Goal: Task Accomplishment & Management: Use online tool/utility

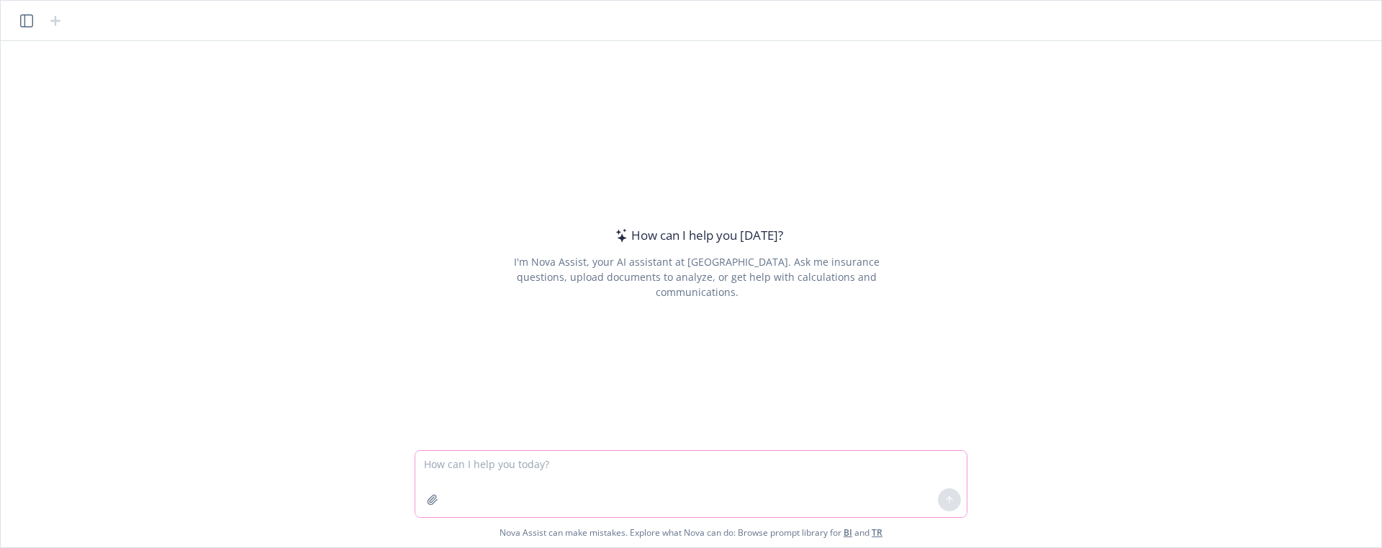
click at [438, 500] on icon "button" at bounding box center [433, 500] width 12 height 12
click at [445, 327] on div "How can I help you [DATE]? I'm Nova Assist, your AI assistant at Newfront. Ask …" at bounding box center [696, 262] width 553 height 305
click at [420, 501] on div at bounding box center [432, 499] width 35 height 35
click at [433, 494] on icon "button" at bounding box center [433, 500] width 12 height 12
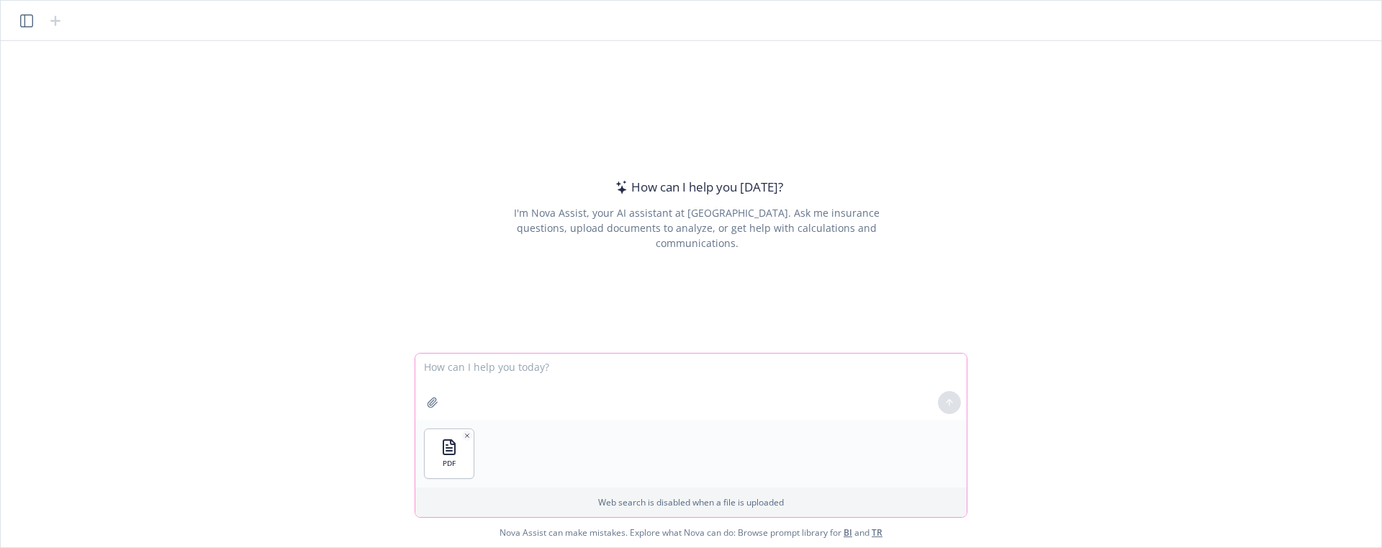
click at [530, 375] on textarea at bounding box center [690, 386] width 551 height 66
paste textarea "exclusions and conditions summary. Etc"
drag, startPoint x: 591, startPoint y: 369, endPoint x: 646, endPoint y: 370, distance: 55.4
click at [646, 370] on textarea "exclusions and conditions summary. Etc" at bounding box center [690, 386] width 551 height 66
click at [423, 369] on textarea "exclusions and conditions summary" at bounding box center [690, 386] width 551 height 66
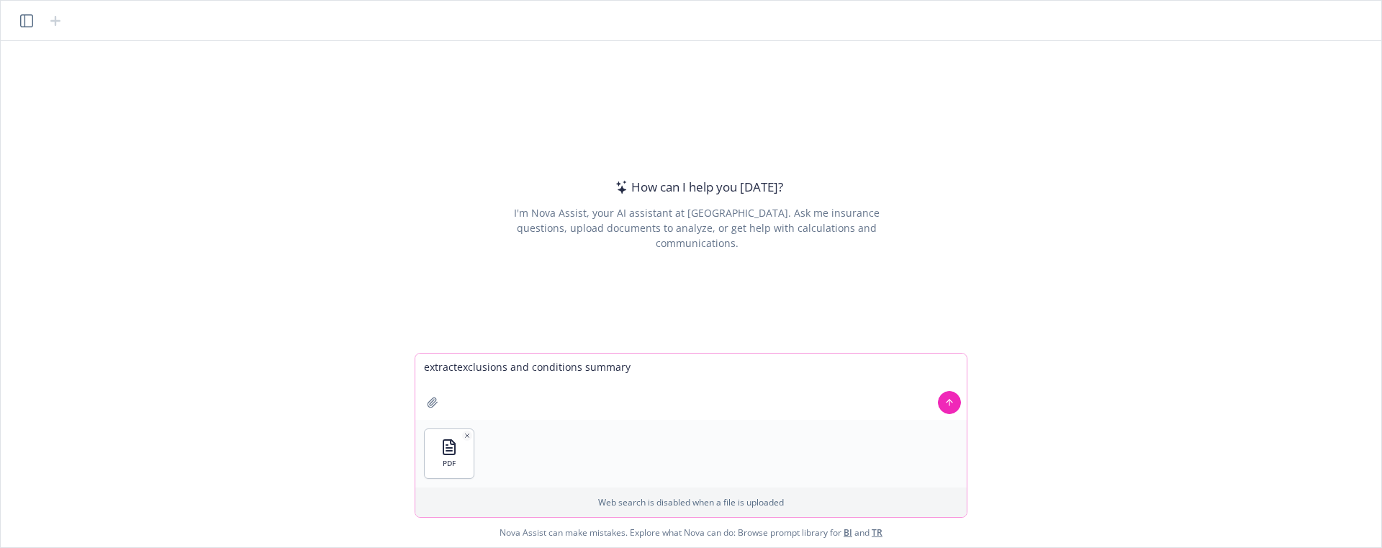
type textarea "extract exclusions and conditions summary"
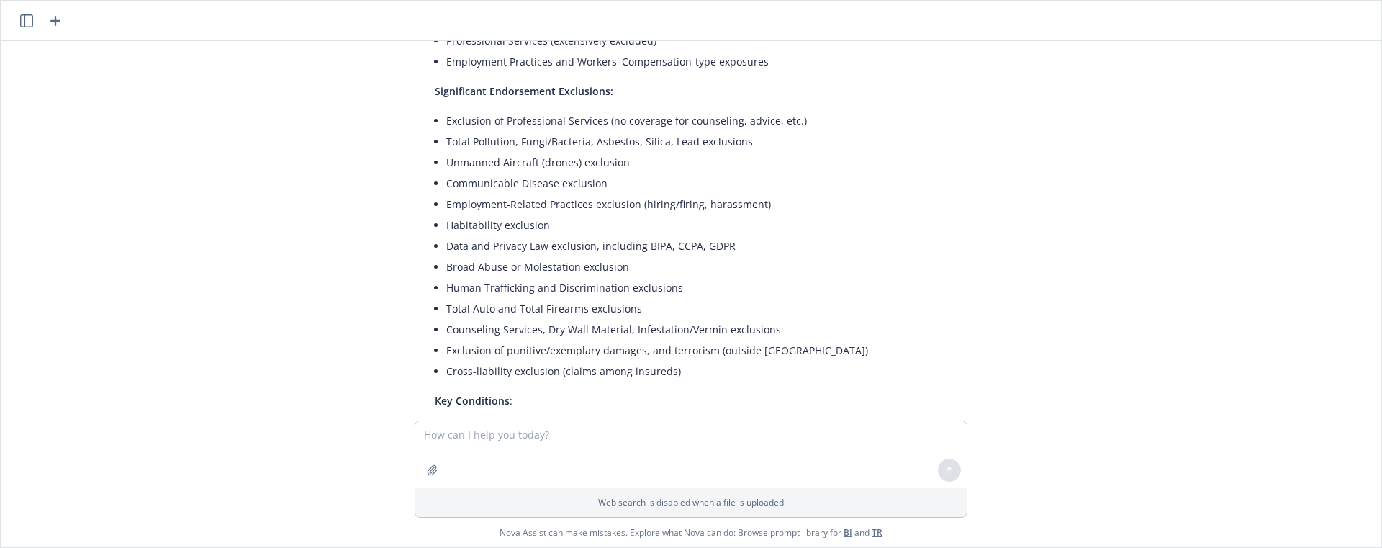
scroll to position [76, 0]
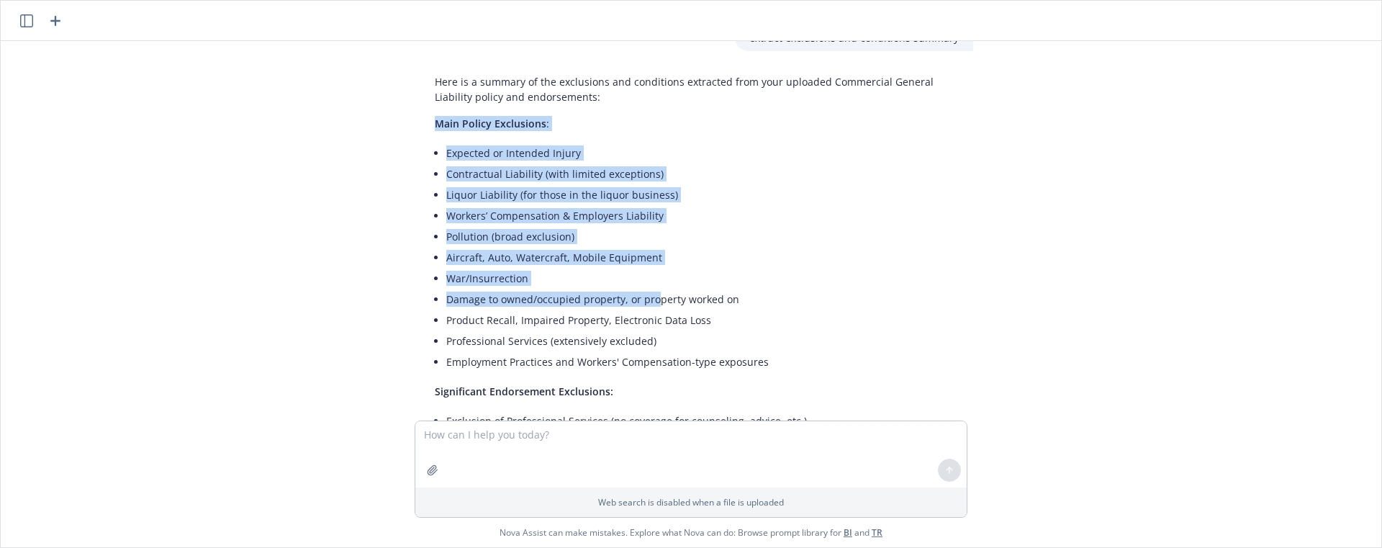
drag, startPoint x: 432, startPoint y: 127, endPoint x: 653, endPoint y: 294, distance: 277.4
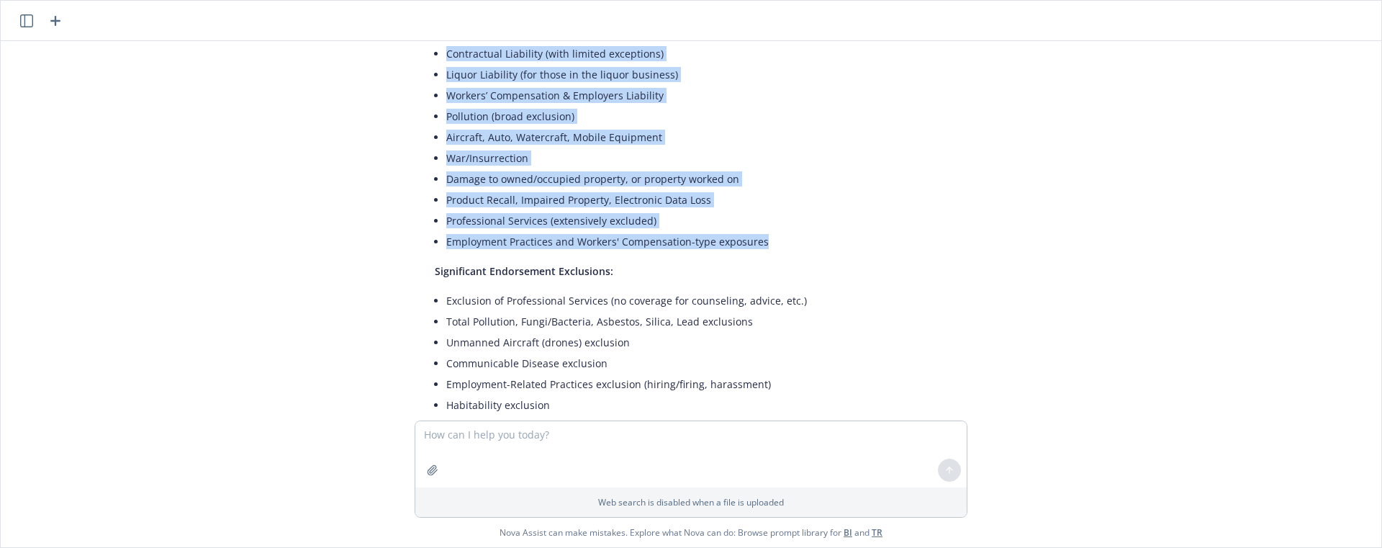
click at [783, 251] on li "Employment Practices and Workers' Compensation-type exposures" at bounding box center [702, 241] width 512 height 21
copy div "Main Policy Exclusions : Expected or Intended Injury Contractual Liability (wit…"
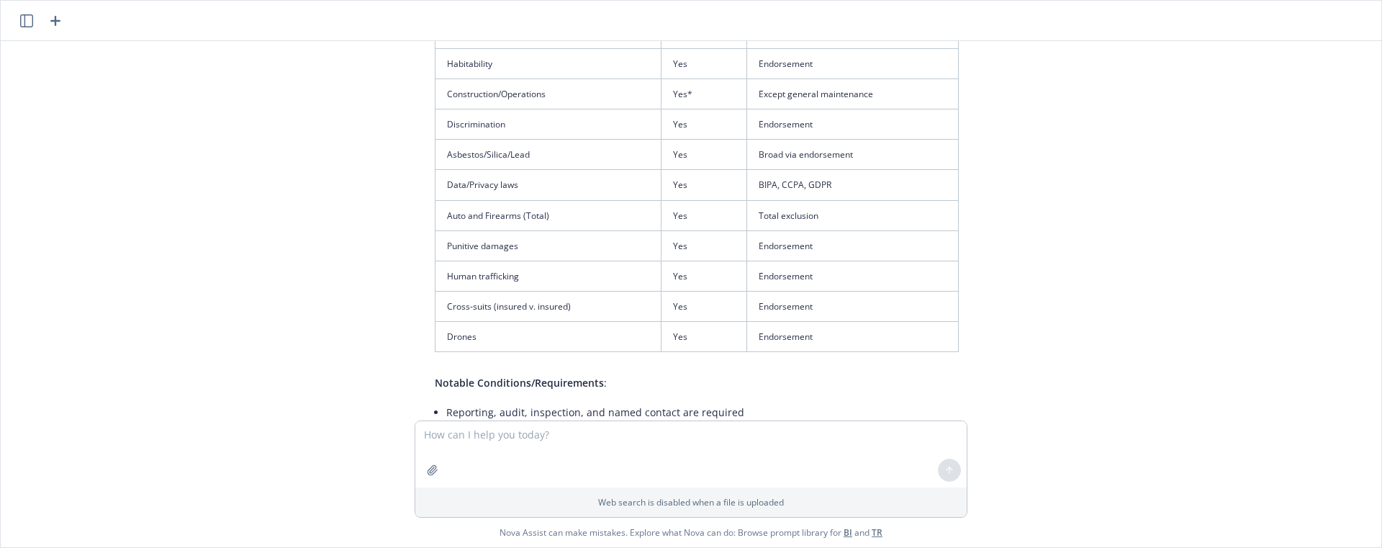
scroll to position [1455, 0]
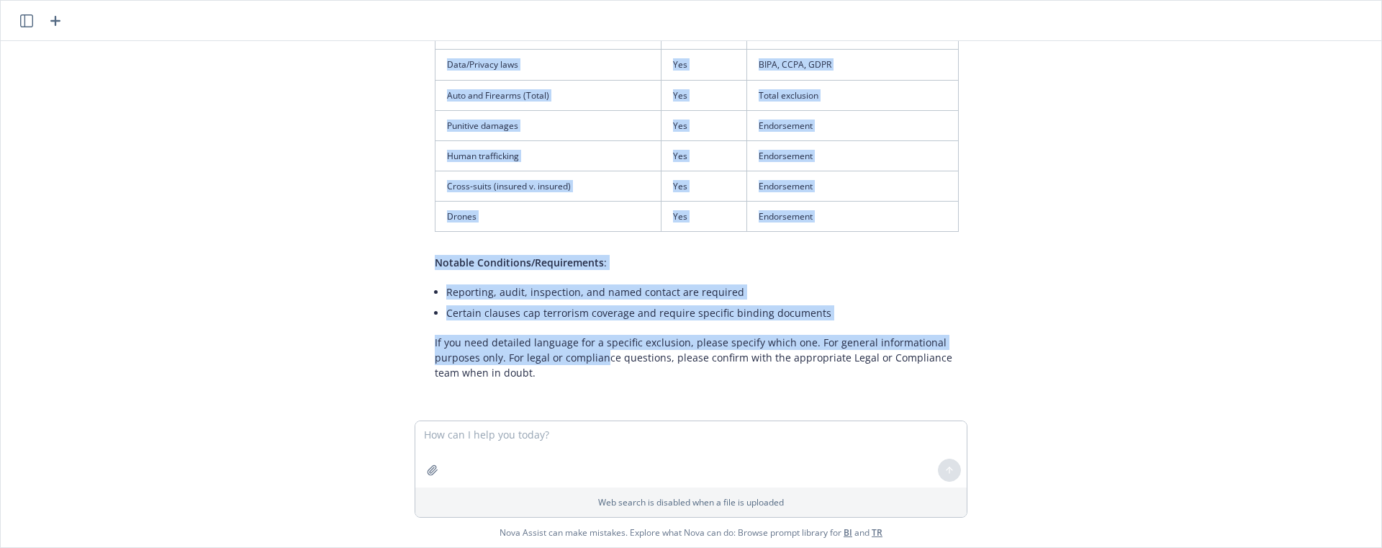
drag, startPoint x: 600, startPoint y: 360, endPoint x: 620, endPoint y: 369, distance: 21.3
click at [604, 364] on p "If you need detailed language for a specific exclusion, please specify which on…" at bounding box center [697, 357] width 524 height 45
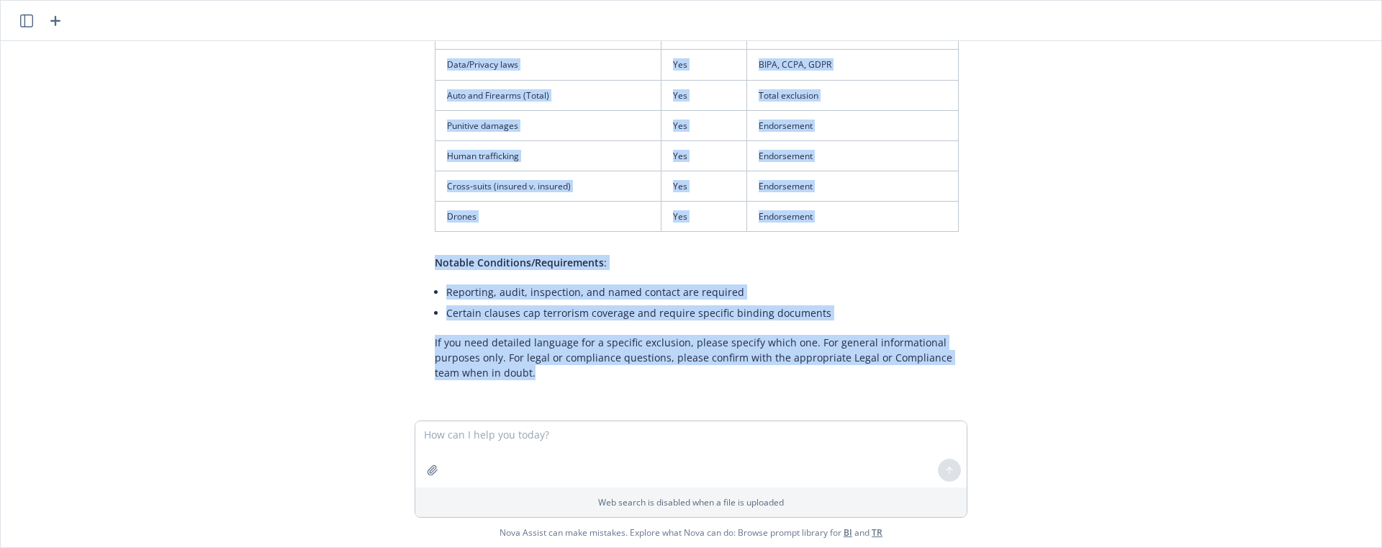
click at [586, 374] on p "If you need detailed language for a specific exclusion, please specify which on…" at bounding box center [697, 357] width 524 height 45
copy div "Lore Ipsumd Sitametcon : Adipisci el Seddoeiu Tempor Incididuntu Laboreetd (mag…"
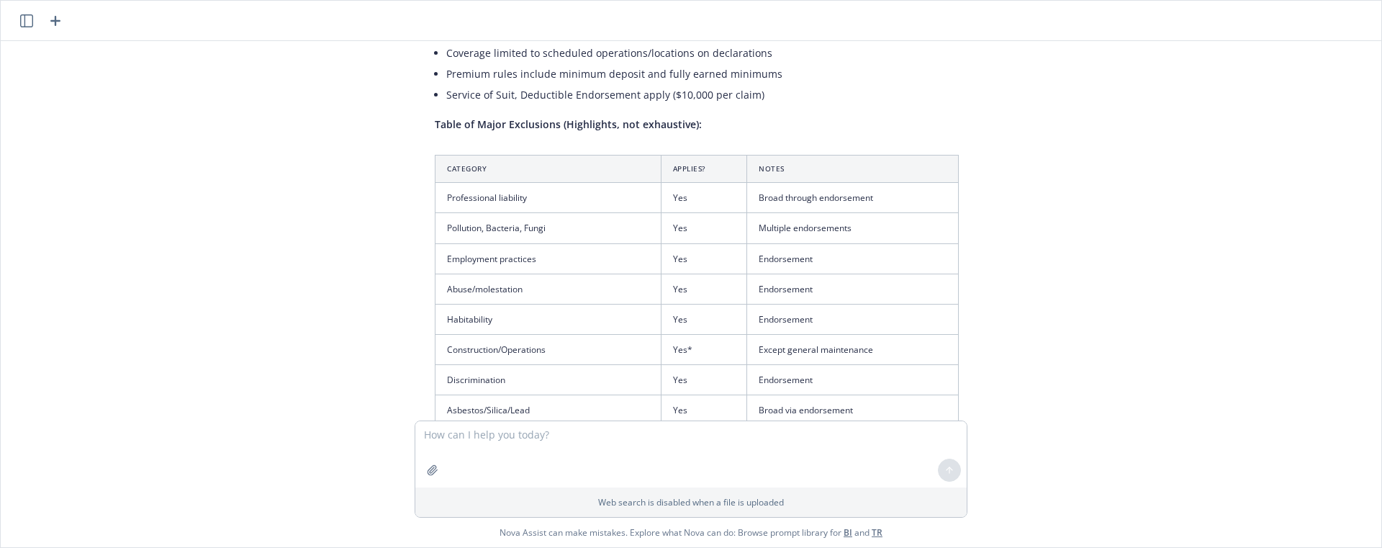
scroll to position [959, 0]
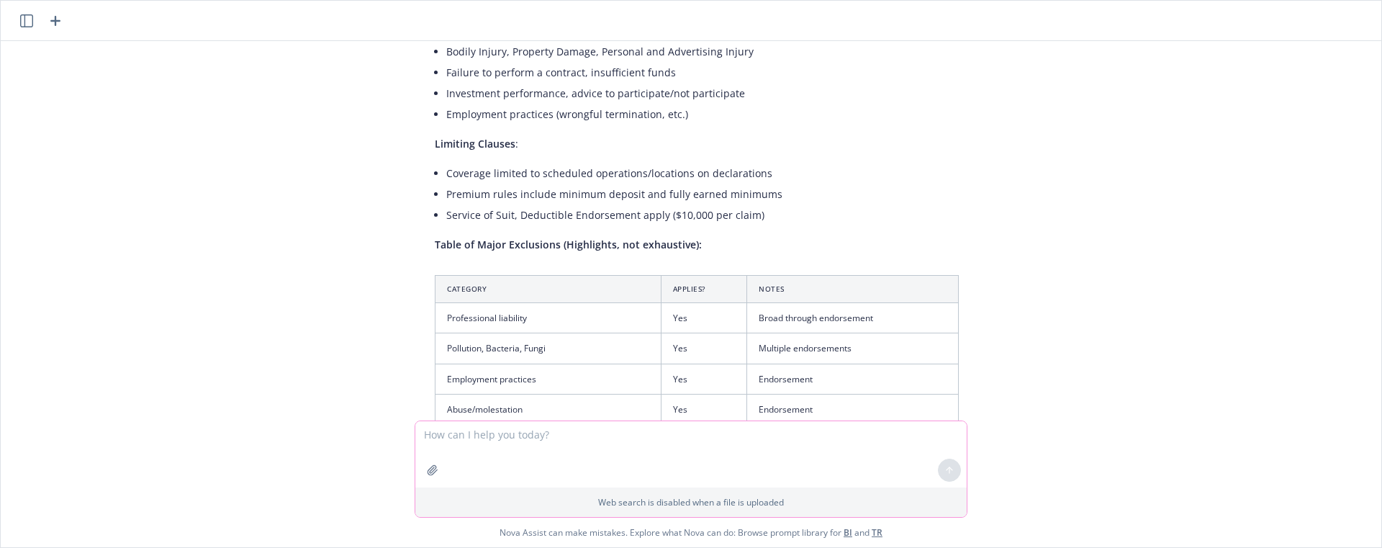
click at [432, 475] on button "button" at bounding box center [432, 469] width 23 height 23
drag, startPoint x: 533, startPoint y: 376, endPoint x: 530, endPoint y: 369, distance: 7.5
click at [531, 371] on textarea at bounding box center [690, 386] width 551 height 66
paste textarea "put the definition of CSL, hired, and non-owned on the last definition column."
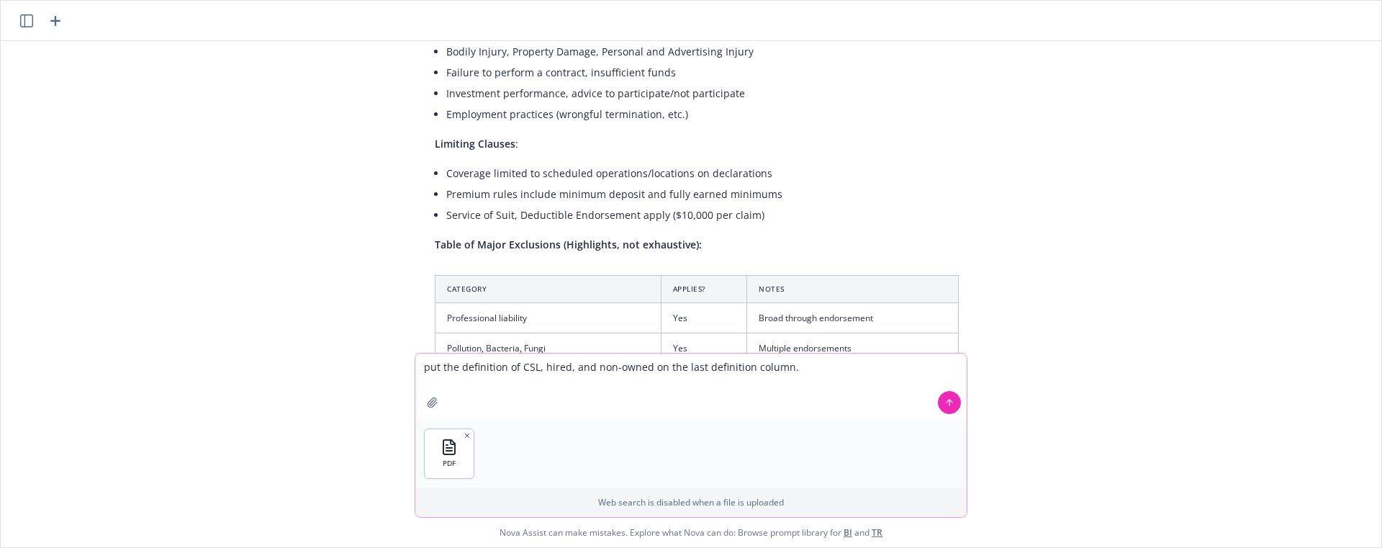
click at [427, 370] on textarea "put the definition of CSL, hired, and non-owned on the last definition column." at bounding box center [690, 386] width 551 height 66
click at [530, 369] on textarea "Put the definition of CSL, hired, and non-owned on the last definition column." at bounding box center [690, 386] width 551 height 66
click at [812, 371] on textarea "Put the definition of CSL, hired, and non-owned on the last definition column." at bounding box center [690, 386] width 551 height 66
type textarea "Put the definition of CSL, hired, and non-owned on the last definition column f…"
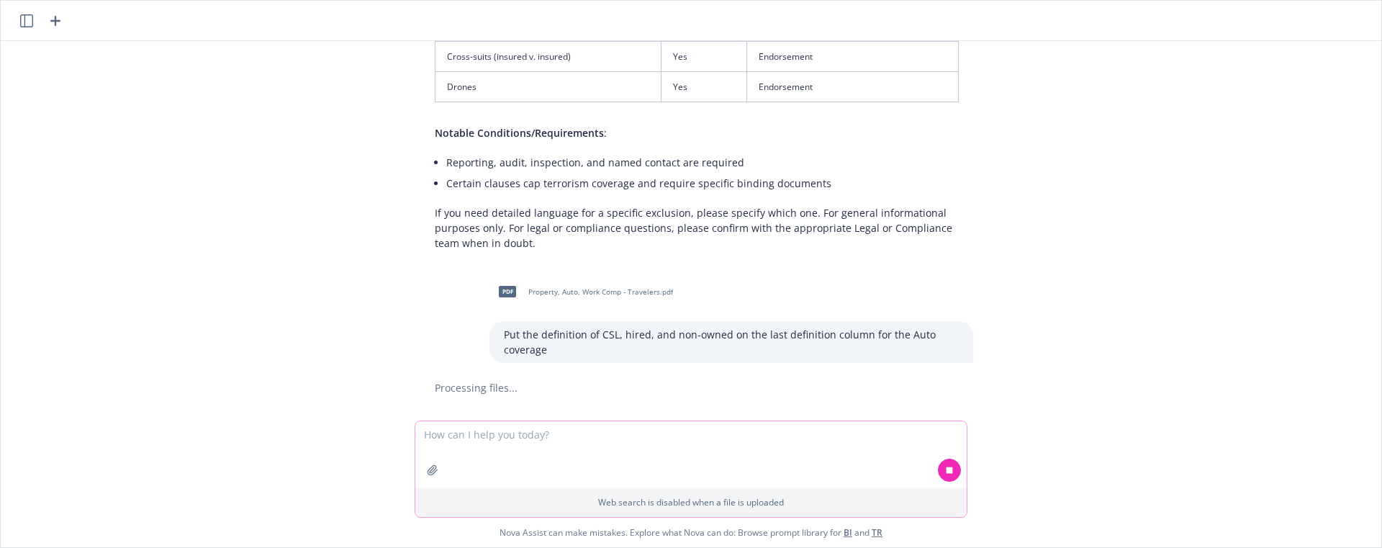
scroll to position [1617, 0]
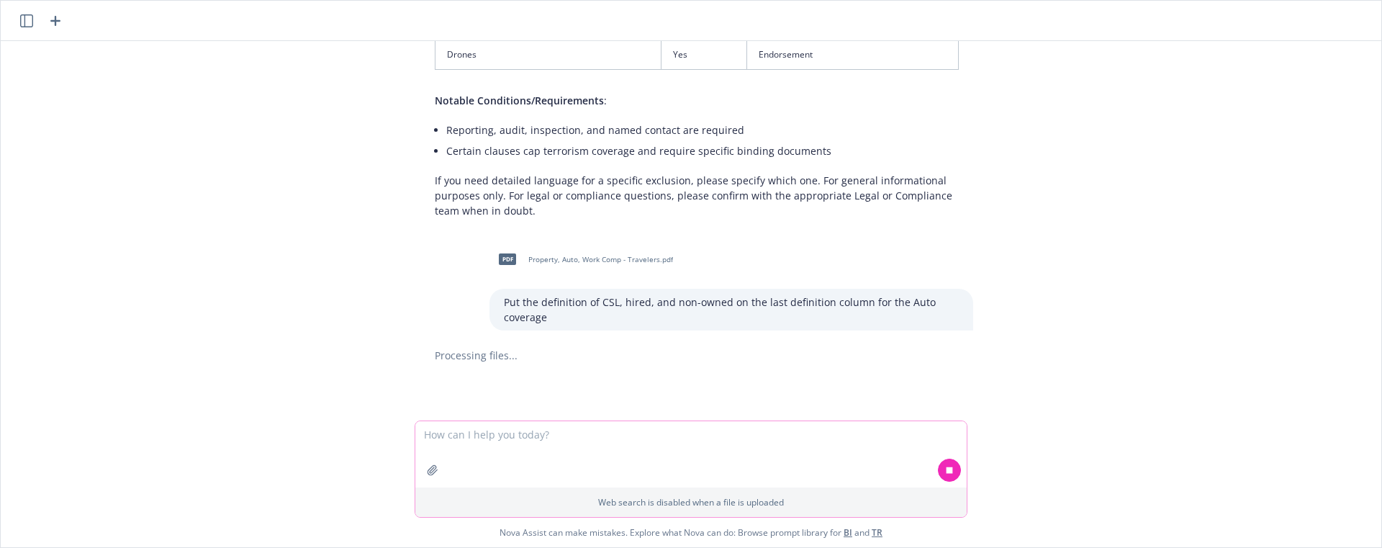
click at [946, 472] on icon at bounding box center [949, 470] width 10 height 10
click at [621, 398] on div "pdf General Liability - Skyward - [DATE].pdf extract exclusions and conditions …" at bounding box center [690, 230] width 1369 height 379
click at [435, 466] on icon "button" at bounding box center [433, 470] width 12 height 12
click at [544, 315] on p "Put the definition of CSL, hired, and non-owned on the last definition column f…" at bounding box center [731, 309] width 455 height 30
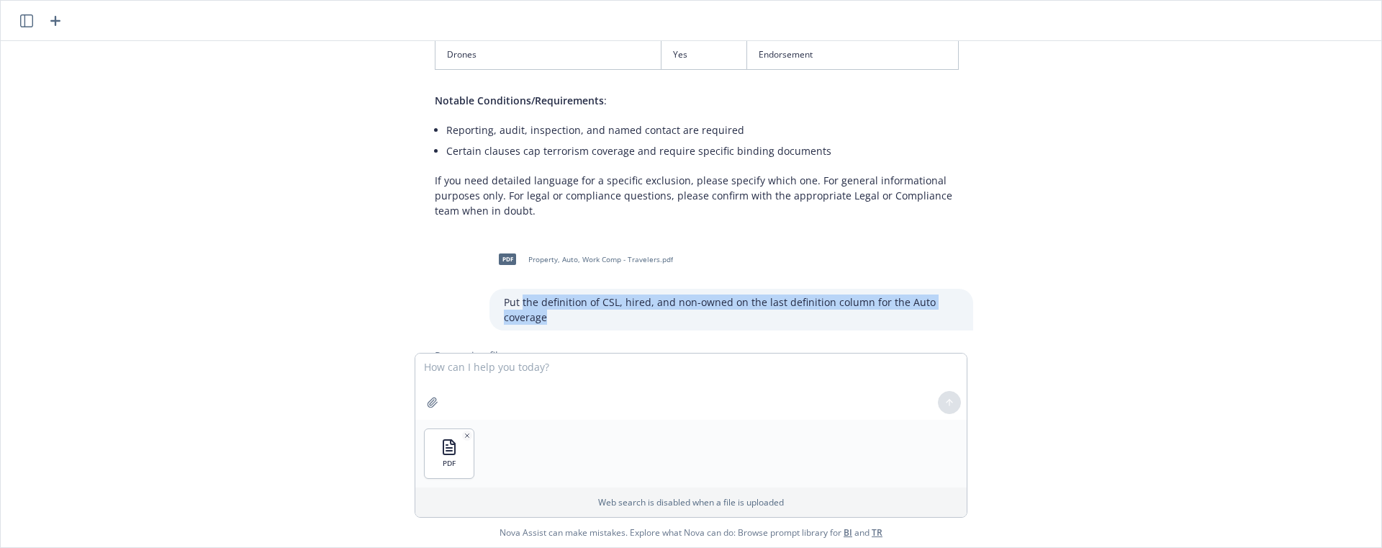
drag, startPoint x: 536, startPoint y: 319, endPoint x: 489, endPoint y: 296, distance: 52.8
click at [489, 296] on div "Put the definition of CSL, hired, and non-owned on the last definition column f…" at bounding box center [731, 310] width 484 height 42
copy p "Put the definition of CSL, hired, and non-owned on the last definition column f…"
click at [435, 374] on textarea at bounding box center [690, 386] width 551 height 66
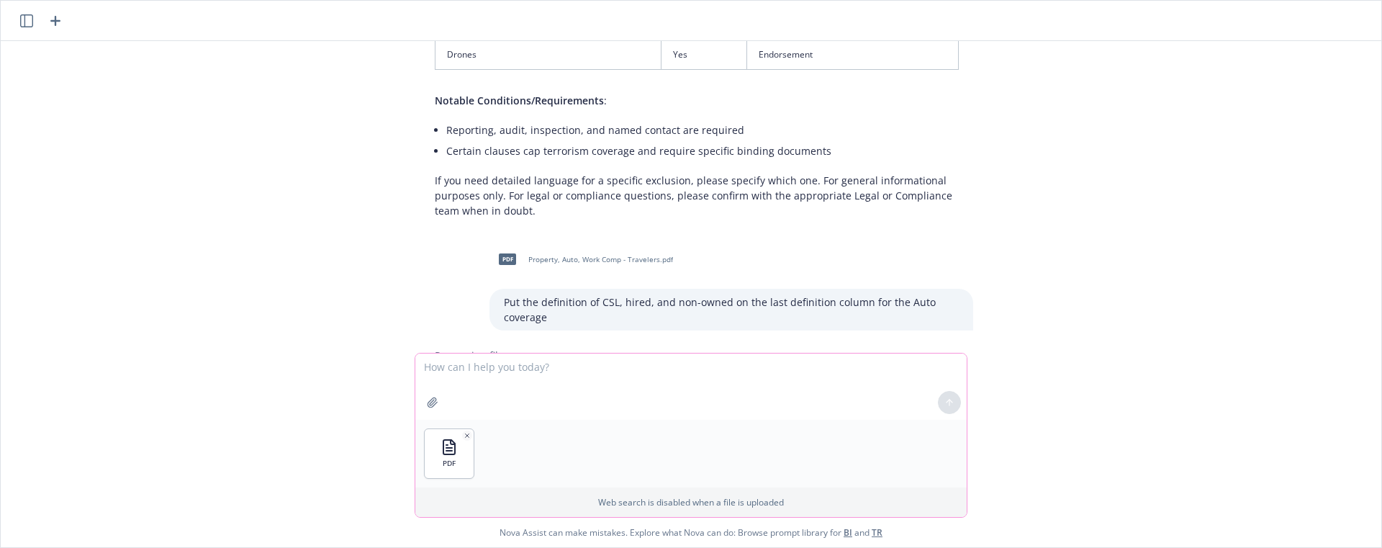
paste textarea "Lore Ipsumd Sitametcon: Adipisci el Seddoeiu Tempor Incididuntu Laboreetd (magn…"
type textarea "Lore Ipsumd Sitametcon: Adipisci el Seddoeiu Tempor Incididuntu Laboreetd (magn…"
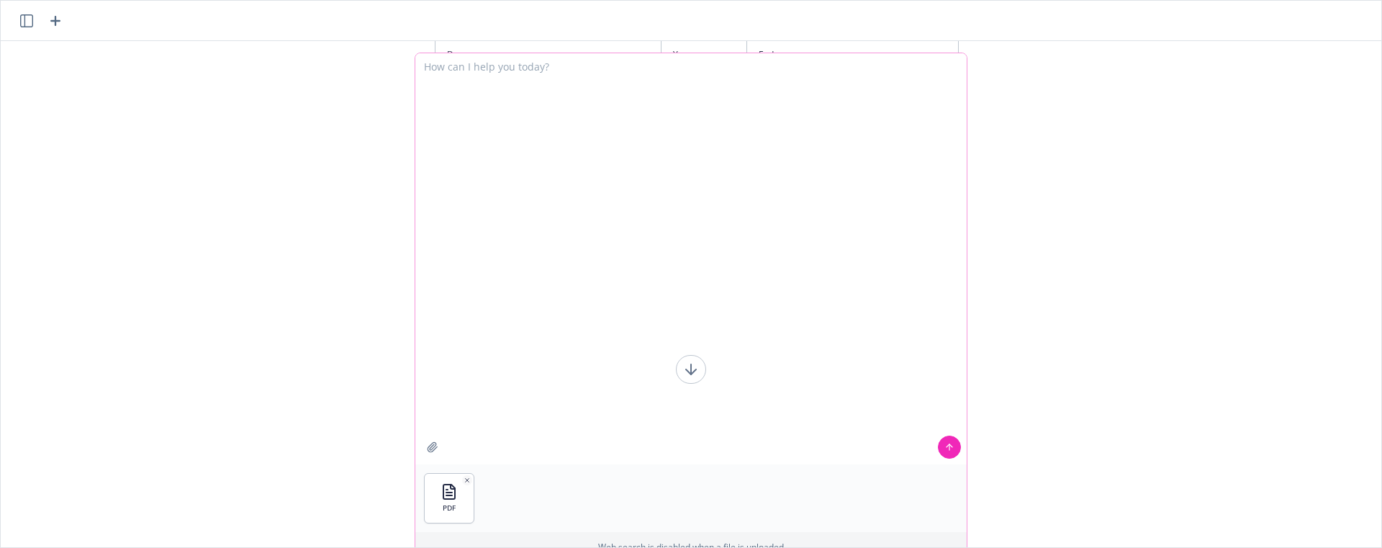
scroll to position [0, 0]
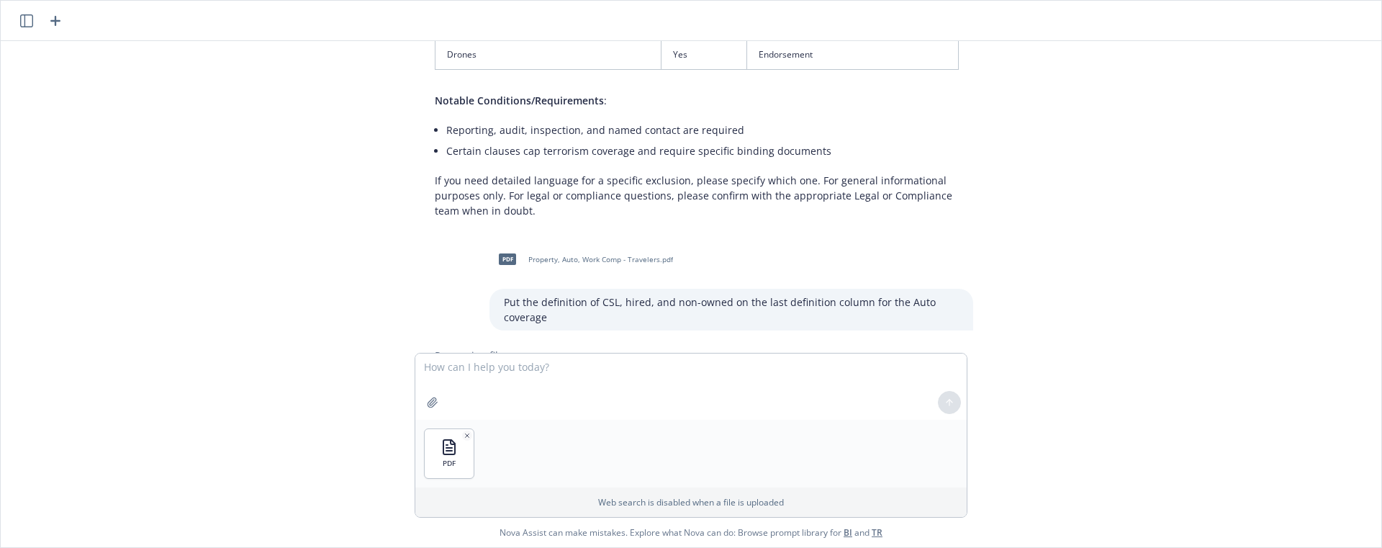
drag, startPoint x: 538, startPoint y: 320, endPoint x: 494, endPoint y: 304, distance: 46.9
click at [494, 304] on div "Put the definition of CSL, hired, and non-owned on the last definition column f…" at bounding box center [731, 310] width 484 height 42
copy p "Put the definition of CSL, hired, and non-owned on the last definition column f…"
click at [487, 371] on textarea at bounding box center [690, 386] width 551 height 66
paste textarea "Put the definition of CSL, hired, and non-owned on the last definition column f…"
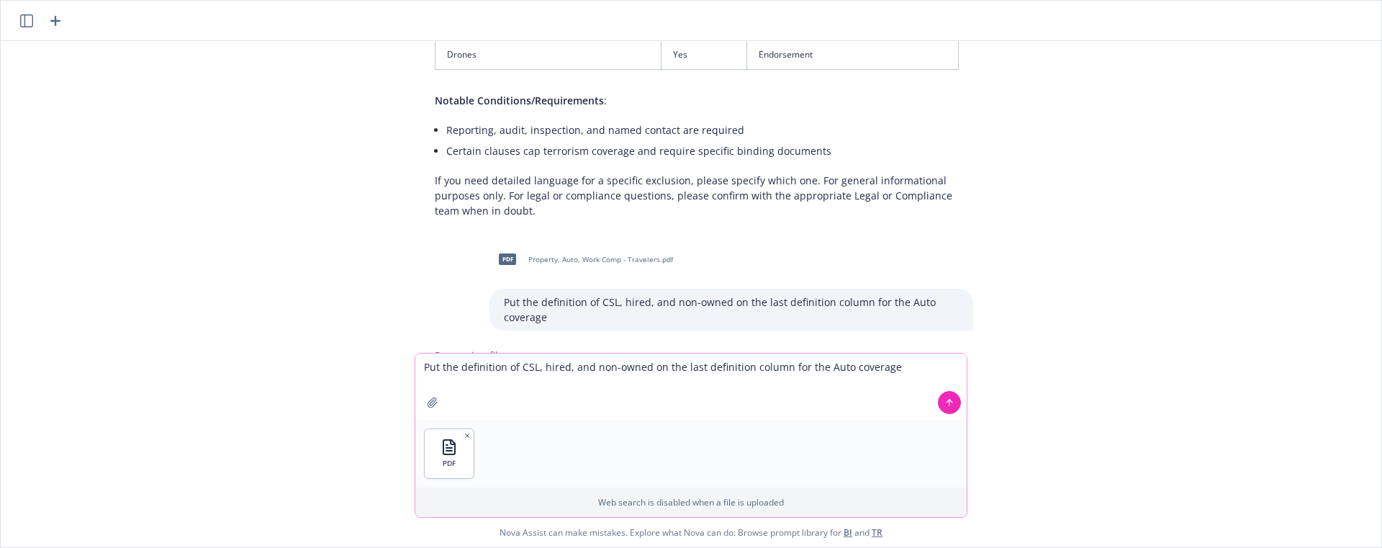
drag, startPoint x: 461, startPoint y: 371, endPoint x: 410, endPoint y: 364, distance: 50.9
click at [410, 364] on div "pdf General Liability - Skyward - [DATE].pdf extract exclusions and conditions …" at bounding box center [691, 294] width 1381 height 506
drag, startPoint x: 663, startPoint y: 366, endPoint x: 785, endPoint y: 370, distance: 121.7
click at [803, 364] on textarea "Extract definition of CSL, hired, and non-owned for the Auto coverage" at bounding box center [690, 386] width 551 height 66
type textarea "Extract definition of CSL, hired, and non-owned for the Auto coverage section"
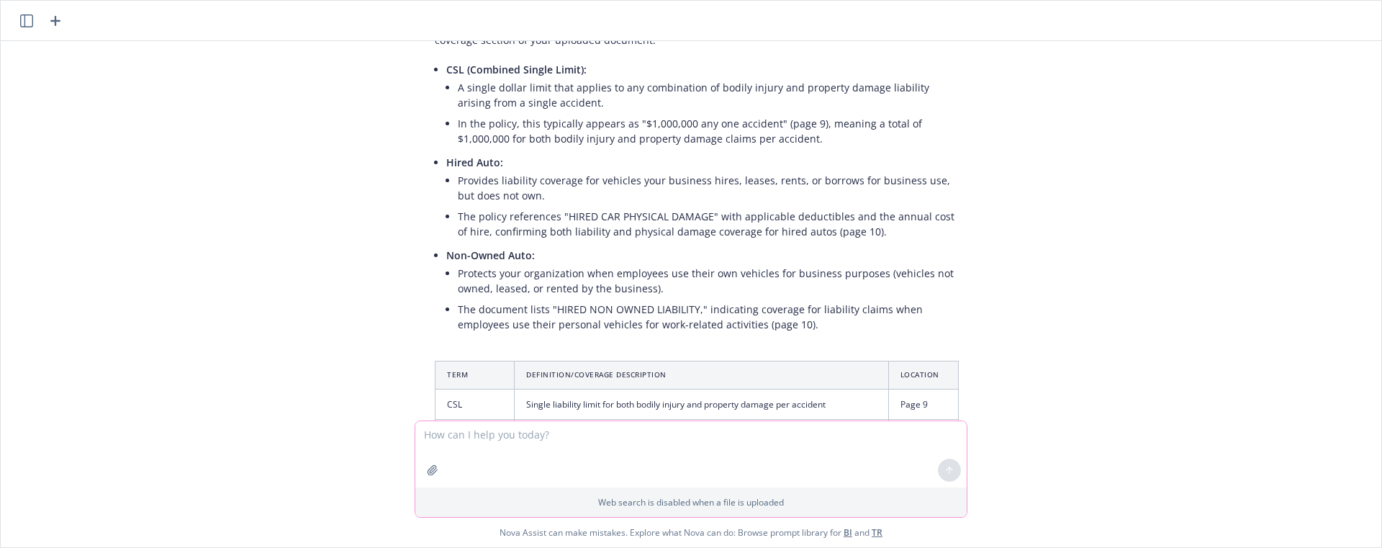
scroll to position [1957, 0]
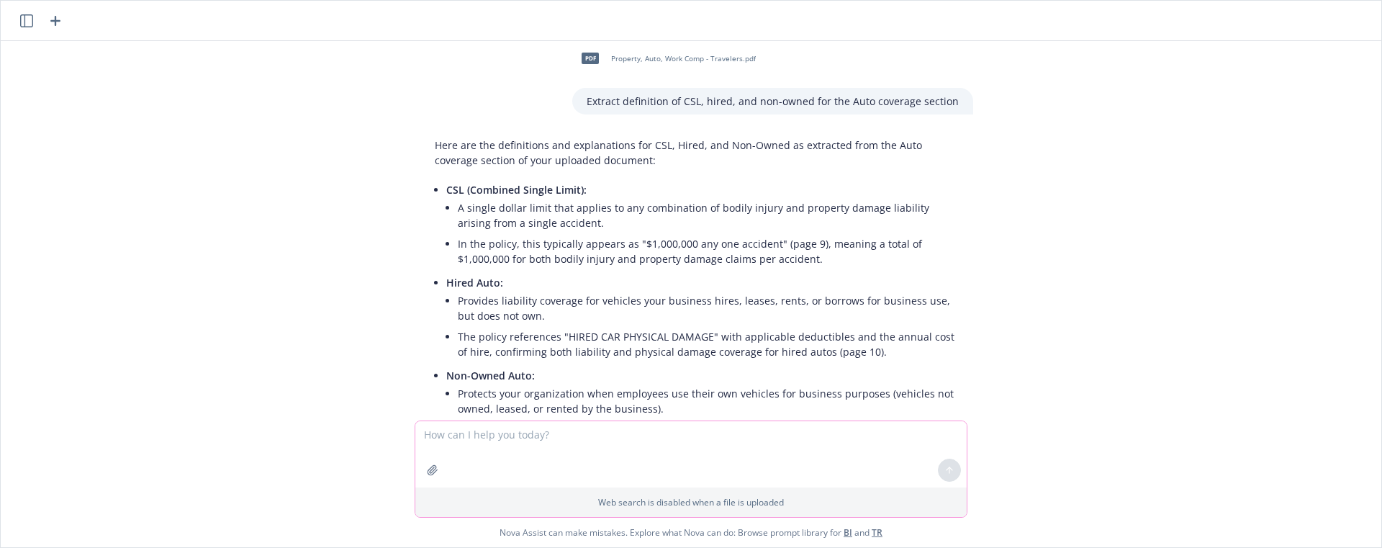
click at [559, 441] on textarea at bounding box center [690, 454] width 551 height 66
type textarea "make it one sentences only"
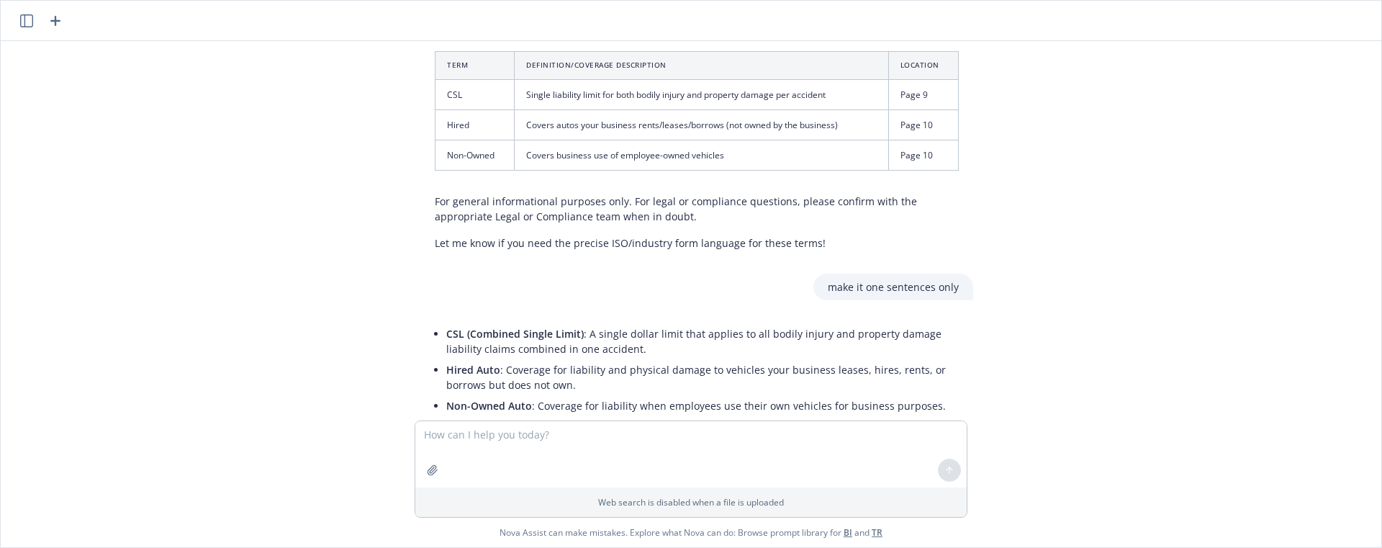
scroll to position [2423, 0]
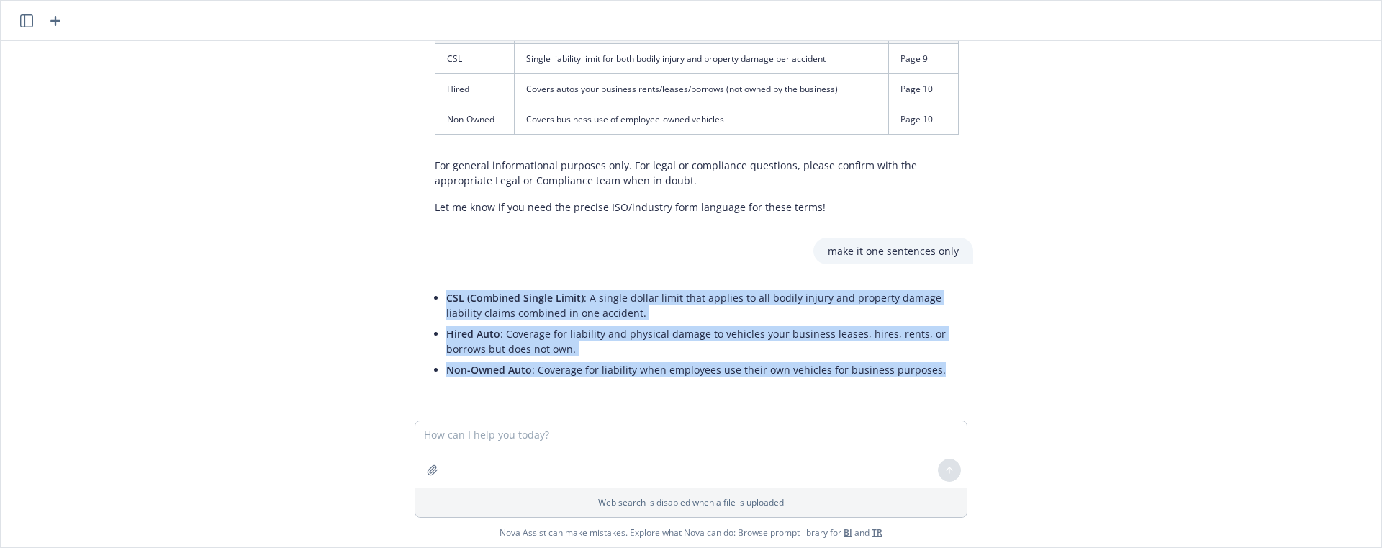
drag, startPoint x: 926, startPoint y: 376, endPoint x: 441, endPoint y: 298, distance: 491.3
click at [446, 298] on ul "CSL (Combined Single Limit) : A single dollar limit that applies to all bodily …" at bounding box center [702, 333] width 512 height 93
copy ul "CSL (Combined Single Limit) : A single dollar limit that applies to all bodily …"
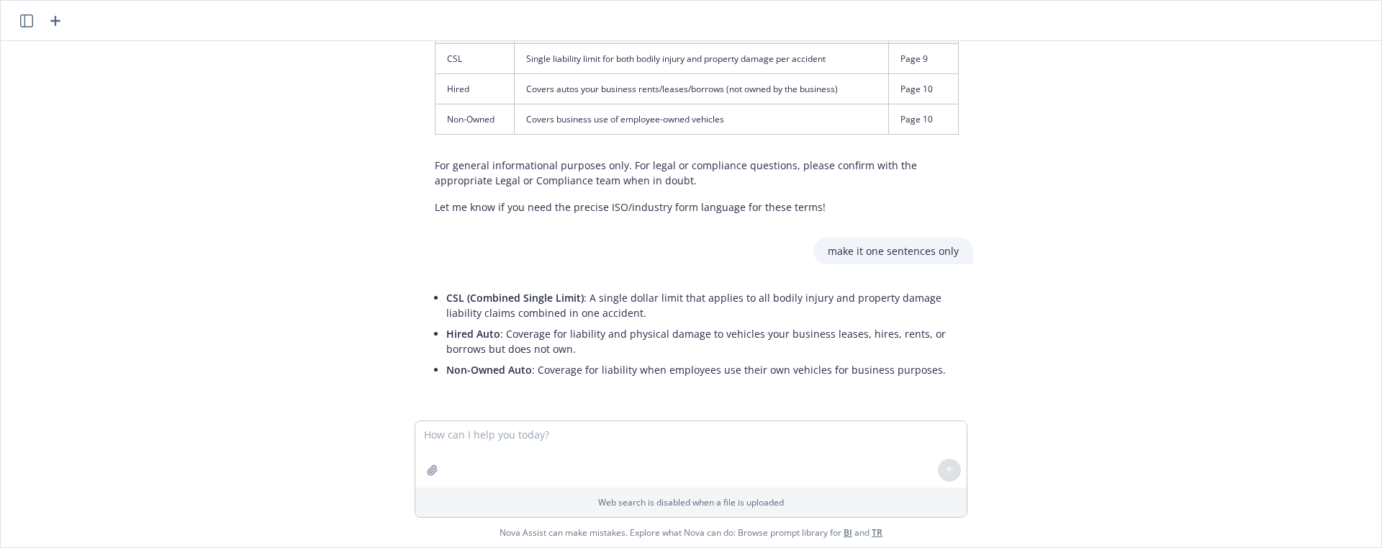
drag, startPoint x: 856, startPoint y: 228, endPoint x: 846, endPoint y: 222, distance: 12.0
click at [855, 228] on div "pdf General Liability - Skyward - [DATE].pdf extract exclusions and conditions …" at bounding box center [690, 230] width 1369 height 379
click at [426, 471] on button "button" at bounding box center [432, 469] width 23 height 23
click at [562, 425] on div "PDF" at bounding box center [690, 454] width 551 height 68
drag, startPoint x: 569, startPoint y: 387, endPoint x: 577, endPoint y: 369, distance: 19.3
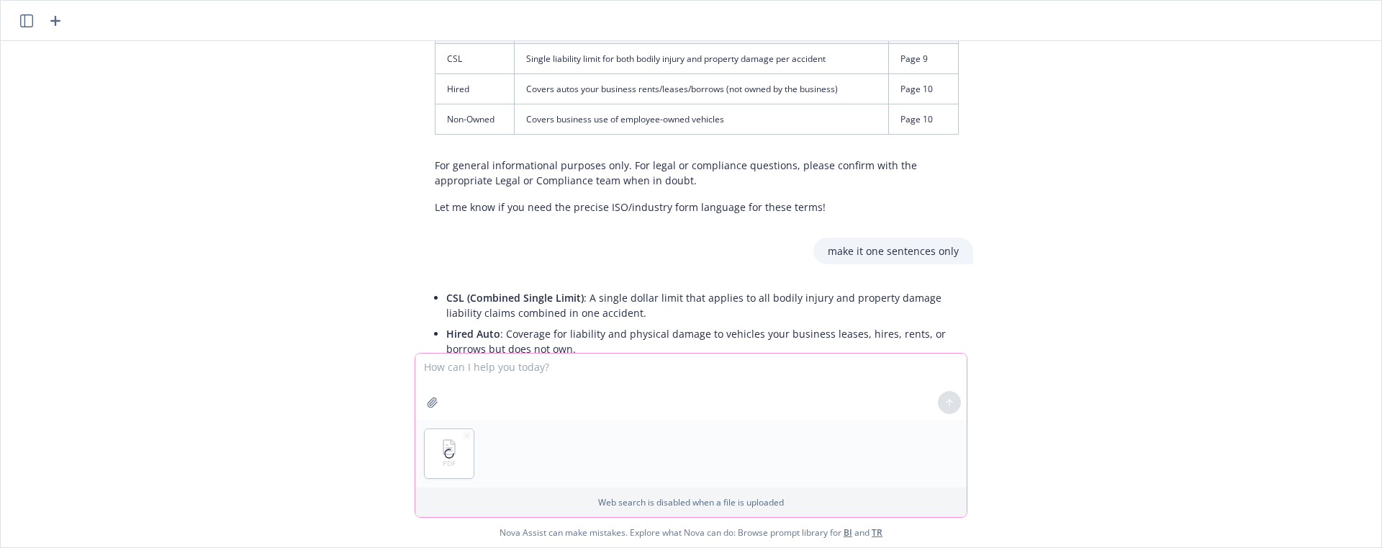
click at [569, 387] on textarea at bounding box center [690, 386] width 551 height 66
click at [577, 369] on textarea at bounding box center [690, 386] width 551 height 66
paste textarea "include the definition of Employers' liability"
click at [428, 367] on textarea "include the definition of Employers' liability" at bounding box center [690, 386] width 551 height 66
click at [508, 369] on textarea "Extract definition of Employers' liability" at bounding box center [690, 386] width 551 height 66
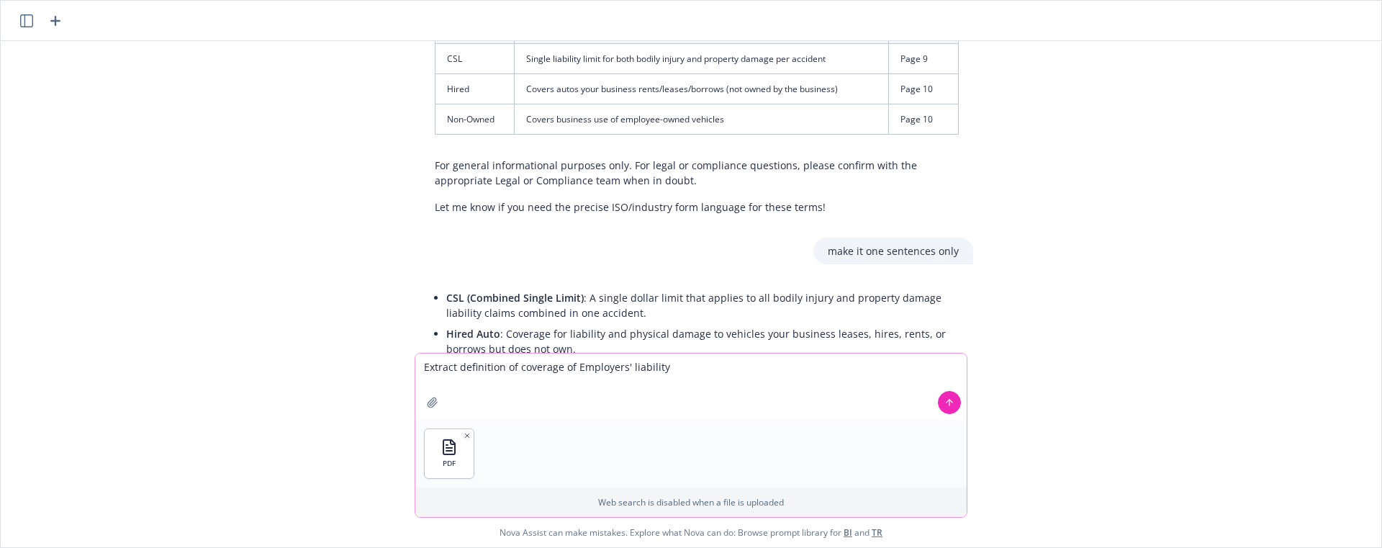
click at [692, 372] on textarea "Extract definition of coverage of Employers' liability" at bounding box center [690, 386] width 551 height 66
type textarea "Extract definition of coverage of Employers' liability under Work Comp. Make it…"
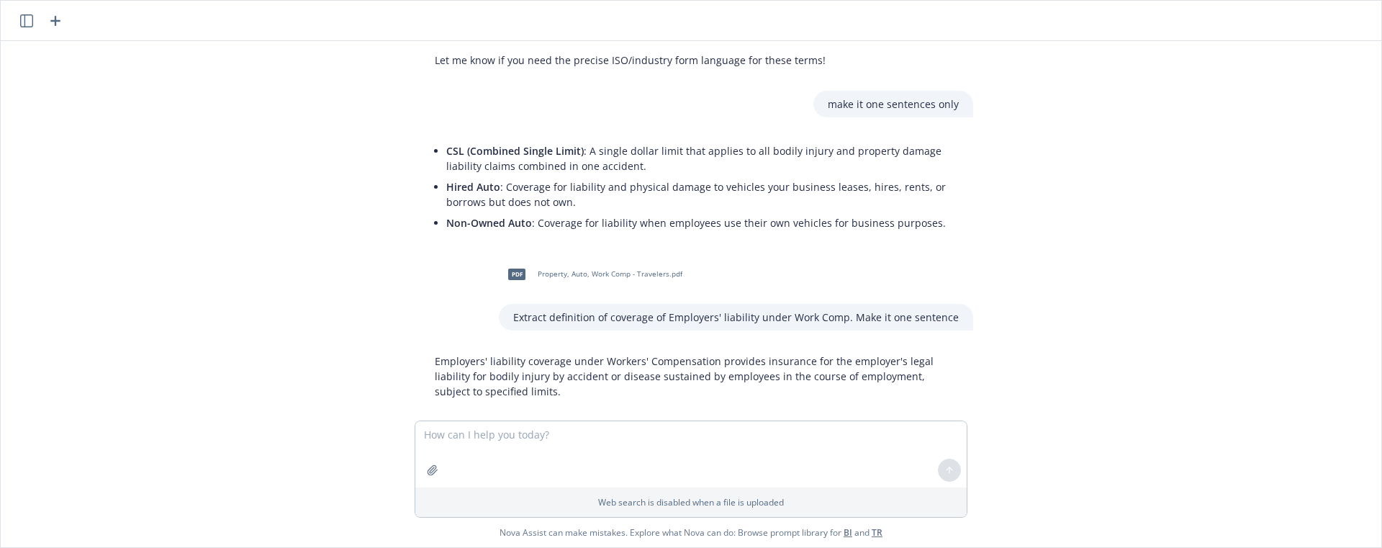
scroll to position [2588, 0]
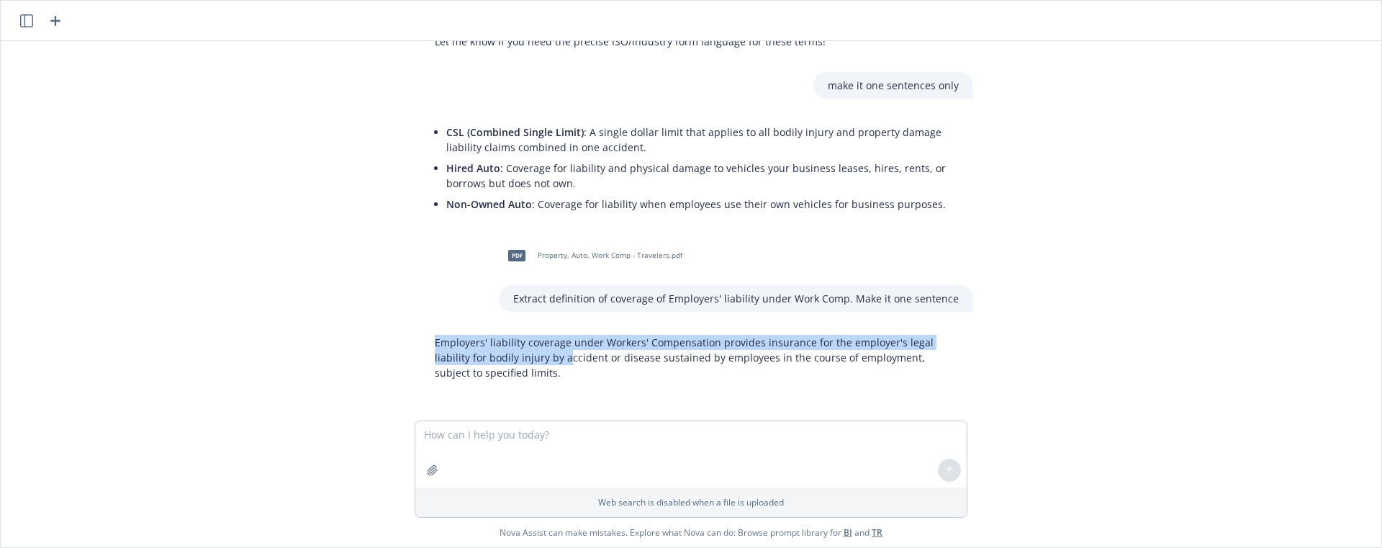
drag, startPoint x: 505, startPoint y: 364, endPoint x: 419, endPoint y: 336, distance: 90.1
click at [420, 336] on div "Employers' liability coverage under Workers' Compensation provides insurance fo…" at bounding box center [696, 357] width 553 height 57
click at [500, 375] on p "Employers' liability coverage under Workers' Compensation provides insurance fo…" at bounding box center [697, 357] width 524 height 45
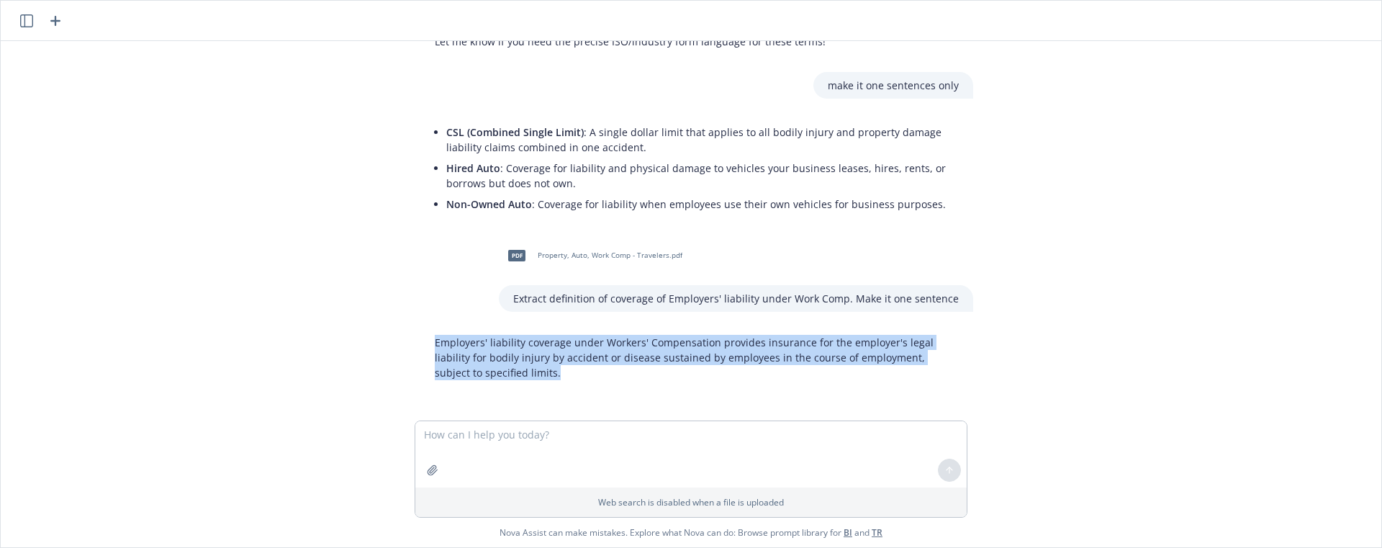
drag, startPoint x: 589, startPoint y: 369, endPoint x: 423, endPoint y: 339, distance: 168.9
click at [423, 339] on div "Employers' liability coverage under Workers' Compensation provides insurance fo…" at bounding box center [696, 357] width 553 height 57
copy p "Employers' liability coverage under Workers' Compensation provides insurance fo…"
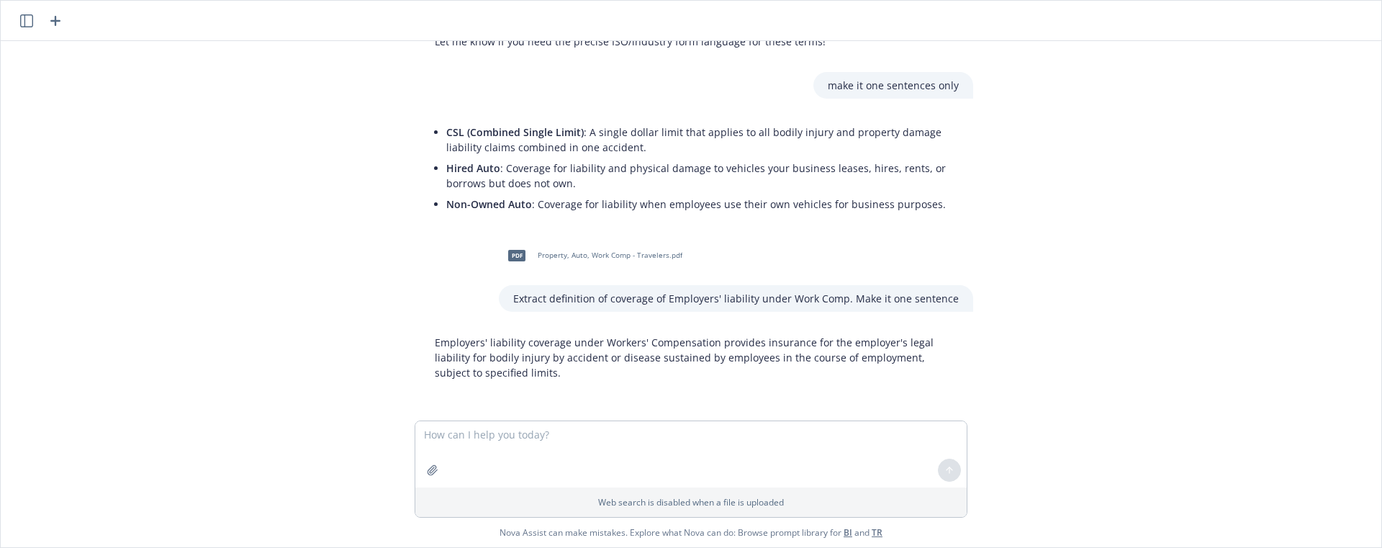
click at [419, 469] on div at bounding box center [432, 470] width 35 height 35
click at [429, 471] on icon "button" at bounding box center [433, 470] width 12 height 12
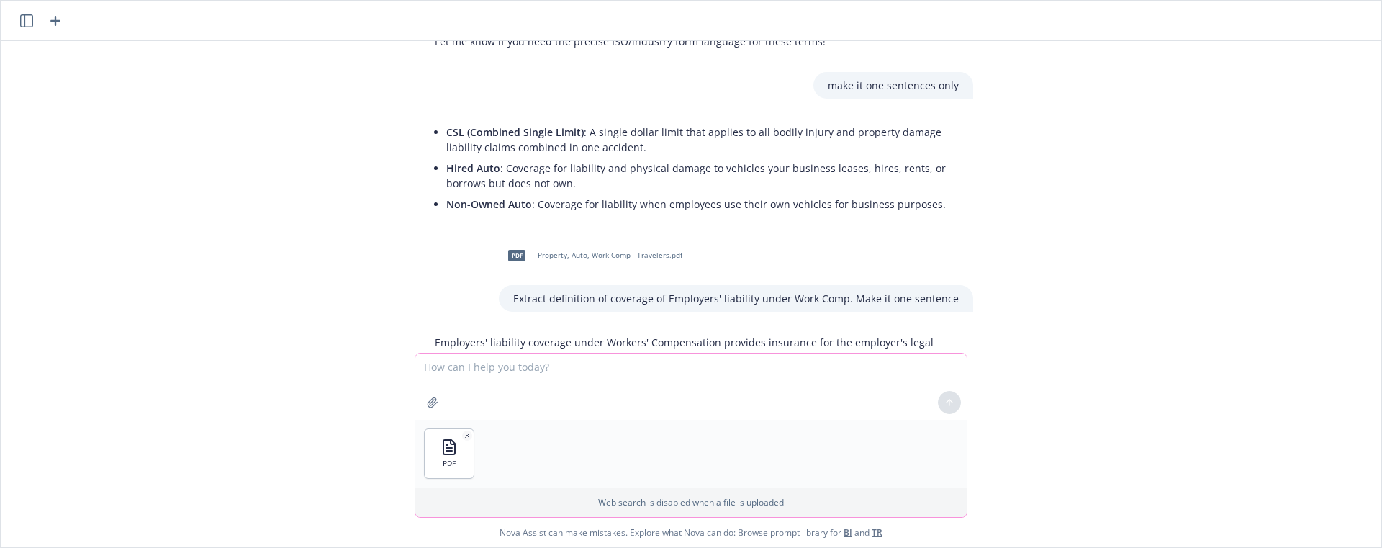
drag, startPoint x: 558, startPoint y: 367, endPoint x: 588, endPoint y: 377, distance: 31.9
click at [557, 367] on textarea at bounding box center [690, 386] width 551 height 66
paste textarea "Add the define of ordinance and law a, b, c. Double check the deductible and A,…"
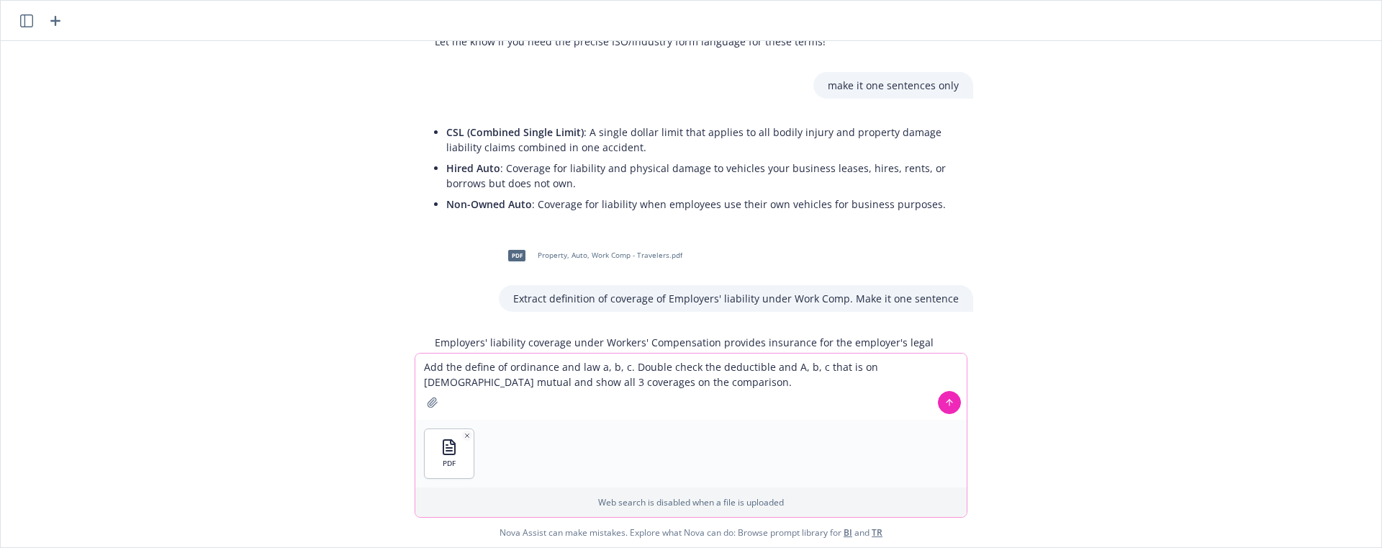
drag, startPoint x: 468, startPoint y: 366, endPoint x: 415, endPoint y: 361, distance: 52.7
click at [413, 361] on div "pdf General Liability - Skyward - [DATE].pdf extract exclusions and conditions …" at bounding box center [691, 294] width 1381 height 506
click at [525, 400] on textarea "define of ordinance and law a, b, c. Double check the deductible and A, b, c th…" at bounding box center [690, 386] width 551 height 66
drag, startPoint x: 456, startPoint y: 369, endPoint x: 414, endPoint y: 366, distance: 41.8
click at [414, 366] on div "pdf General Liability - Skyward - [DATE].pdf extract exclusions and conditions …" at bounding box center [691, 294] width 1381 height 506
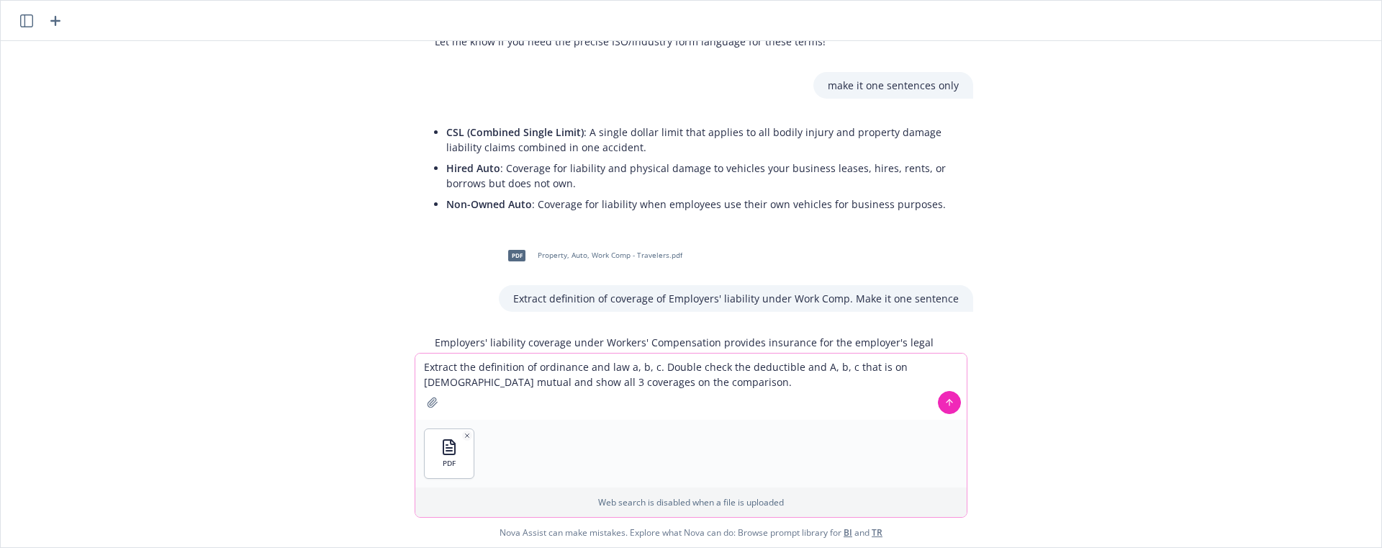
drag, startPoint x: 683, startPoint y: 387, endPoint x: 801, endPoint y: 363, distance: 120.3
click at [801, 363] on textarea "Extract the definition of ordinance and law a, b, c. Double check the deductibl…" at bounding box center [690, 386] width 551 height 66
click at [670, 366] on textarea "Extract the definition of ordinance and law a, b, c. Double check the deductible" at bounding box center [690, 386] width 551 height 66
click at [849, 365] on textarea "Extract the definition of ordinance and law a, b, c. Double check the deductible" at bounding box center [690, 386] width 551 height 66
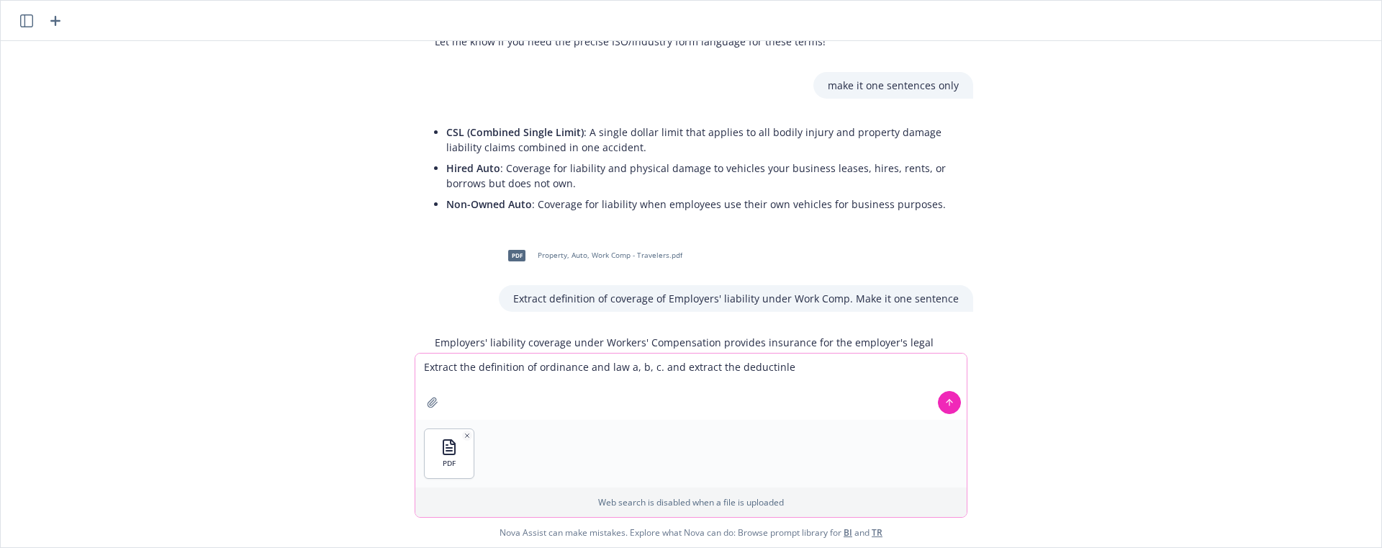
click at [812, 367] on textarea "Extract the definition of ordinance and law a, b, c. and extract the deductinle" at bounding box center [690, 386] width 551 height 66
click at [824, 406] on textarea "Extract the definition of ordinance and law a, b, c. and extract the deductible…" at bounding box center [690, 386] width 551 height 66
click at [785, 369] on textarea "Extract the definition of ordinance and law a, b, c. and extract the deductible…" at bounding box center [690, 386] width 551 height 66
click at [780, 369] on textarea "Extract the definition of ordinance and law a, b, c. and extract the deductible…" at bounding box center [690, 386] width 551 height 66
type textarea "Extract the definition of ordinance and law a, b, c. and extract the deductible…"
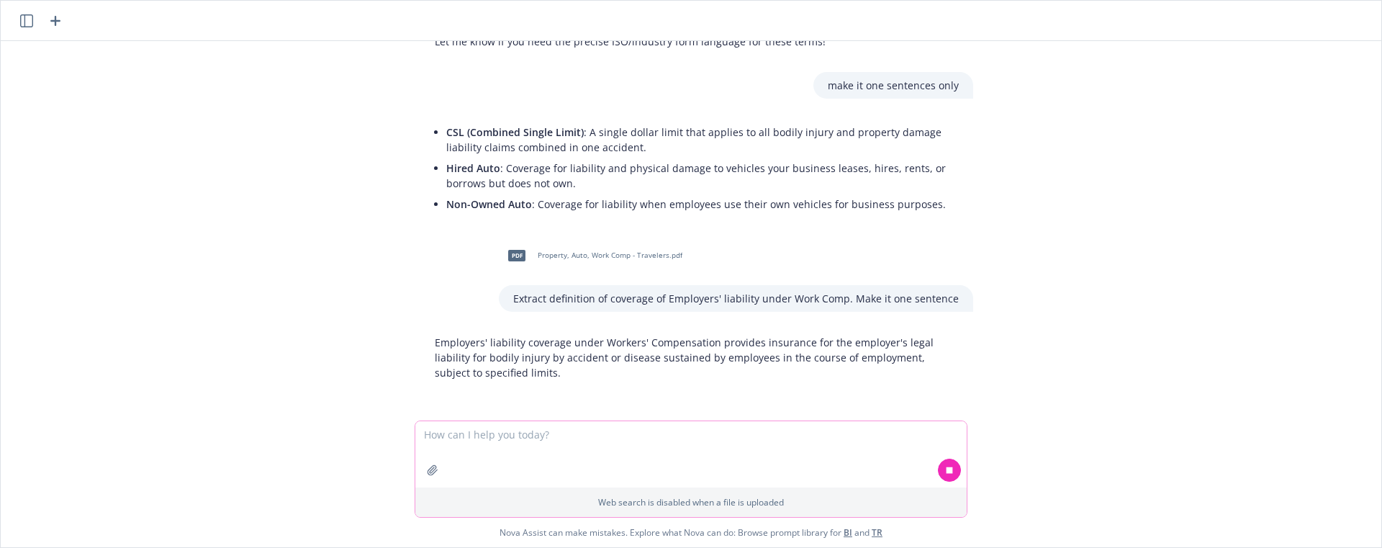
scroll to position [2718, 0]
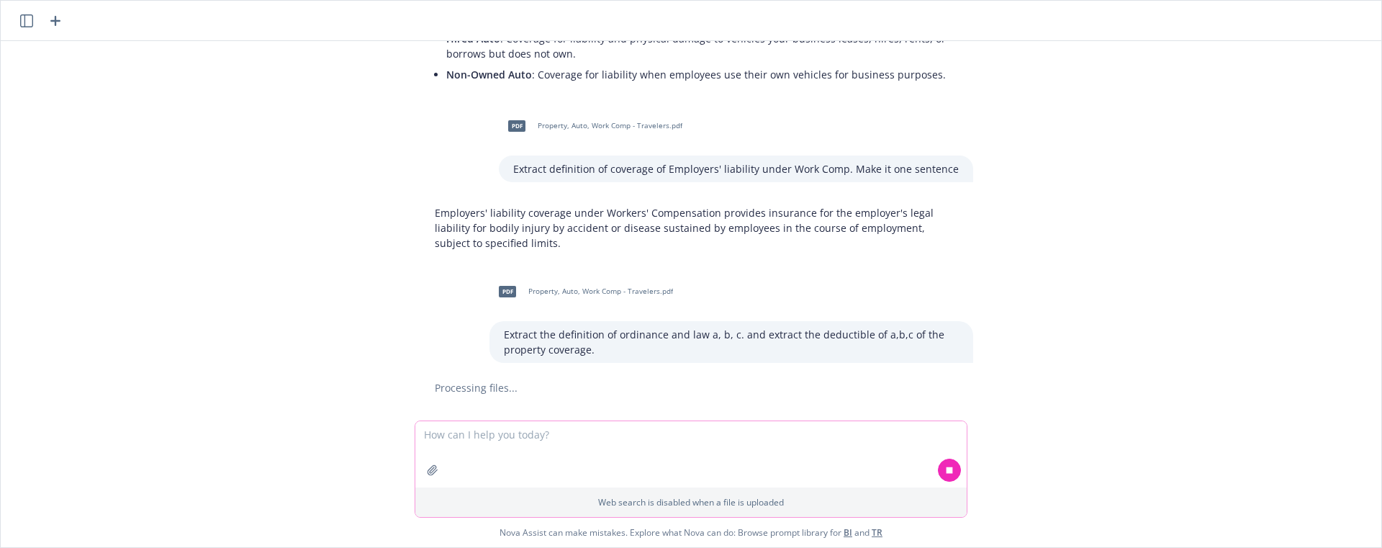
click at [730, 463] on textarea at bounding box center [690, 454] width 551 height 66
click at [950, 476] on button at bounding box center [949, 469] width 23 height 23
drag, startPoint x: 603, startPoint y: 342, endPoint x: 496, endPoint y: 327, distance: 108.3
click at [496, 327] on div "Extract the definition of ordinance and law a, b, c. and extract the deductible…" at bounding box center [731, 342] width 484 height 42
copy p "Extract the definition o"
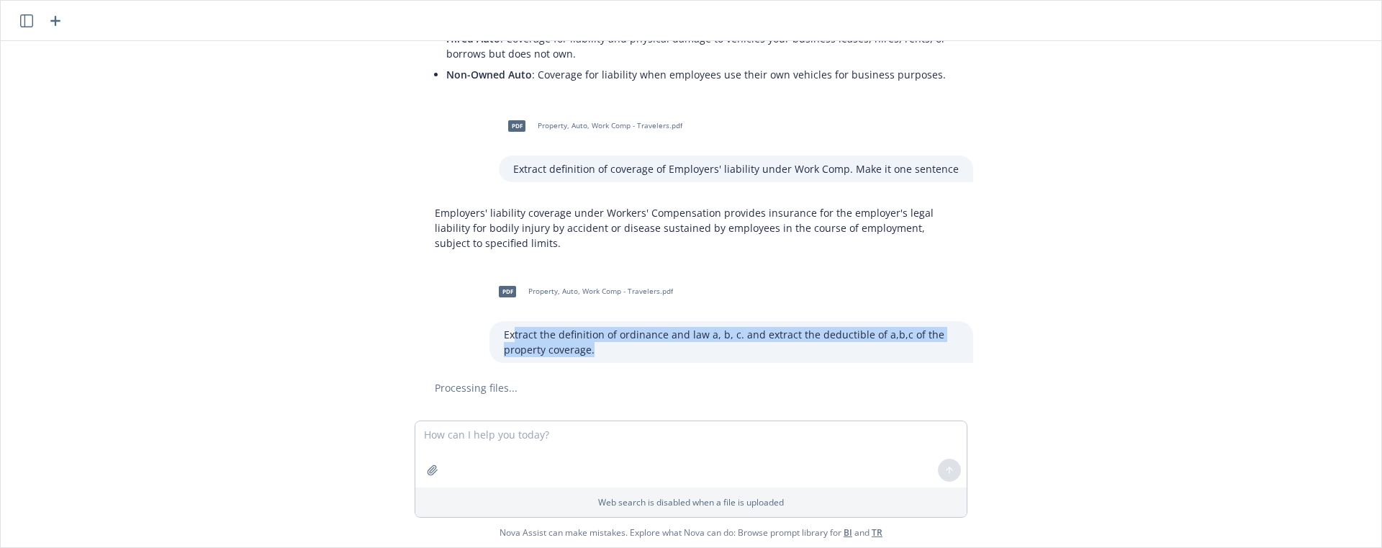
drag, startPoint x: 587, startPoint y: 353, endPoint x: 487, endPoint y: 333, distance: 101.4
click at [504, 338] on p "Extract the definition of ordinance and law a, b, c. and extract the deductible…" at bounding box center [731, 342] width 455 height 30
drag, startPoint x: 498, startPoint y: 333, endPoint x: 530, endPoint y: 361, distance: 42.4
click at [493, 333] on div "Extract the definition of ordinance and law a, b, c. and extract the deductible…" at bounding box center [731, 342] width 484 height 42
copy p "Extract the definition of ordinance and law a, b, c. and extract the deductible…"
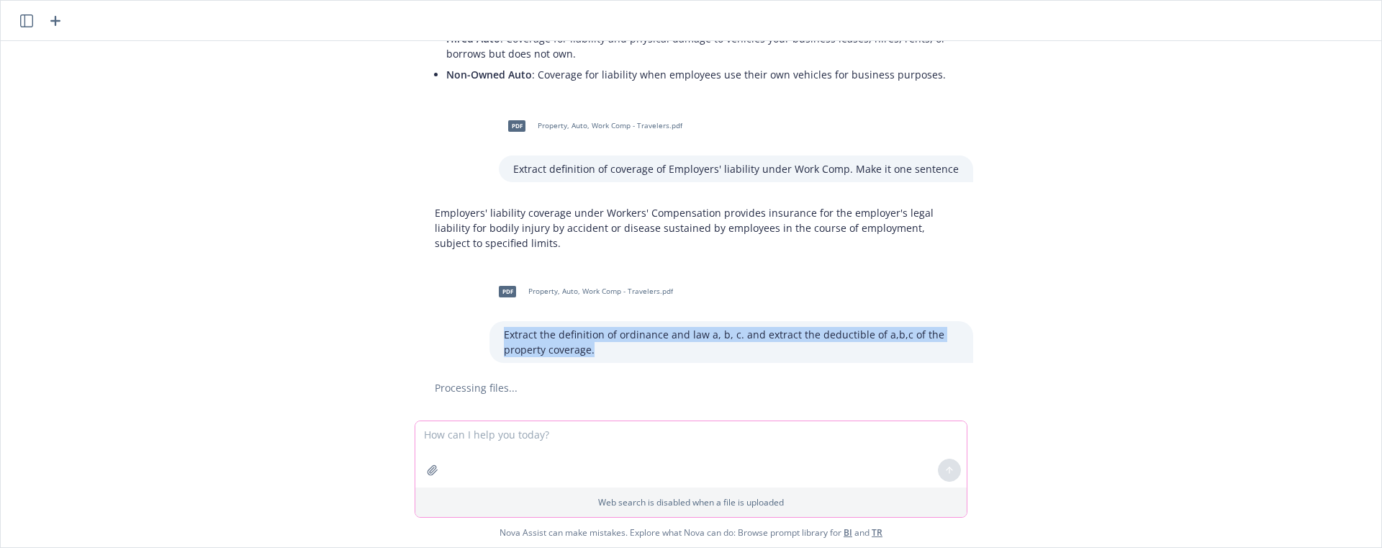
click at [510, 435] on textarea at bounding box center [690, 454] width 551 height 66
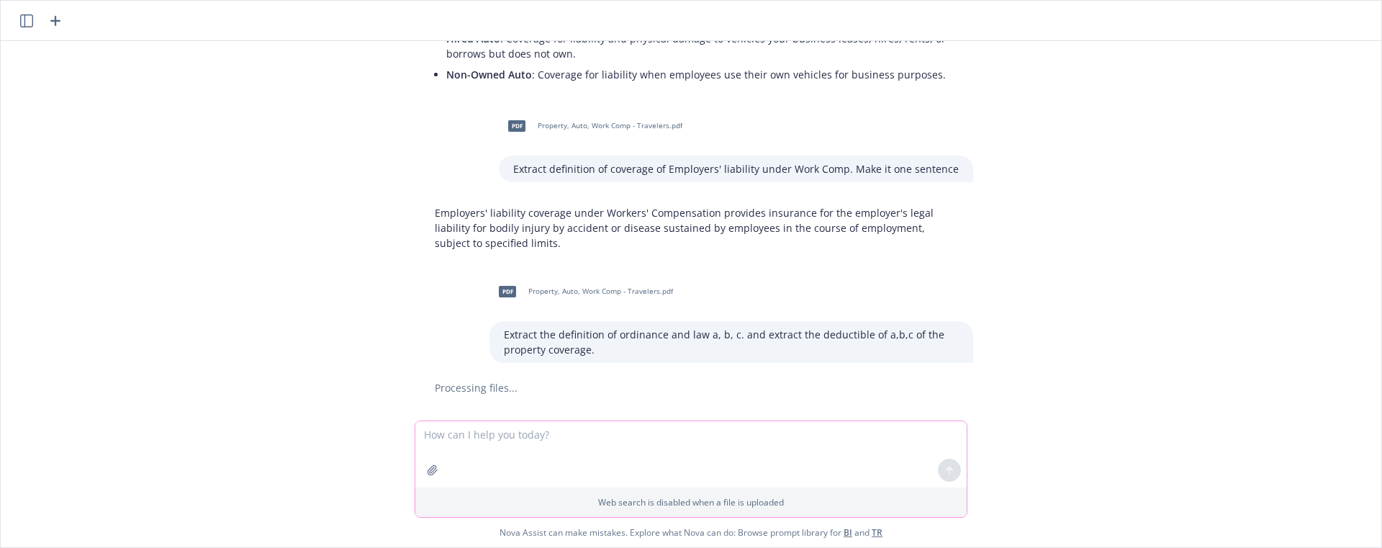
paste textarea "Extract the definition o"
click at [435, 472] on icon "button" at bounding box center [433, 470] width 12 height 12
drag, startPoint x: 610, startPoint y: 342, endPoint x: 591, endPoint y: 343, distance: 19.4
click at [593, 347] on div "Extract the definition of ordinance and law a, b, c. and extract the deductible…" at bounding box center [731, 342] width 484 height 42
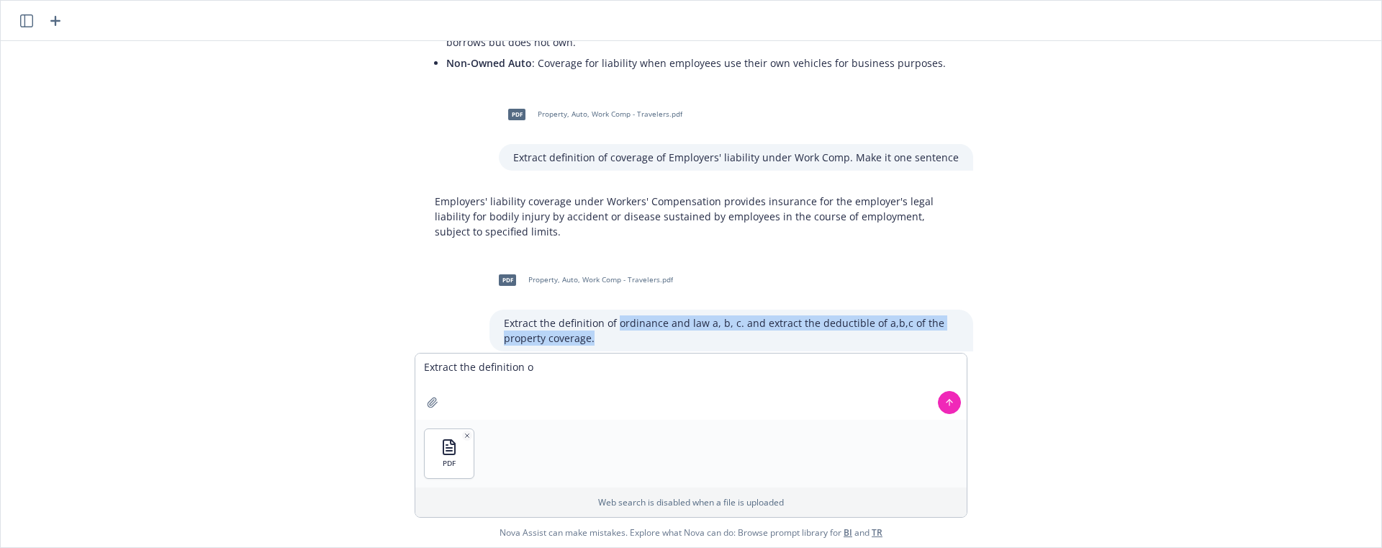
click at [504, 324] on p "Extract the definition of ordinance and law a, b, c. and extract the deductible…" at bounding box center [731, 330] width 455 height 30
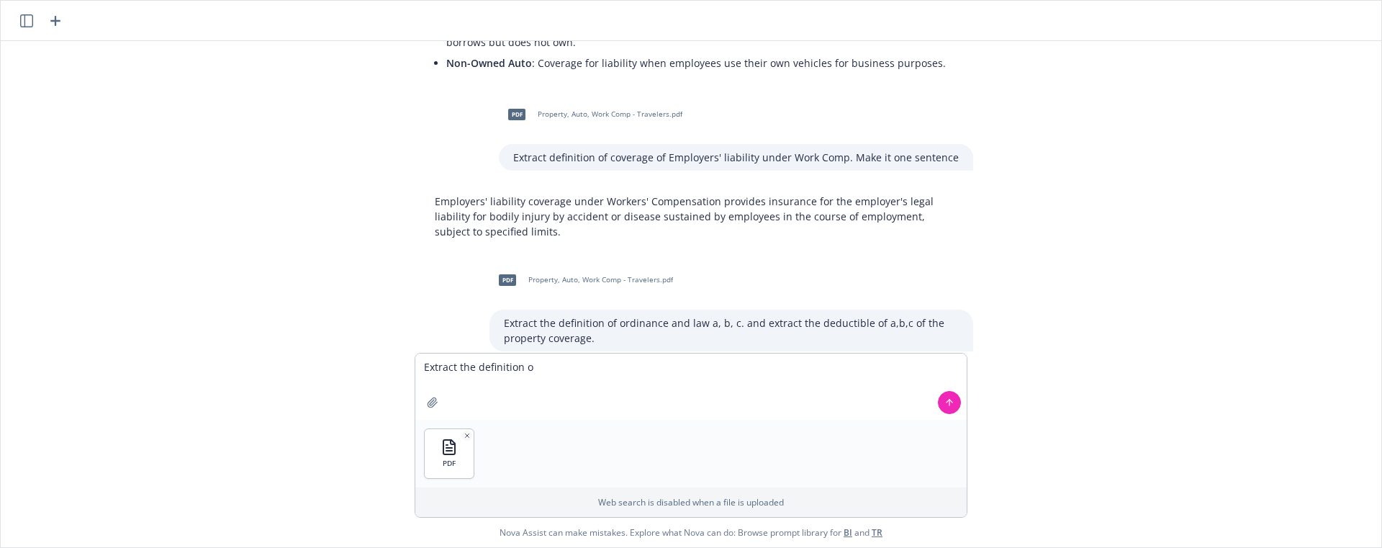
click at [609, 348] on div "Extract the definition of ordinance and law a, b, c. and extract the deductible…" at bounding box center [731, 331] width 484 height 42
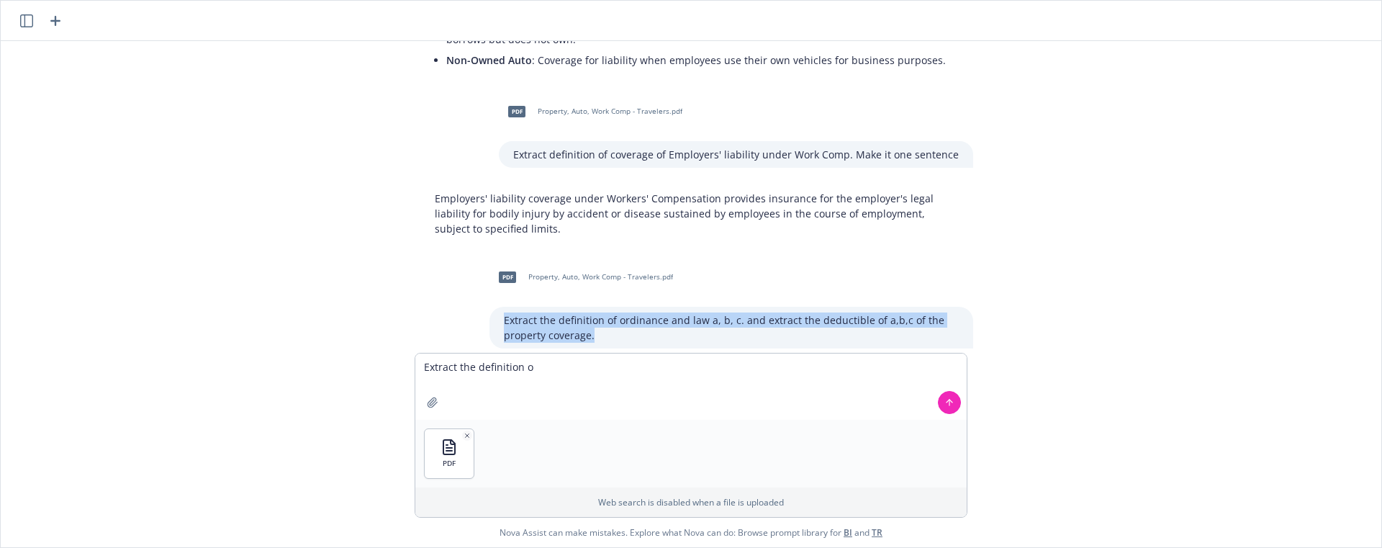
drag, startPoint x: 589, startPoint y: 341, endPoint x: 496, endPoint y: 322, distance: 94.9
click at [496, 322] on div "Extract the definition of ordinance and law a, b, c. and extract the deductible…" at bounding box center [731, 328] width 484 height 42
click at [460, 374] on textarea "Extract the definition o" at bounding box center [690, 386] width 551 height 66
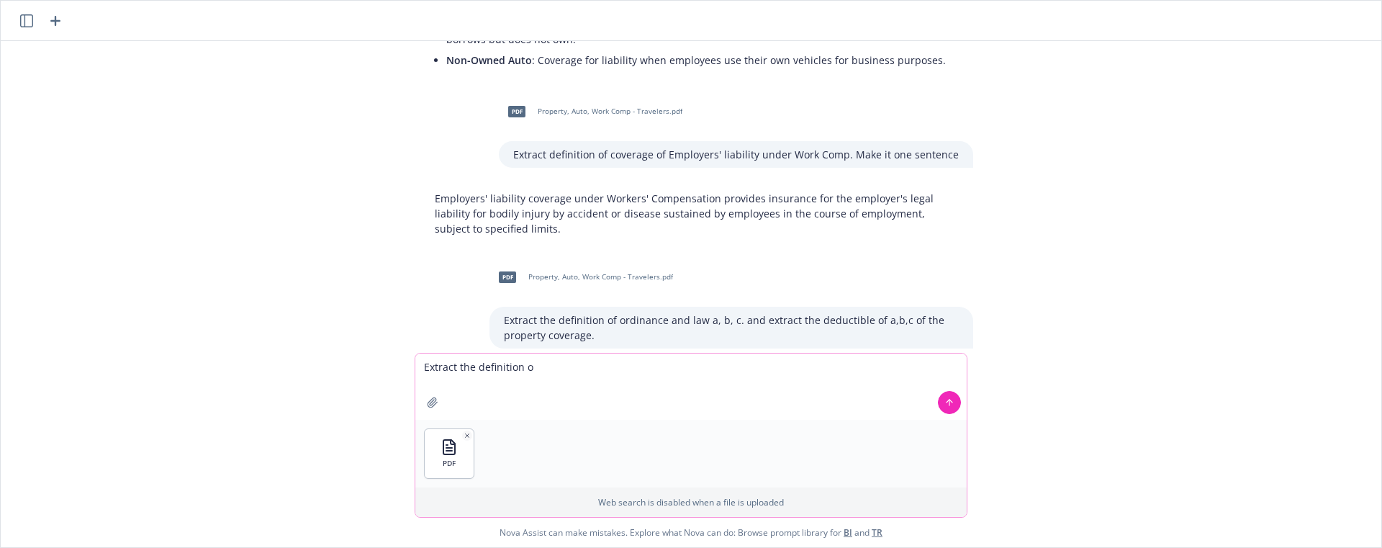
paste textarea "Extract the definition of"
paste textarea "the definition of ordinance and law a, b, c. and extract the deductible of a,b,…"
type textarea "Extract the definition of ordinance and law a, b, c. and extract the deductible…"
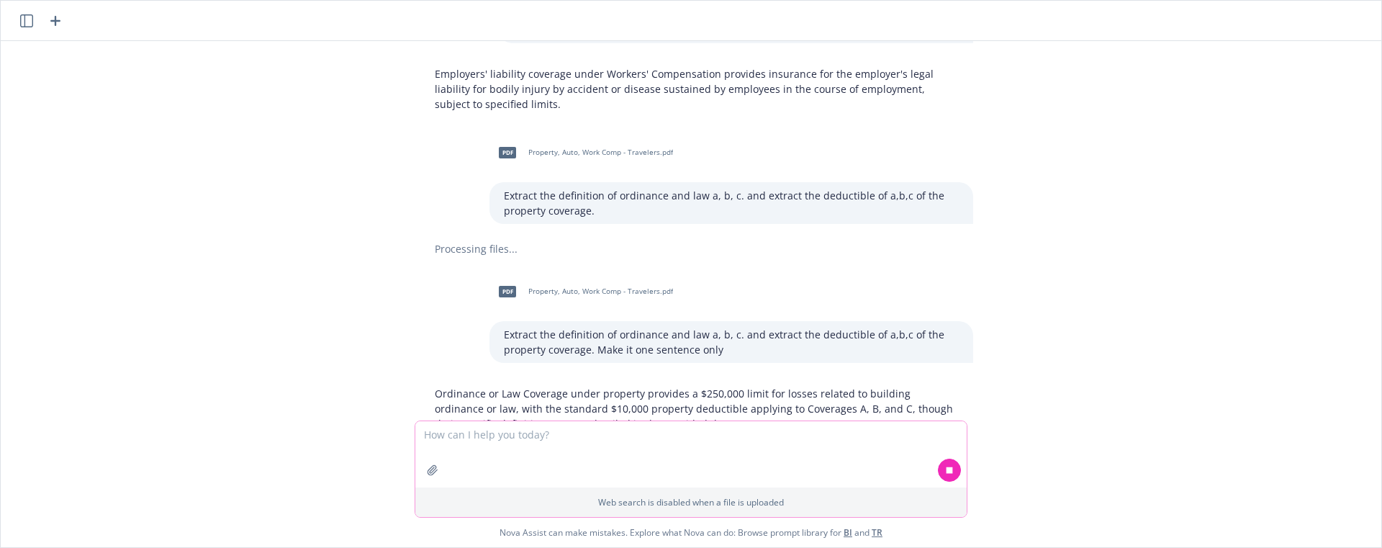
scroll to position [2908, 0]
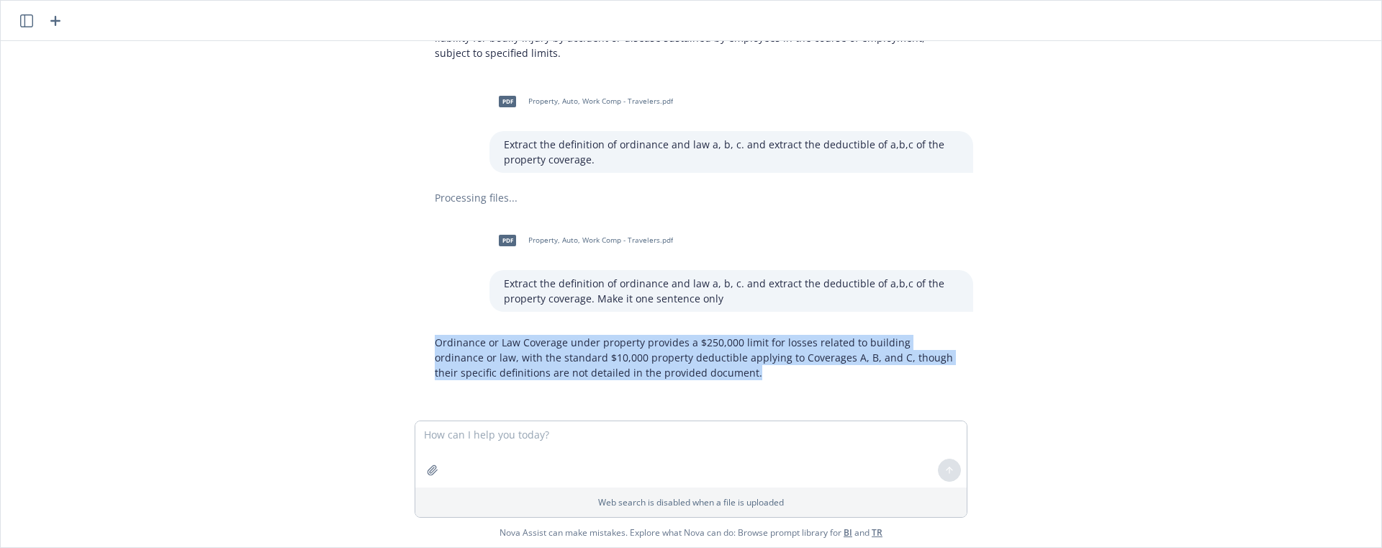
drag, startPoint x: 706, startPoint y: 373, endPoint x: 402, endPoint y: 344, distance: 305.1
click at [402, 344] on div "pdf General Liability - Skyward - [DATE].pdf extract exclusions and conditions …" at bounding box center [690, 230] width 1369 height 379
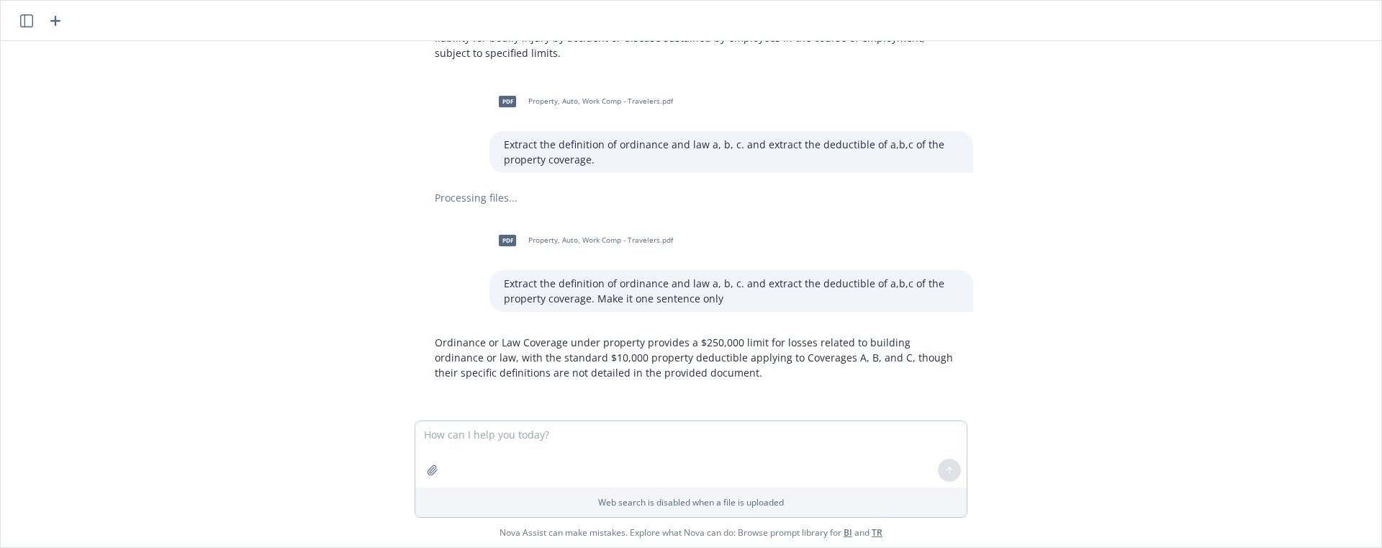
drag, startPoint x: 619, startPoint y: 370, endPoint x: 581, endPoint y: 297, distance: 82.1
click at [479, 290] on div "pdf Property, Auto, Work Comp - Travelers.pdf Extract the definition of ordinan…" at bounding box center [697, 266] width 576 height 89
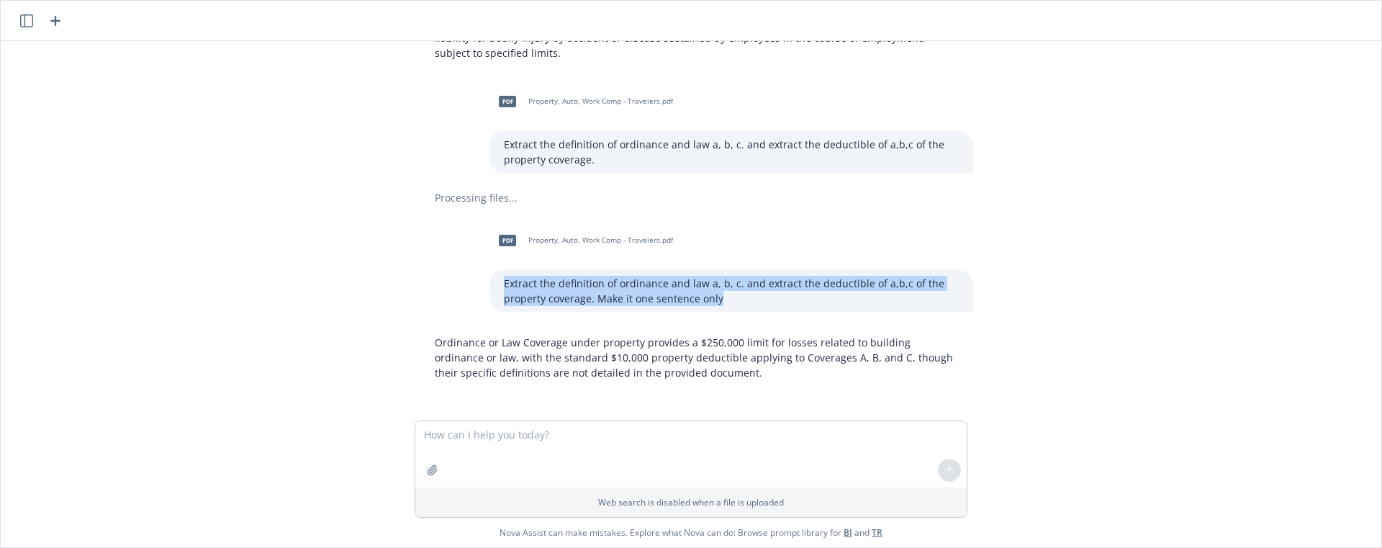
drag, startPoint x: 718, startPoint y: 298, endPoint x: 480, endPoint y: 275, distance: 238.6
click at [480, 275] on div "pdf Property, Auto, Work Comp - Travelers.pdf Extract the definition of ordinan…" at bounding box center [697, 266] width 576 height 89
click at [434, 461] on button "button" at bounding box center [432, 469] width 23 height 23
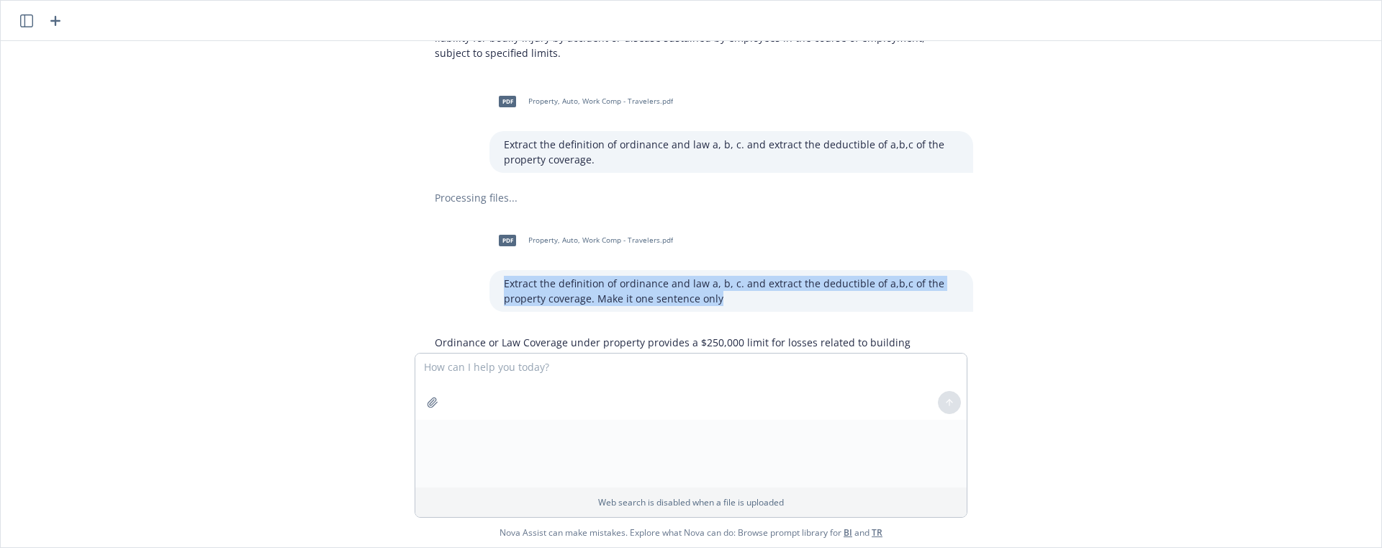
click at [602, 431] on div "PDF" at bounding box center [690, 454] width 551 height 68
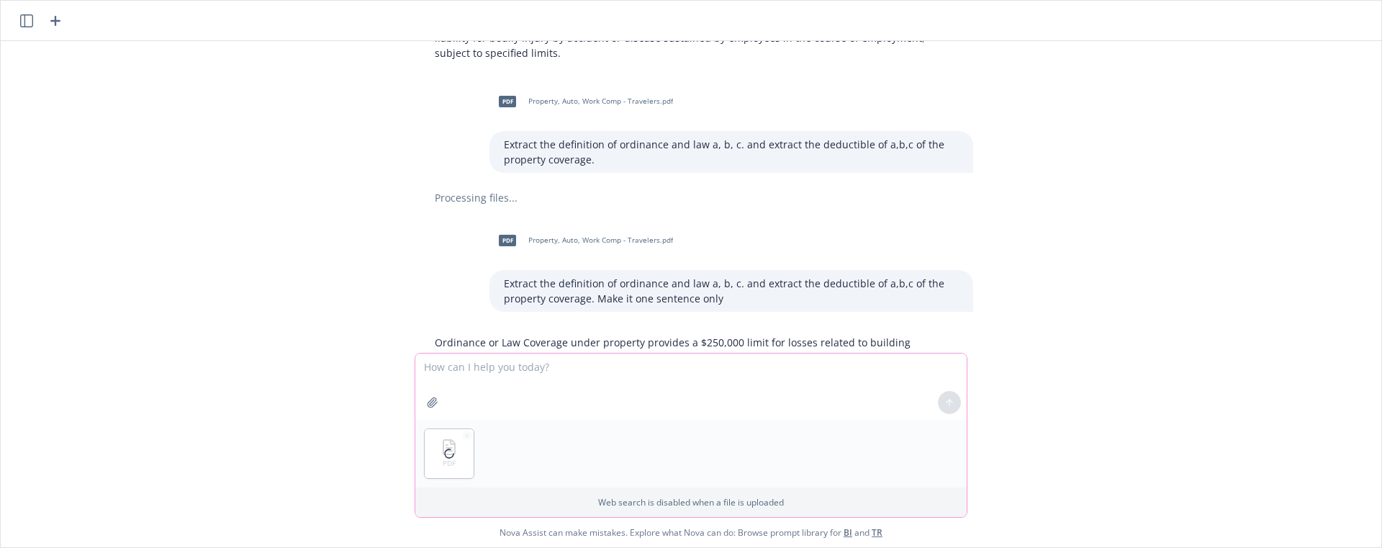
click at [577, 376] on textarea at bounding box center [690, 386] width 551 height 66
click at [575, 371] on textarea at bounding box center [690, 386] width 551 height 66
paste textarea "Extract the definition of ordinance and law a, b, c. and extract the deductible…"
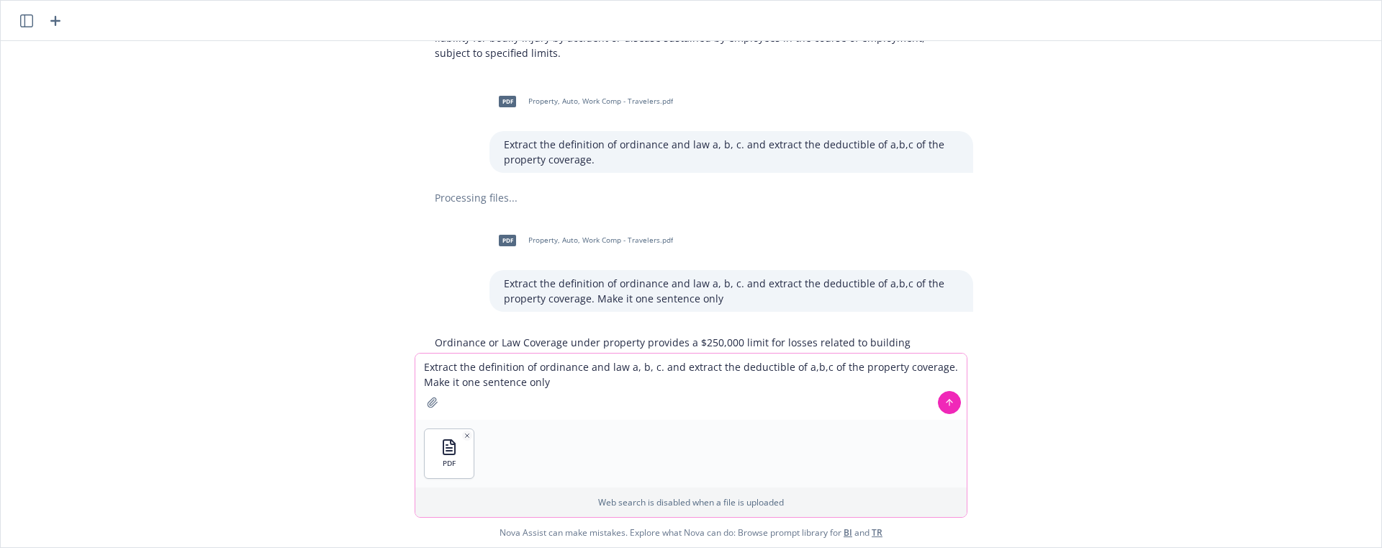
type textarea "Extract the definition of ordinance and law a, b, c. and extract the deductible…"
click at [946, 407] on button at bounding box center [949, 402] width 23 height 23
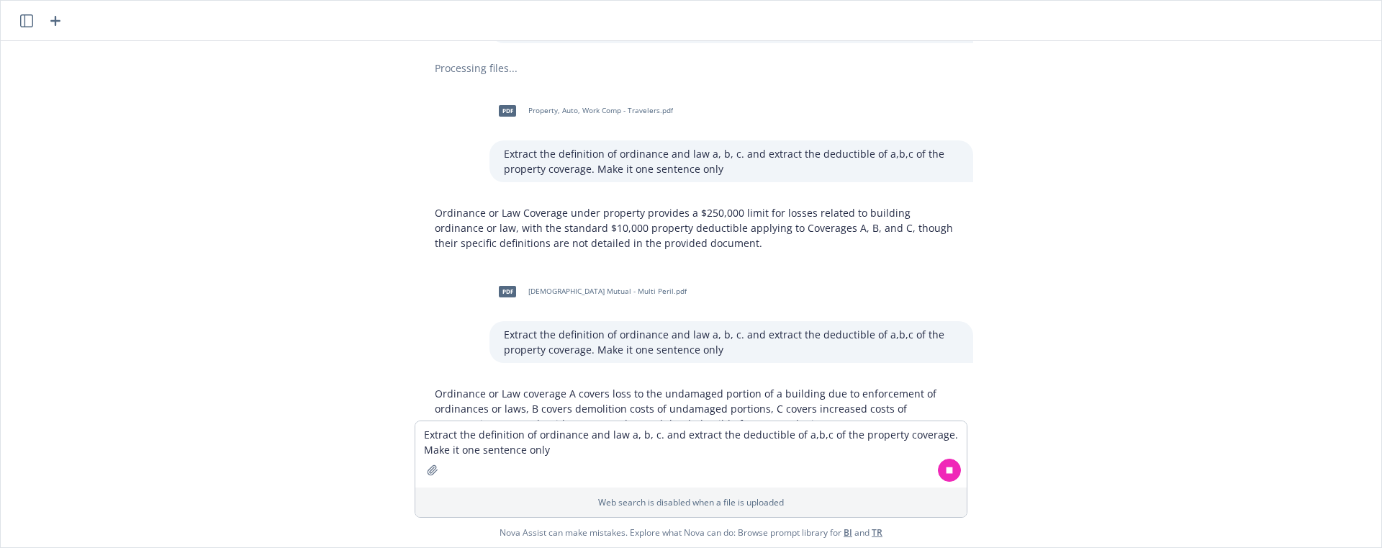
scroll to position [3089, 0]
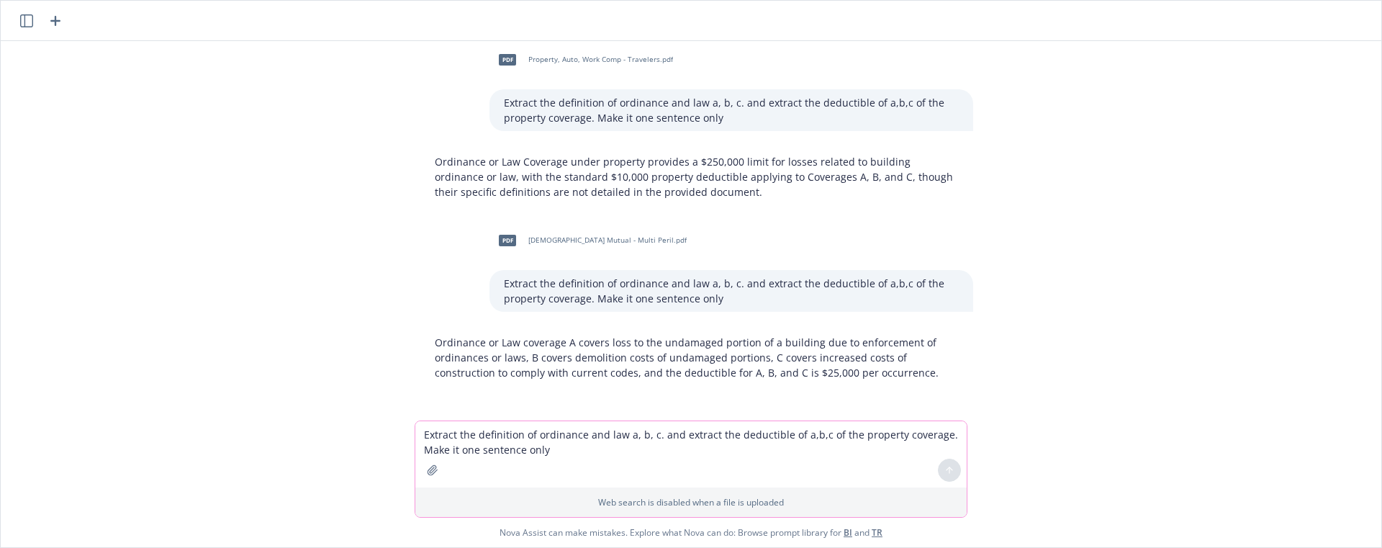
click at [432, 475] on icon "button" at bounding box center [433, 470] width 12 height 12
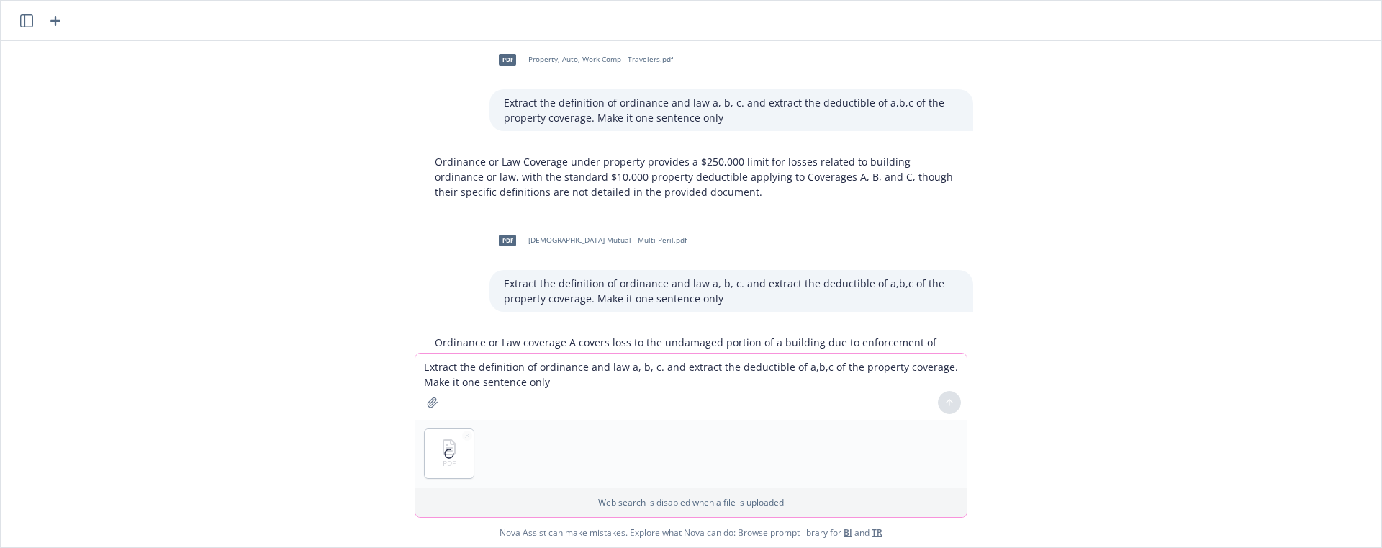
click at [651, 368] on textarea "Extract the definition of ordinance and law a, b, c. and extract the deductible…" at bounding box center [690, 386] width 551 height 66
type textarea "E"
type textarea "Define"
click at [476, 371] on textarea "Define" at bounding box center [690, 386] width 551 height 66
type textarea "E"
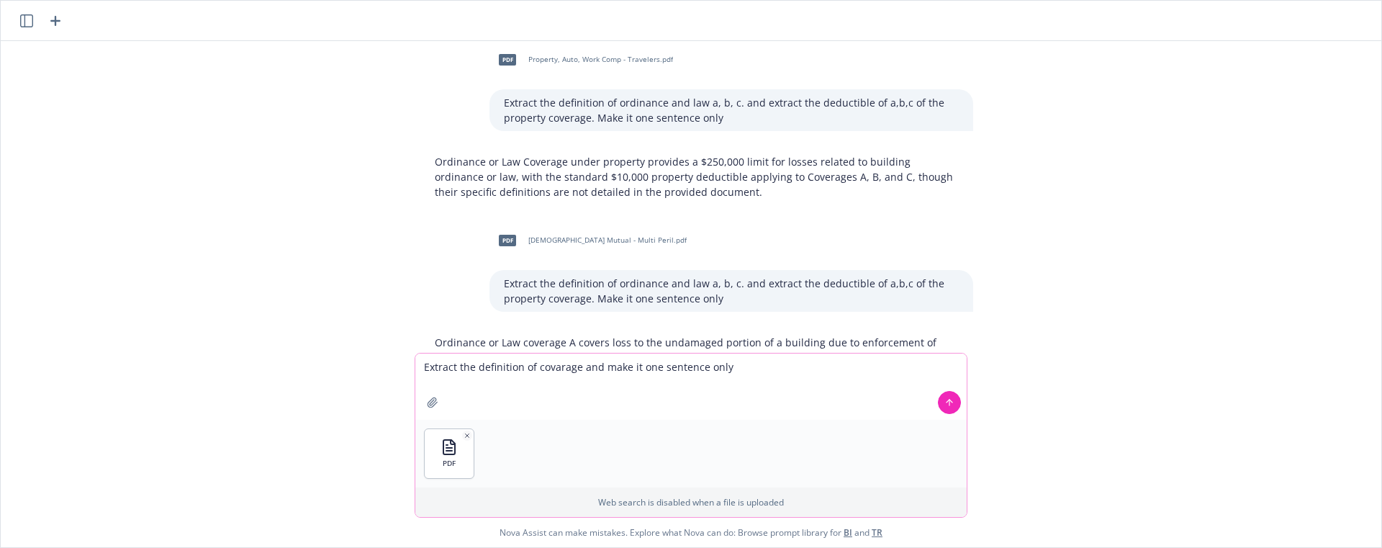
click at [559, 369] on textarea "Extract the definition of covarage and make it one sentence only" at bounding box center [690, 386] width 551 height 66
type textarea "Extract the definition of covarage and make it one sentence only"
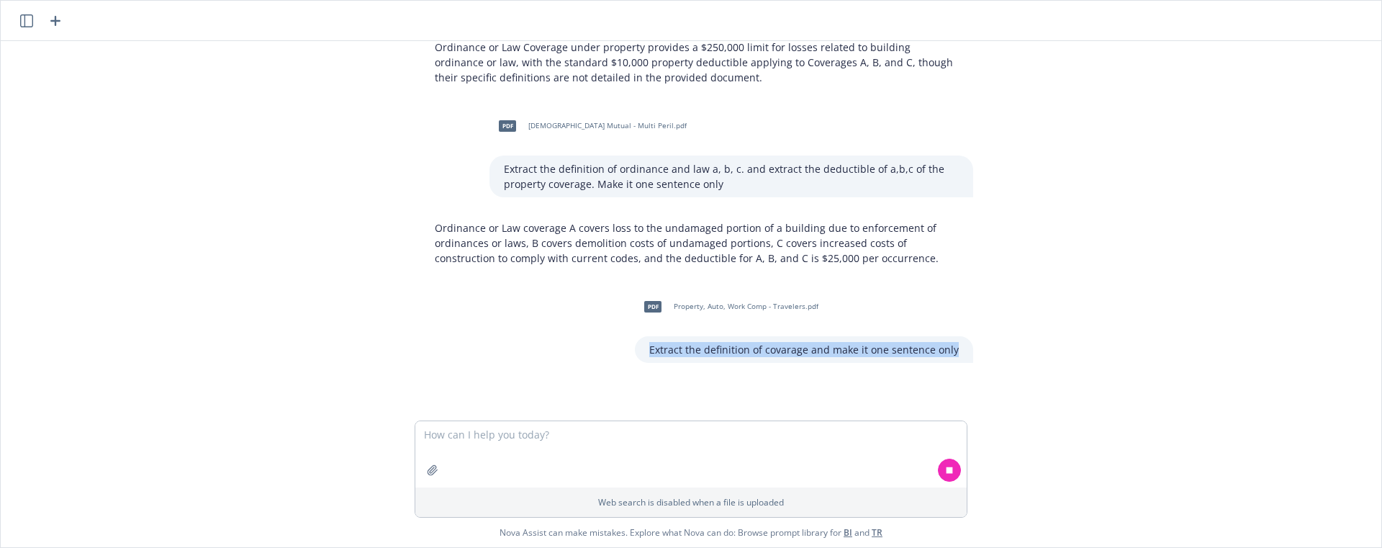
drag, startPoint x: 886, startPoint y: 352, endPoint x: 636, endPoint y: 358, distance: 249.8
click at [636, 358] on div "pdf Property, Auto, Work Comp - Travelers.pdf Extract the definition of covarag…" at bounding box center [697, 326] width 576 height 74
click at [636, 440] on textarea at bounding box center [690, 454] width 551 height 66
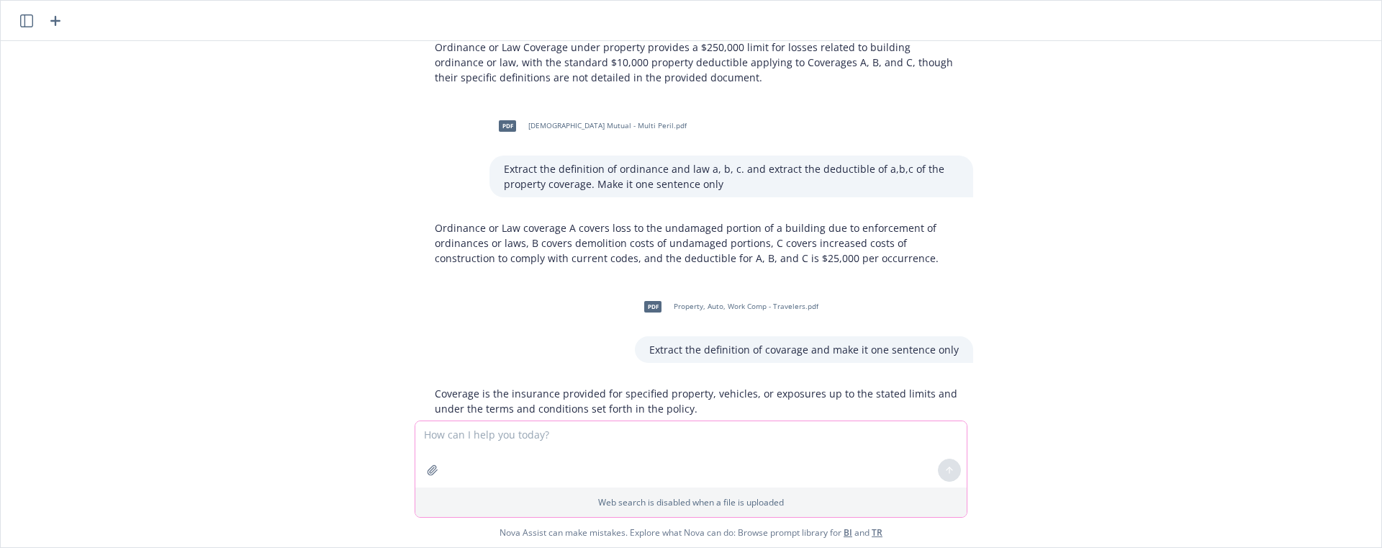
scroll to position [3239, 0]
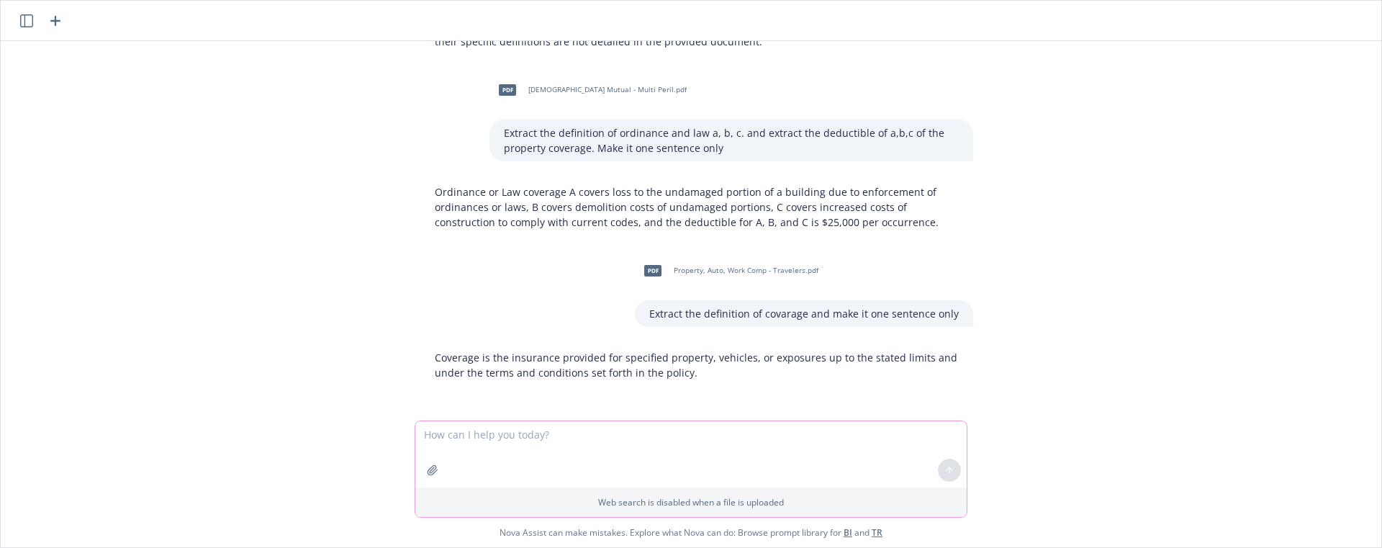
click at [636, 440] on textarea at bounding box center [690, 454] width 551 height 66
drag, startPoint x: 615, startPoint y: 451, endPoint x: 612, endPoint y: 443, distance: 7.8
click at [614, 450] on textarea at bounding box center [690, 454] width 551 height 66
paste textarea "Extract the definition of covarage and make it one sentence only"
click at [552, 440] on textarea "Extract the definition of covarage and make it one sentence only" at bounding box center [690, 454] width 551 height 66
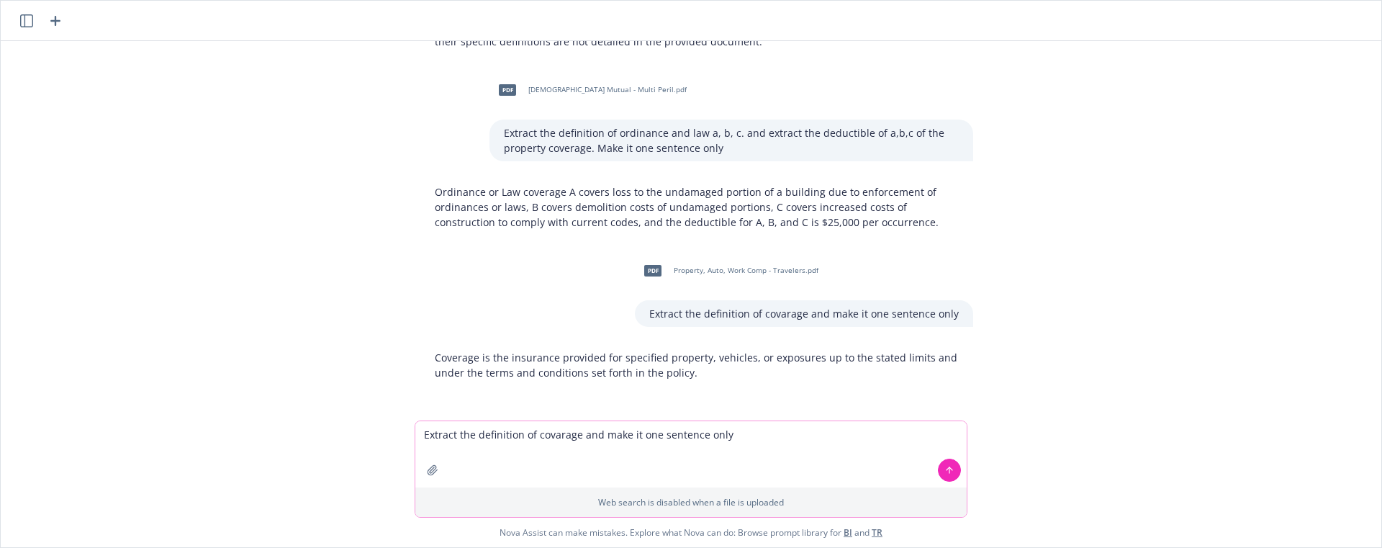
click at [557, 435] on textarea "Extract the definition of covarage and make it one sentence only" at bounding box center [690, 454] width 551 height 66
click at [577, 435] on textarea "Extract the definition of coverage and make it one sentence only" at bounding box center [690, 454] width 551 height 66
type textarea "Extract the definition of coverage of property section and make it one sentence…"
click at [420, 471] on div at bounding box center [432, 470] width 35 height 35
click at [428, 470] on icon "button" at bounding box center [433, 470] width 12 height 12
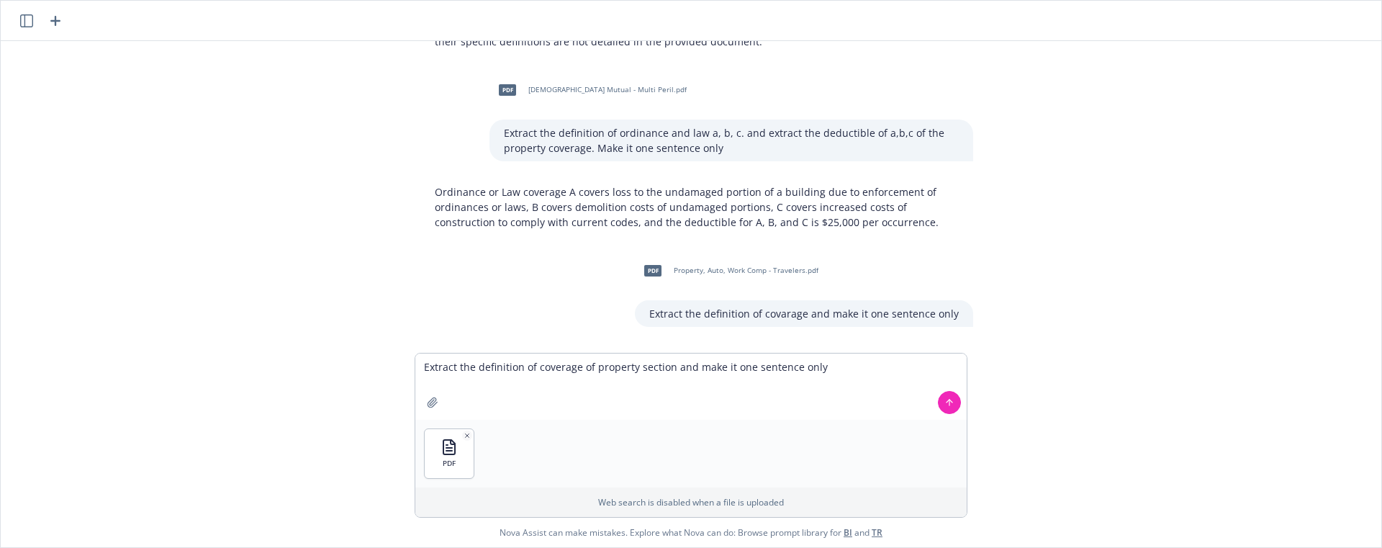
click at [947, 404] on icon at bounding box center [949, 402] width 10 height 10
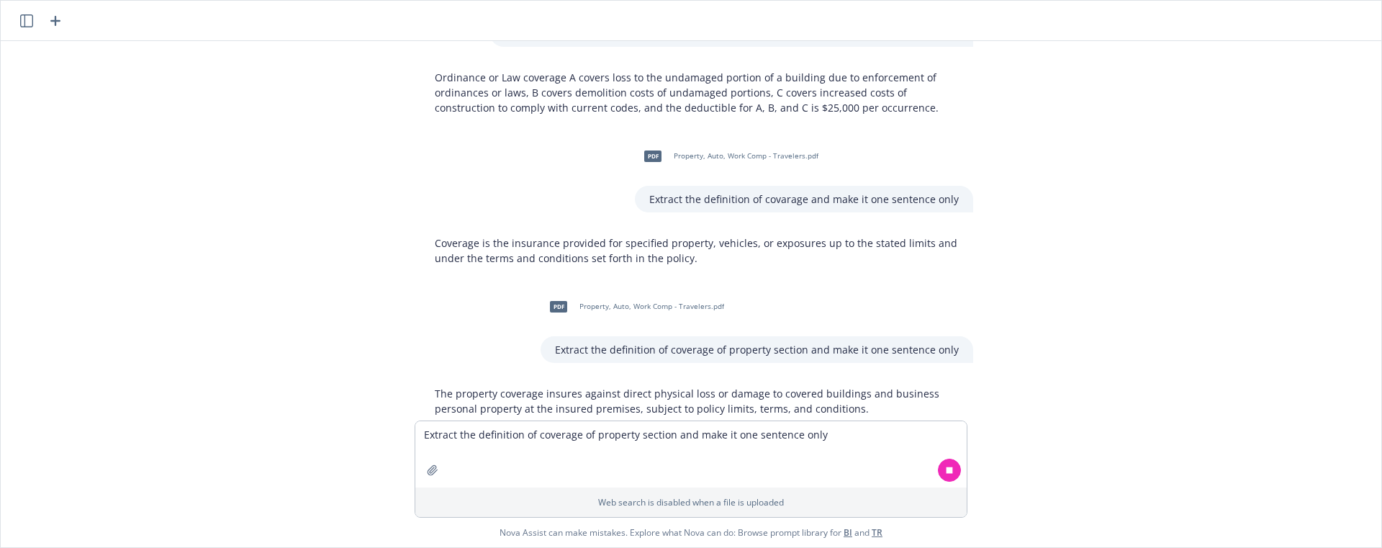
scroll to position [3389, 0]
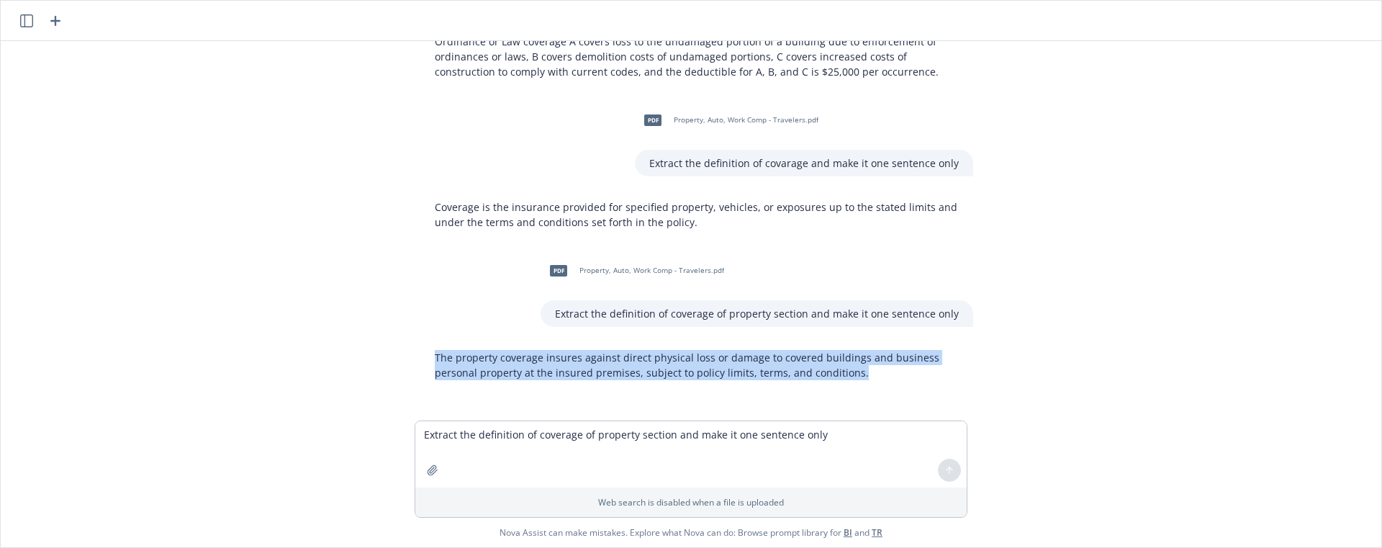
drag, startPoint x: 868, startPoint y: 373, endPoint x: 412, endPoint y: 361, distance: 456.5
click at [412, 361] on div "The property coverage insures against direct physical loss or damage to covered…" at bounding box center [697, 365] width 576 height 42
click at [631, 313] on p "Extract the definition of coverage of property section and make it one sentence…" at bounding box center [757, 313] width 404 height 15
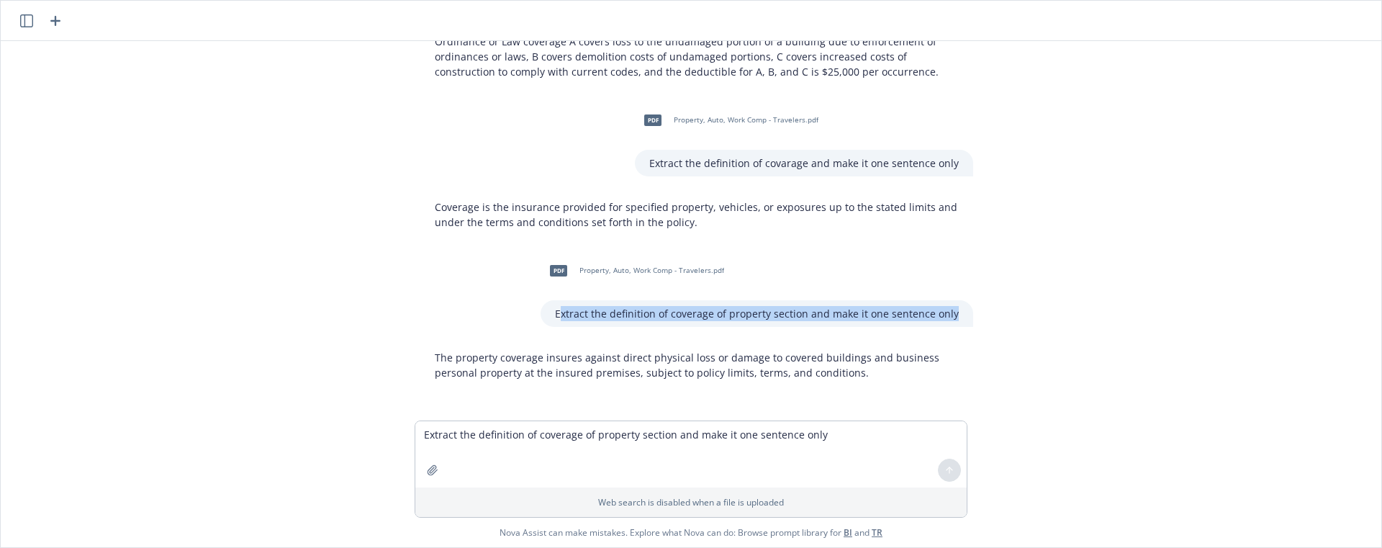
drag, startPoint x: 565, startPoint y: 310, endPoint x: 978, endPoint y: 309, distance: 413.2
click at [978, 309] on div "pdf Property, Auto, Work Comp - Travelers.pdf Extract the definition of coverag…" at bounding box center [697, 290] width 576 height 74
click at [689, 445] on textarea "Extract the definition of coverage of property section and make it one sentence…" at bounding box center [690, 454] width 551 height 66
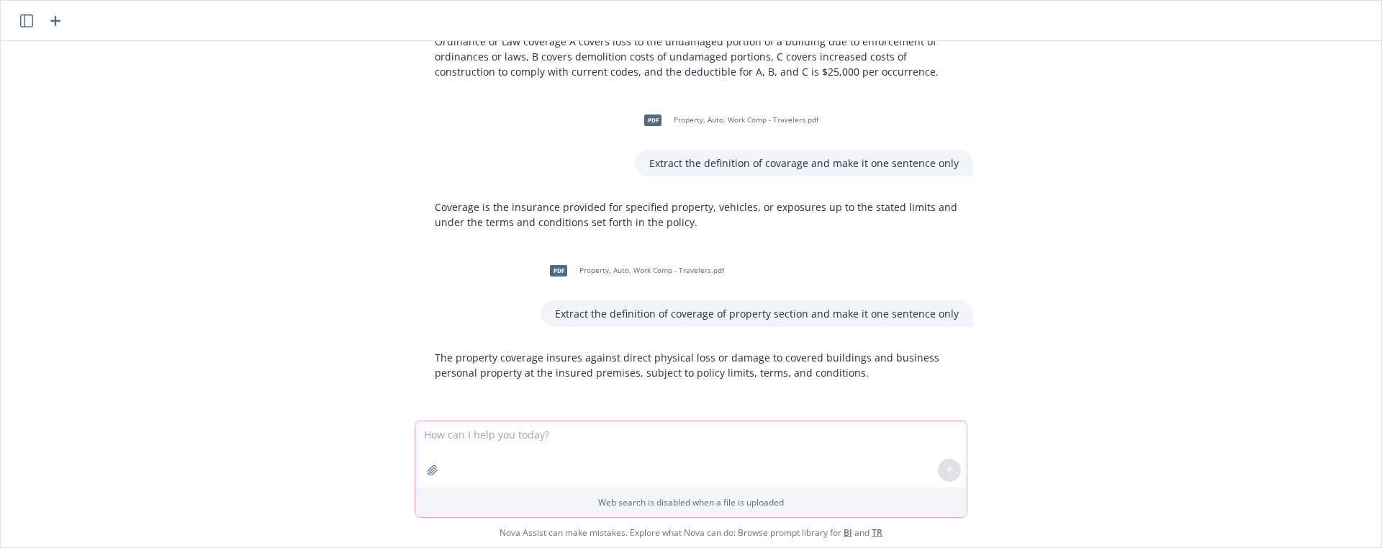
paste textarea "The property coverage insures against direct physical loss or damage to covered…"
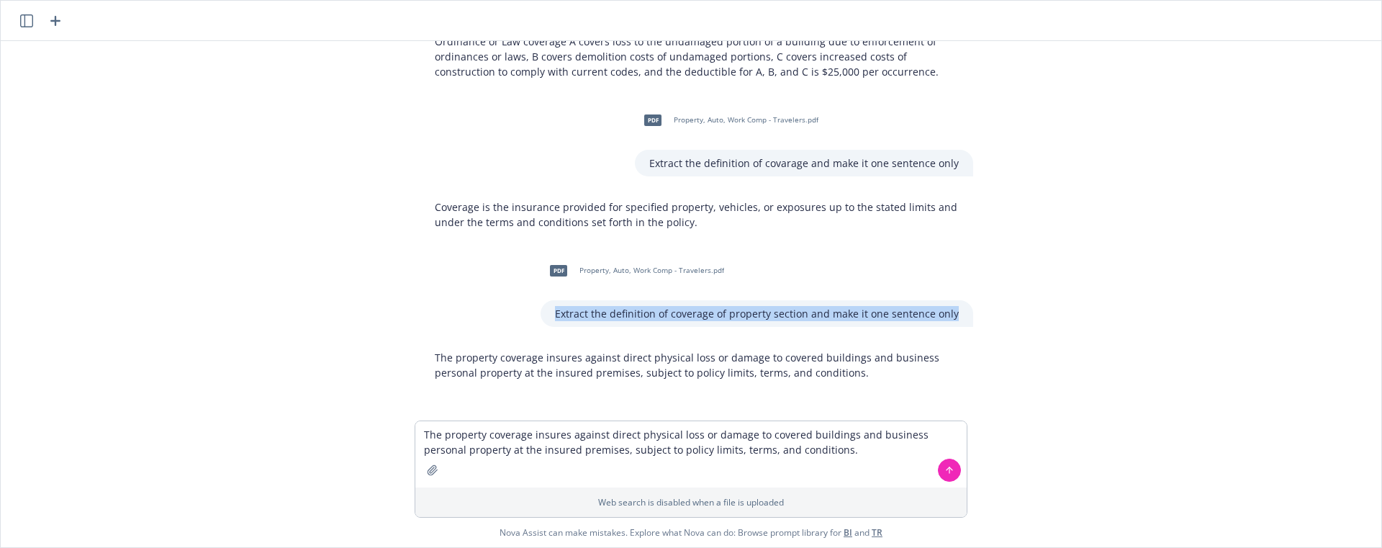
drag, startPoint x: 563, startPoint y: 315, endPoint x: 958, endPoint y: 315, distance: 395.2
click at [959, 315] on div "Extract the definition of coverage of property section and make it one sentence…" at bounding box center [757, 313] width 433 height 27
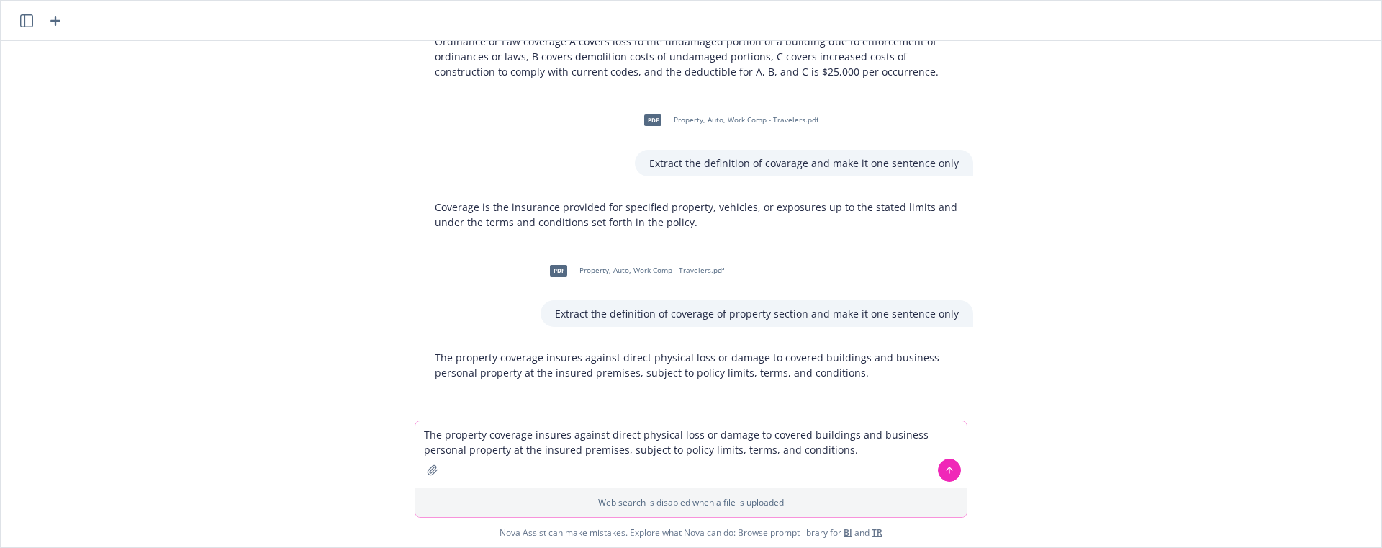
click at [824, 451] on textarea "The property coverage insures against direct physical loss or damage to covered…" at bounding box center [690, 454] width 551 height 66
type textarea "V"
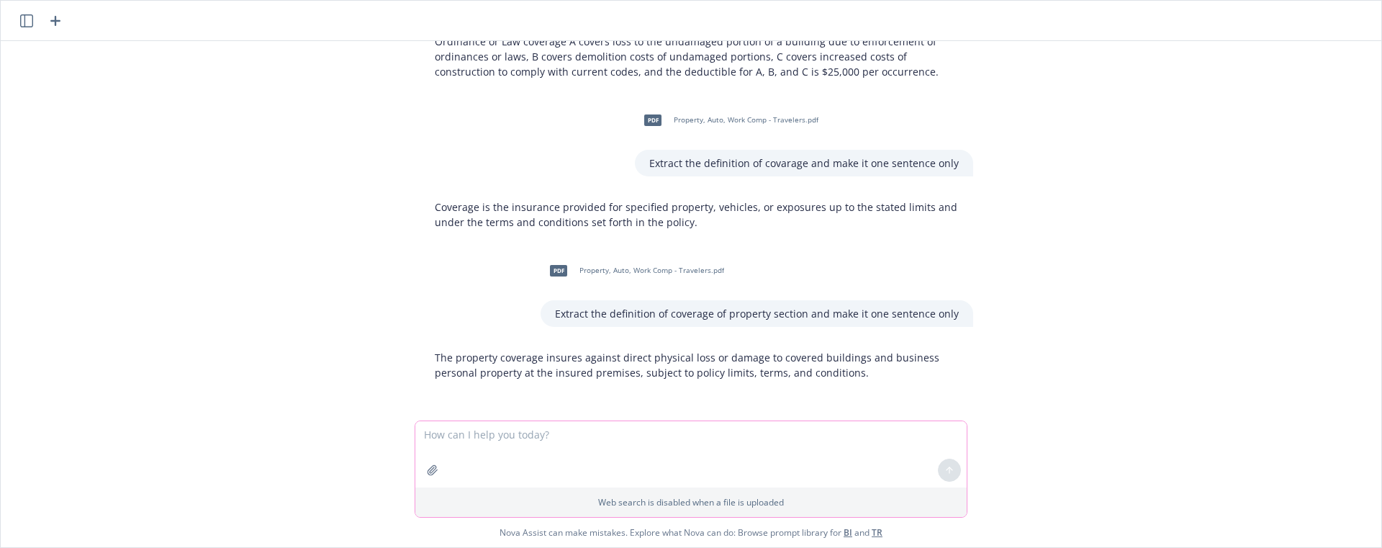
click at [432, 471] on icon "button" at bounding box center [432, 469] width 9 height 9
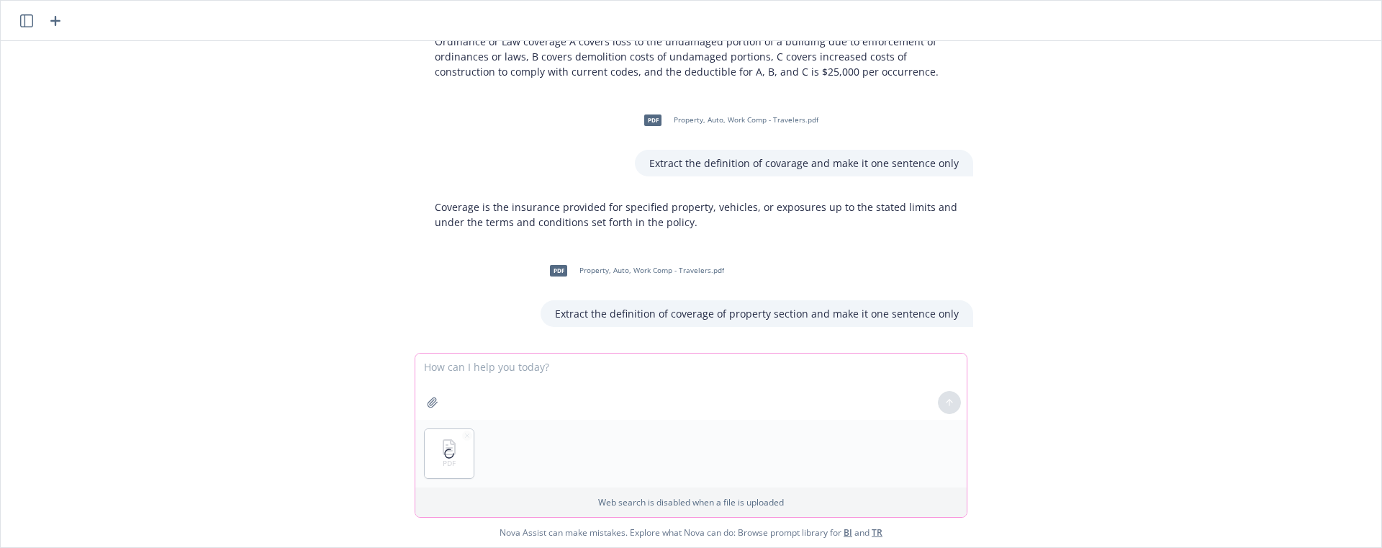
click at [505, 374] on textarea at bounding box center [690, 386] width 551 height 66
paste textarea "Extract the definition of coverage of property section and make it one sentence…"
click at [610, 369] on textarea "Extract the definition of coverage of property section and make it one sentence…" at bounding box center [690, 386] width 551 height 66
type textarea "Extract the definition of coverage of auto section and make it one sentence only"
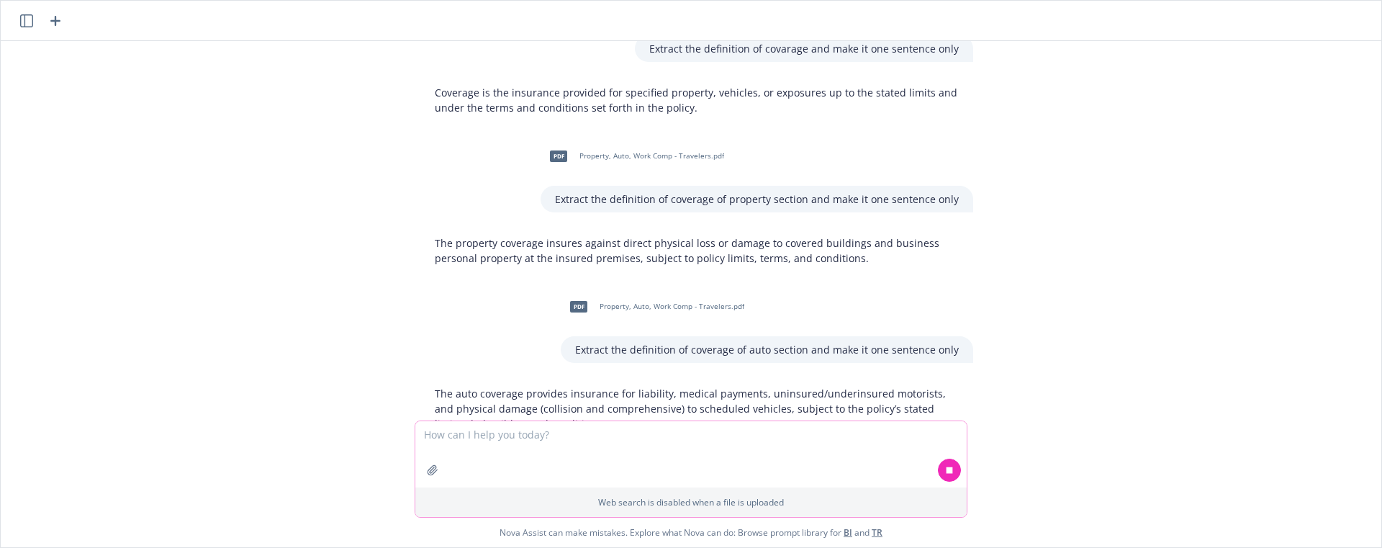
scroll to position [3555, 0]
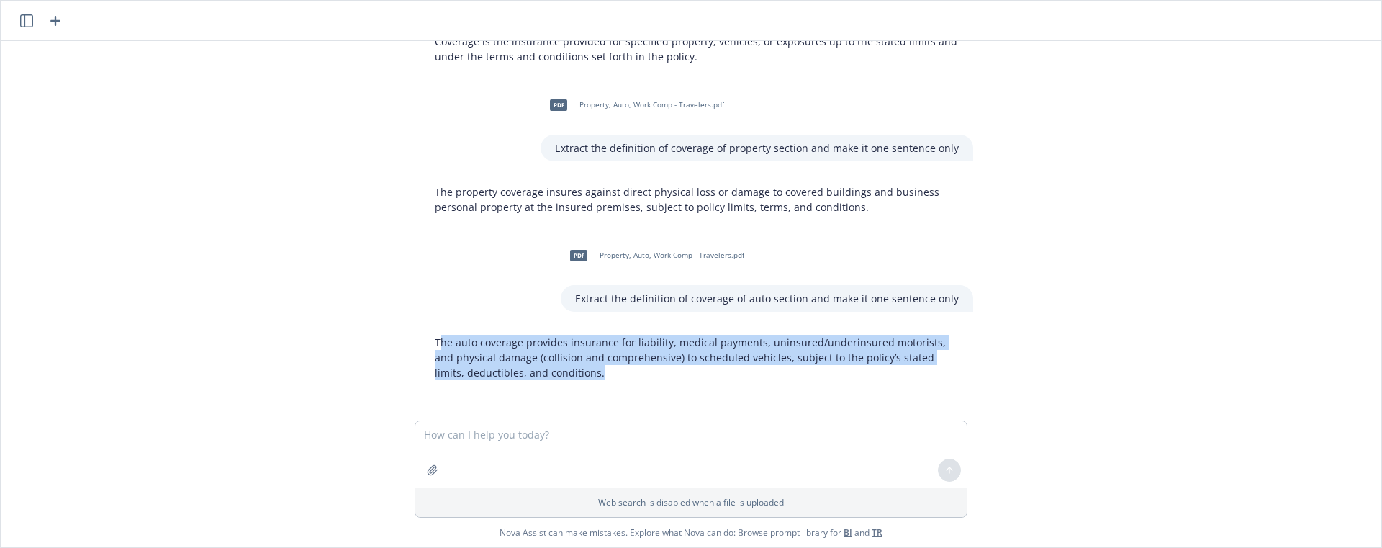
drag, startPoint x: 564, startPoint y: 370, endPoint x: 427, endPoint y: 333, distance: 142.5
click at [428, 333] on div "The auto coverage provides insurance for liability, medical payments, uninsured…" at bounding box center [696, 357] width 553 height 57
click at [433, 466] on icon "button" at bounding box center [433, 470] width 12 height 12
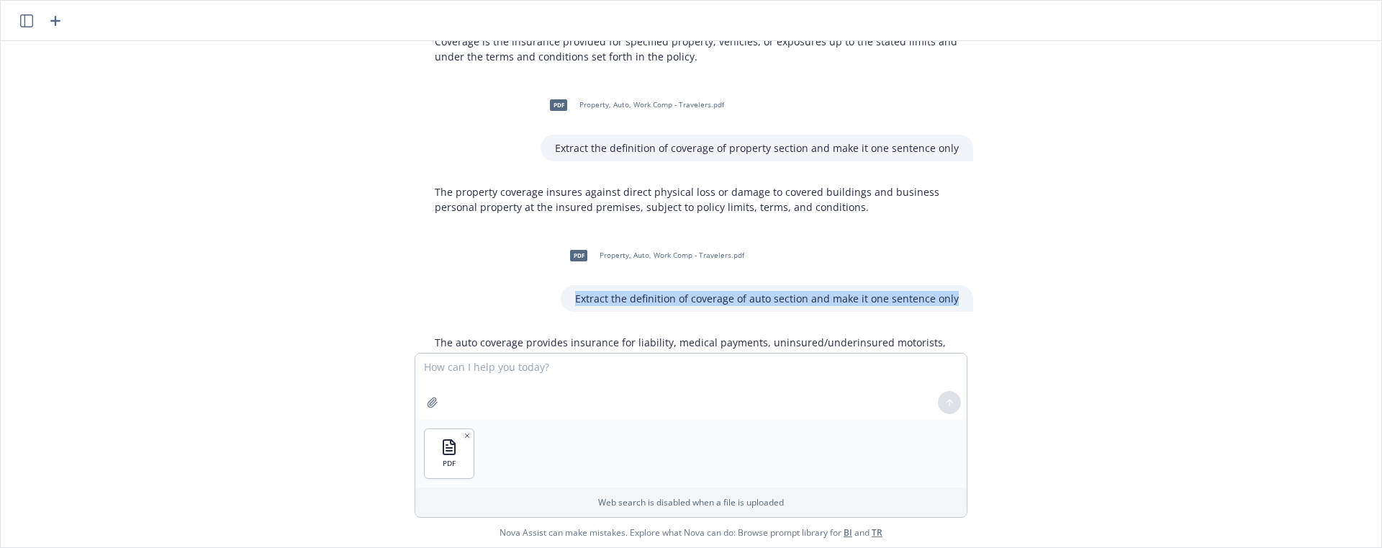
drag, startPoint x: 575, startPoint y: 296, endPoint x: 959, endPoint y: 299, distance: 384.4
click at [959, 299] on div "Extract the definition of coverage of auto section and make it one sentence only" at bounding box center [767, 298] width 412 height 27
click at [652, 390] on textarea at bounding box center [690, 386] width 551 height 66
click at [583, 373] on textarea at bounding box center [690, 386] width 551 height 66
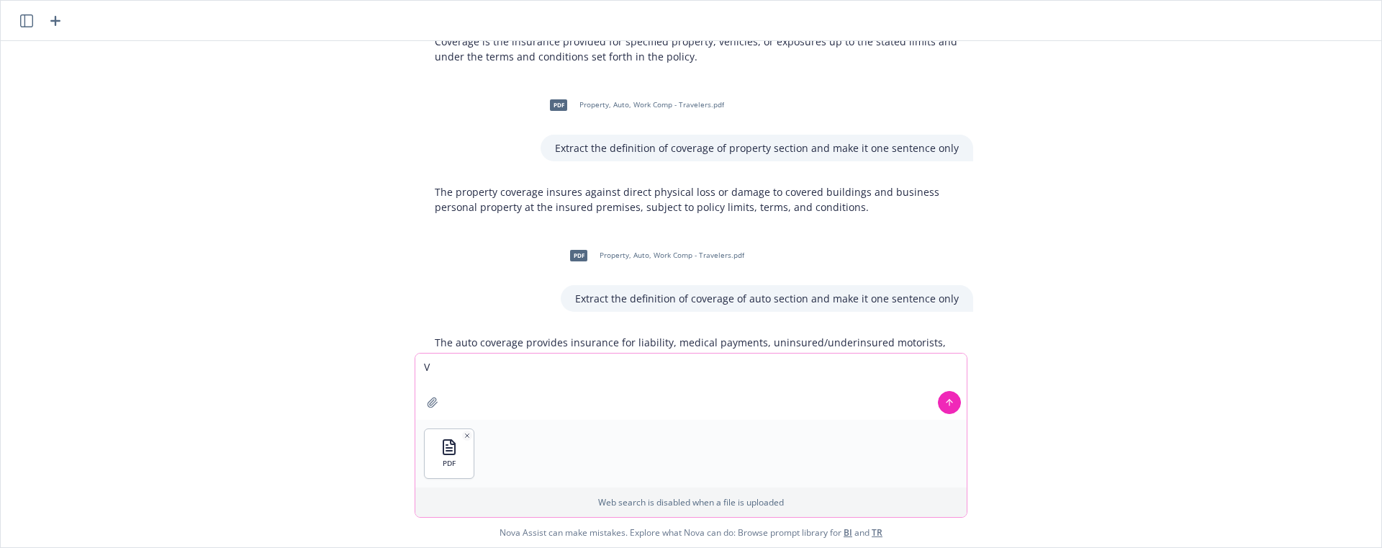
paste textarea "Extract the definition of coverage of auto section and make it one sentence only"
click at [543, 378] on textarea "Extract the definition of coverage of auto section and make it one sentence only" at bounding box center [690, 386] width 551 height 66
click at [604, 366] on textarea "Extract the definition of coverage of auto section and make it one sentence only" at bounding box center [690, 386] width 551 height 66
type textarea "Extract the definition of coverage of this policy and make it one sentence only"
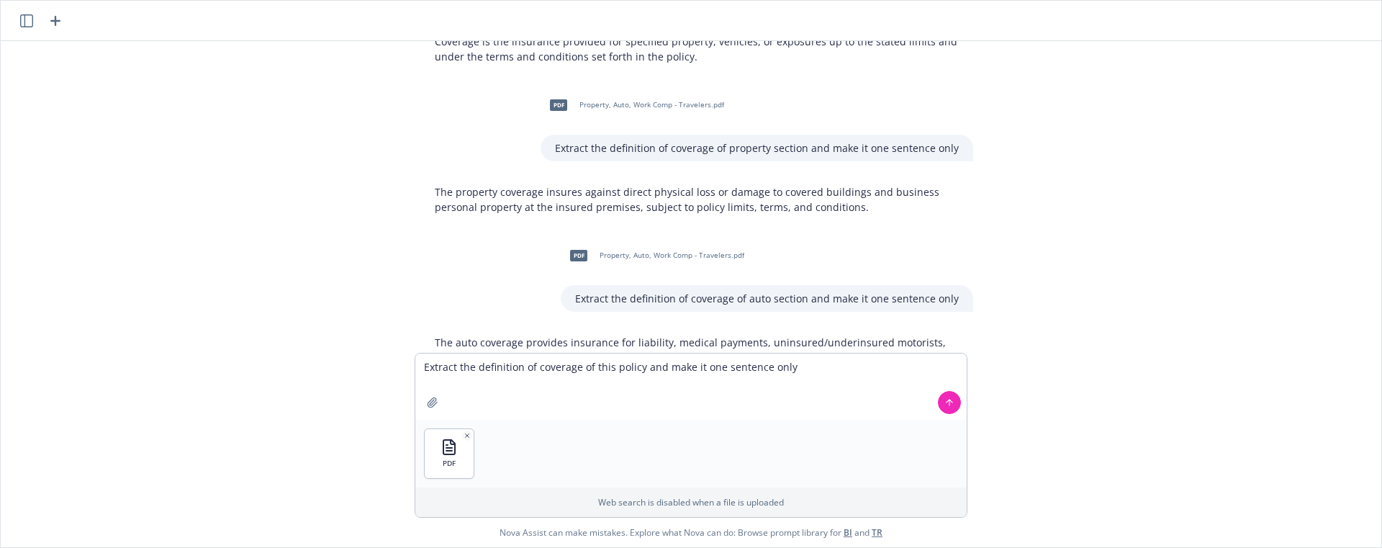
click at [952, 399] on icon at bounding box center [949, 402] width 10 height 10
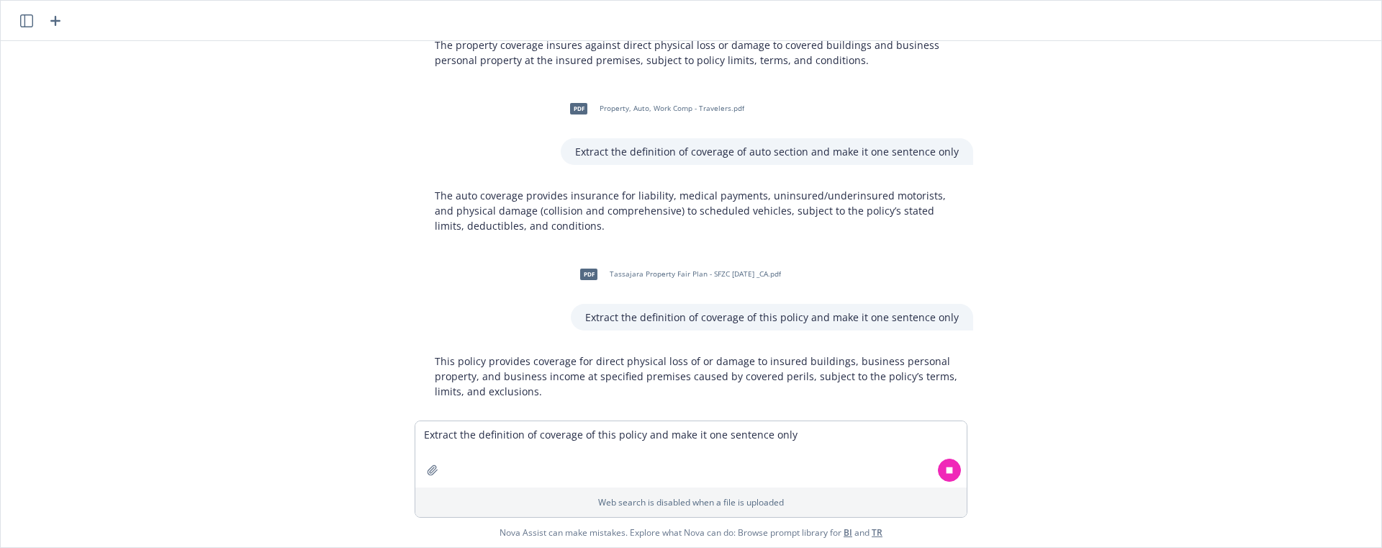
scroll to position [3721, 0]
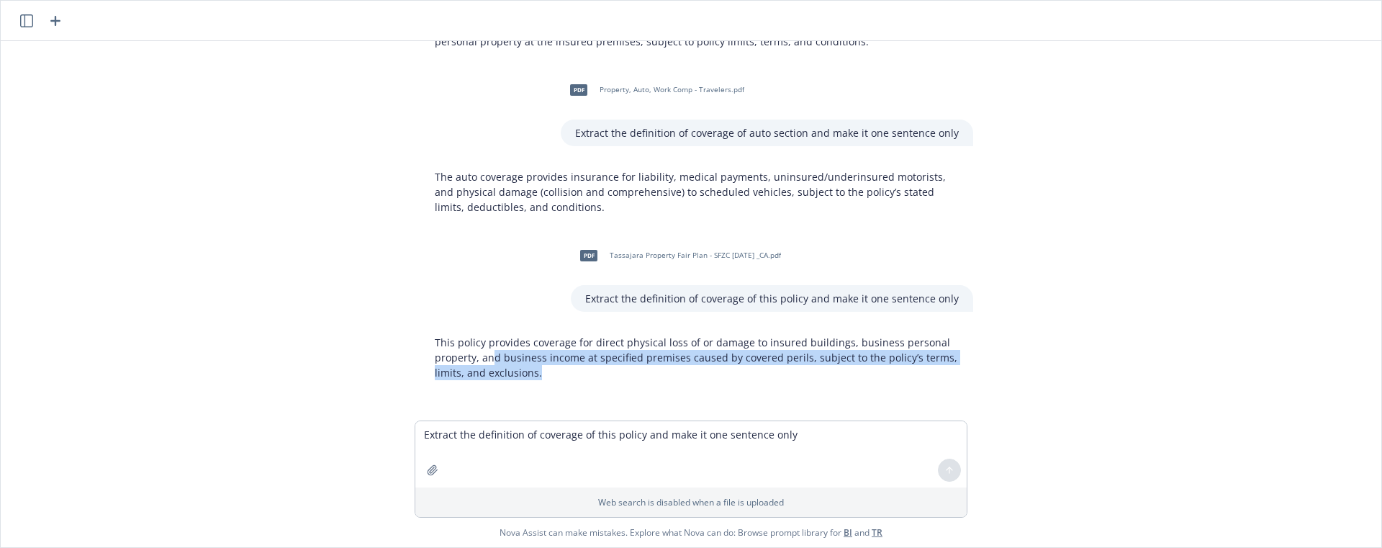
drag, startPoint x: 569, startPoint y: 385, endPoint x: 467, endPoint y: 340, distance: 111.2
click at [474, 345] on div "This policy provides coverage for direct physical loss of or damage to insured …" at bounding box center [696, 357] width 553 height 57
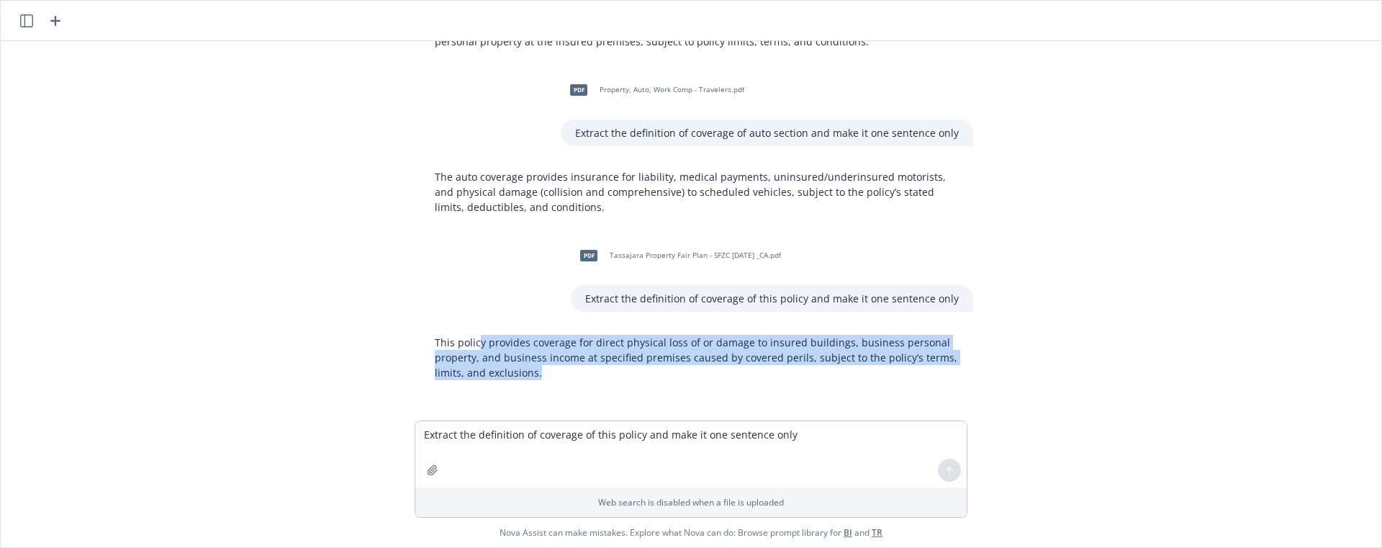
click at [533, 391] on div "pdf General Liability - Skyward - [DATE].pdf extract exclusions and conditions …" at bounding box center [690, 230] width 1369 height 379
drag, startPoint x: 536, startPoint y: 375, endPoint x: 428, endPoint y: 338, distance: 114.7
click at [428, 339] on div "This policy provides coverage for direct physical loss of or damage to insured …" at bounding box center [696, 357] width 553 height 57
click at [424, 466] on button "button" at bounding box center [432, 469] width 23 height 23
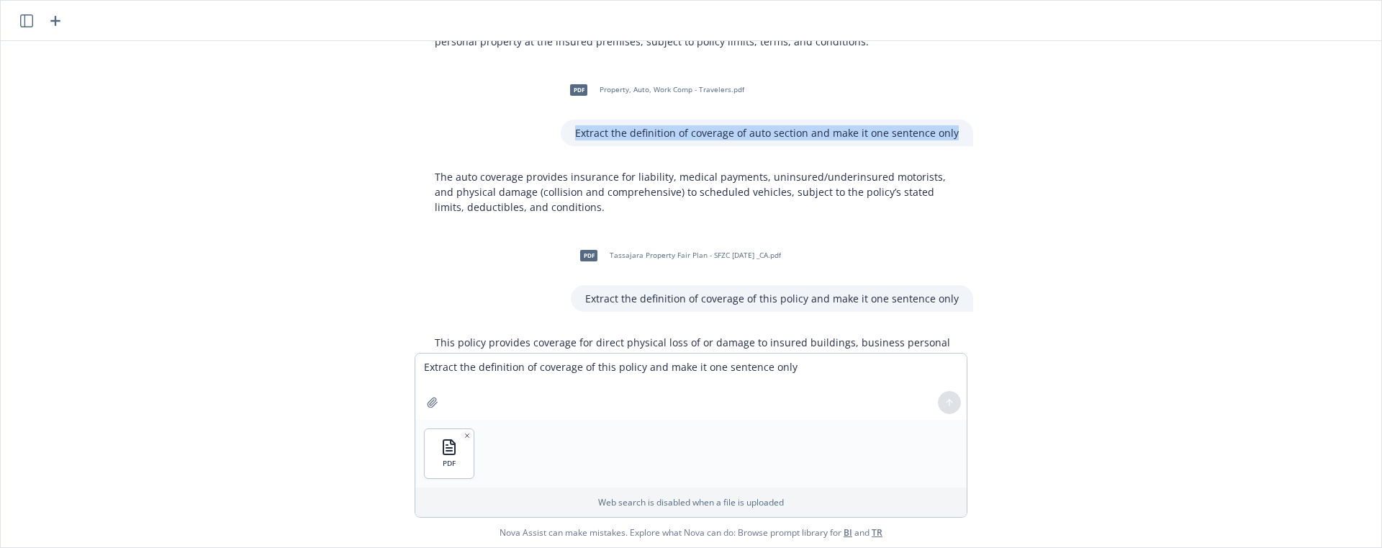
drag, startPoint x: 584, startPoint y: 132, endPoint x: 981, endPoint y: 135, distance: 397.3
click at [981, 135] on div "pdf General Liability - Skyward - [DATE].pdf extract exclusions and conditions …" at bounding box center [690, 197] width 1369 height 312
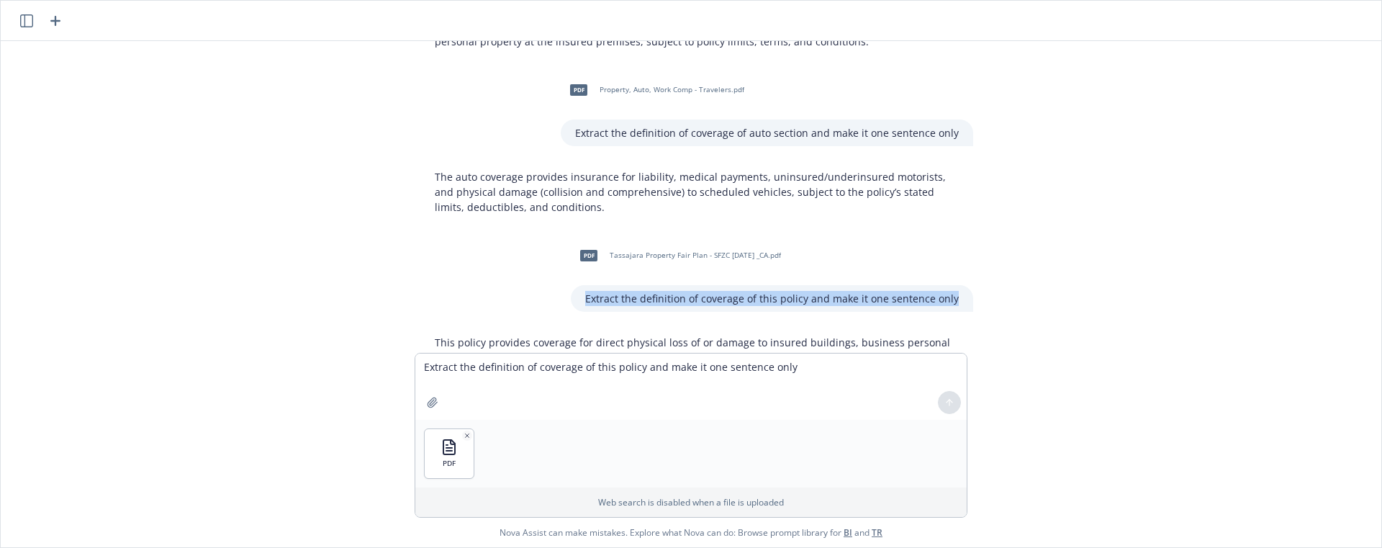
drag, startPoint x: 593, startPoint y: 295, endPoint x: 965, endPoint y: 303, distance: 372.2
click at [968, 303] on div "pdf Tassajara Property Fair Plan - SFZC [DATE] _CA.pdf Extract the definition o…" at bounding box center [697, 275] width 576 height 74
click at [700, 381] on textarea at bounding box center [690, 386] width 551 height 66
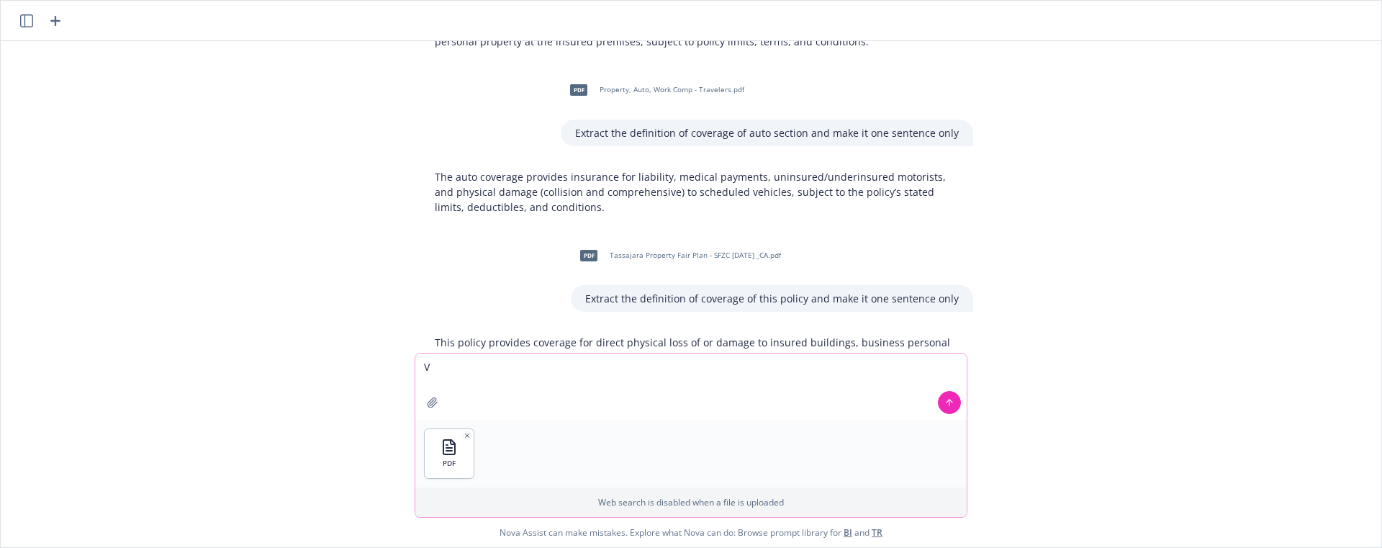
type textarea "V"
drag, startPoint x: 952, startPoint y: 410, endPoint x: 963, endPoint y: 412, distance: 11.7
click at [953, 408] on button at bounding box center [949, 402] width 23 height 23
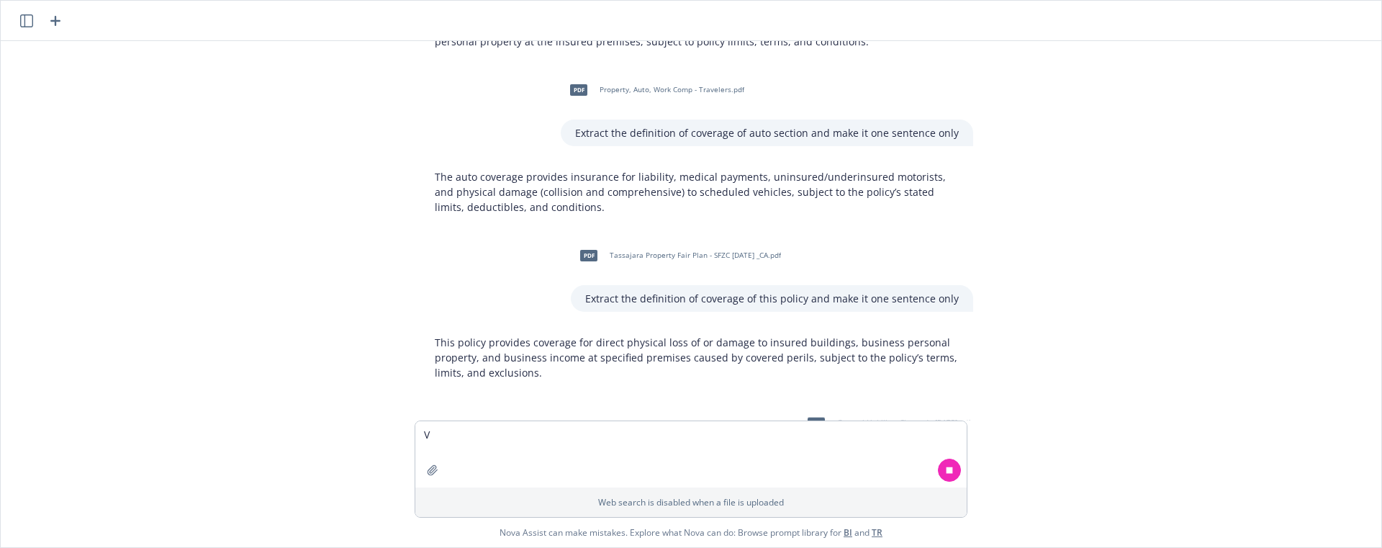
scroll to position [3835, 0]
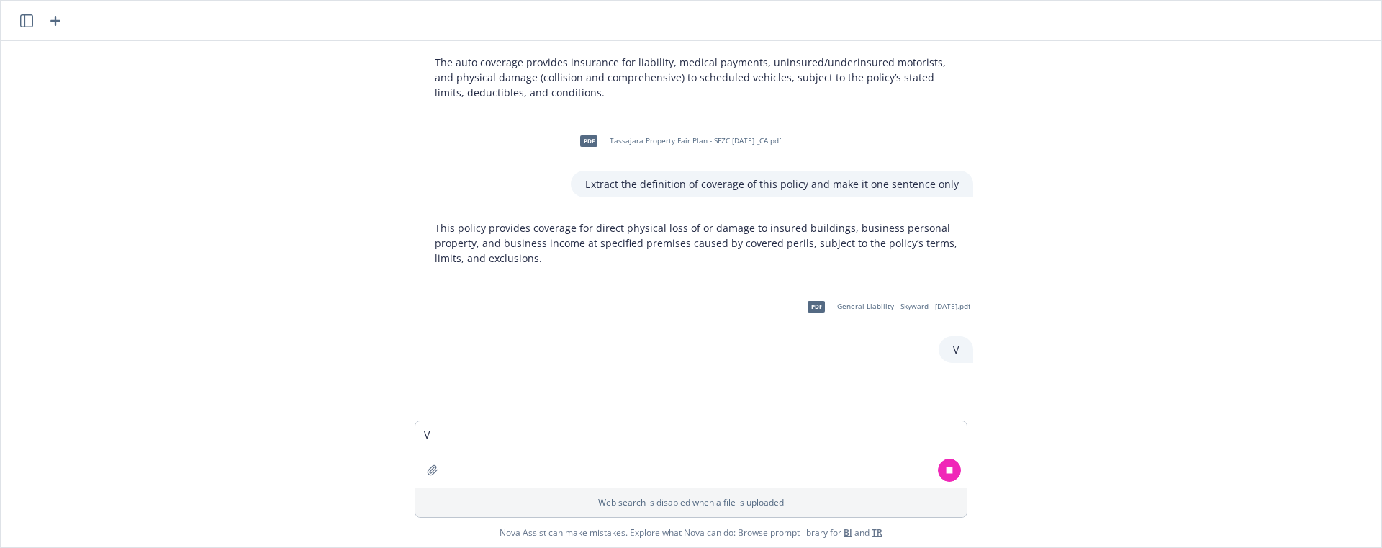
drag, startPoint x: 951, startPoint y: 473, endPoint x: 951, endPoint y: 461, distance: 11.5
click at [952, 472] on icon at bounding box center [950, 469] width 6 height 6
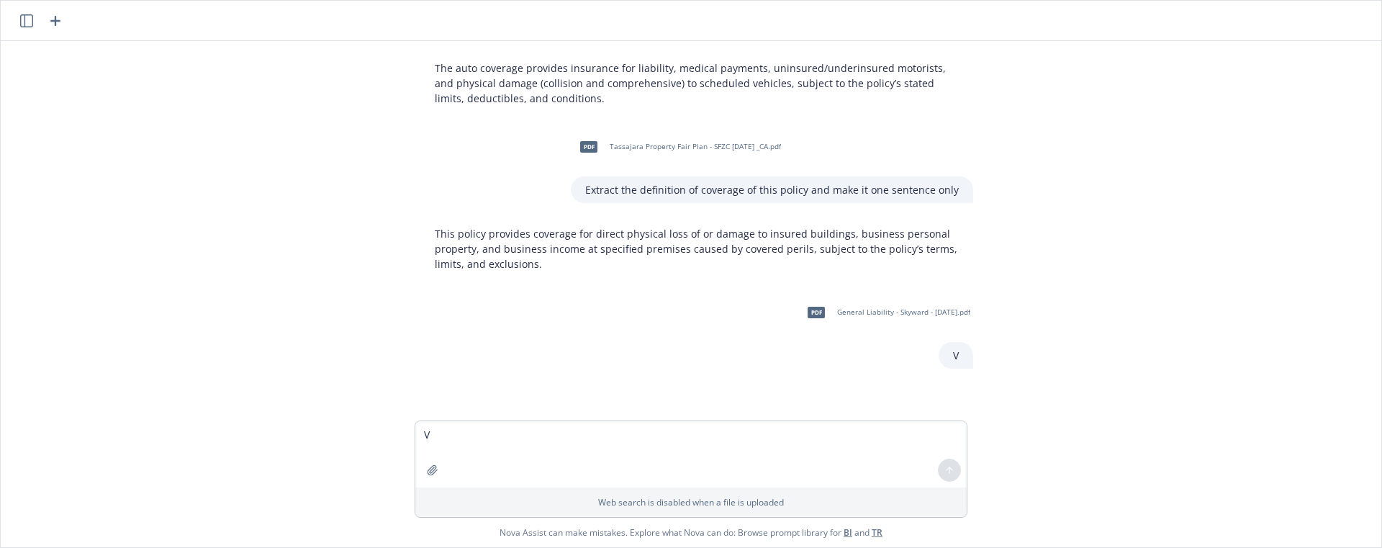
scroll to position [3829, 0]
click at [430, 469] on icon "button" at bounding box center [433, 470] width 12 height 12
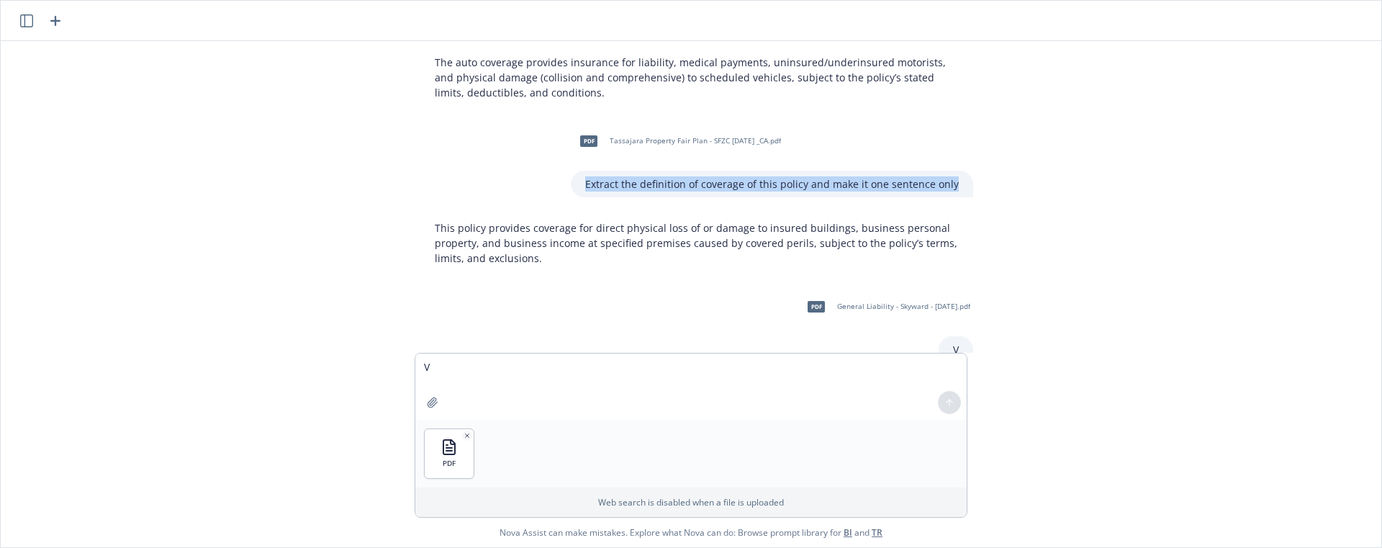
drag, startPoint x: 592, startPoint y: 183, endPoint x: 970, endPoint y: 194, distance: 378.0
click at [970, 194] on div "pdf Tassajara Property Fair Plan - SFZC [DATE] _CA.pdf Extract the definition o…" at bounding box center [697, 160] width 576 height 74
click at [530, 370] on textarea "V" at bounding box center [690, 386] width 551 height 66
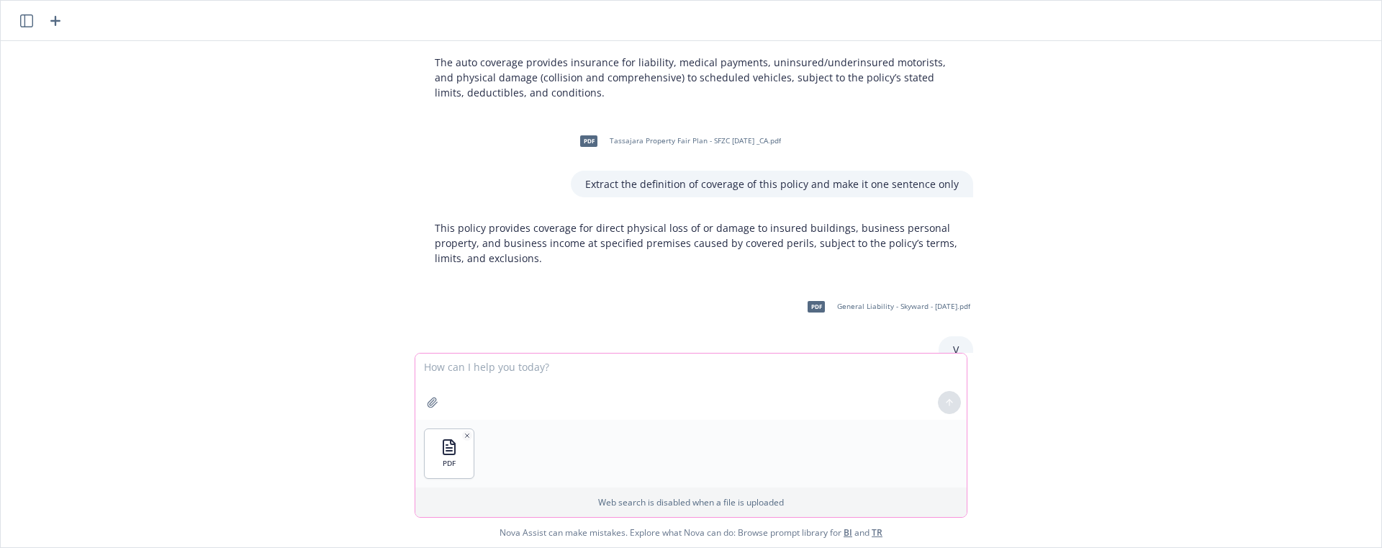
paste textarea "Extract the definition of coverage of this policy and make it one sentence only"
type textarea "Extract the definition of coverage of this policy and make it one sentence only"
click at [942, 405] on button at bounding box center [949, 402] width 23 height 23
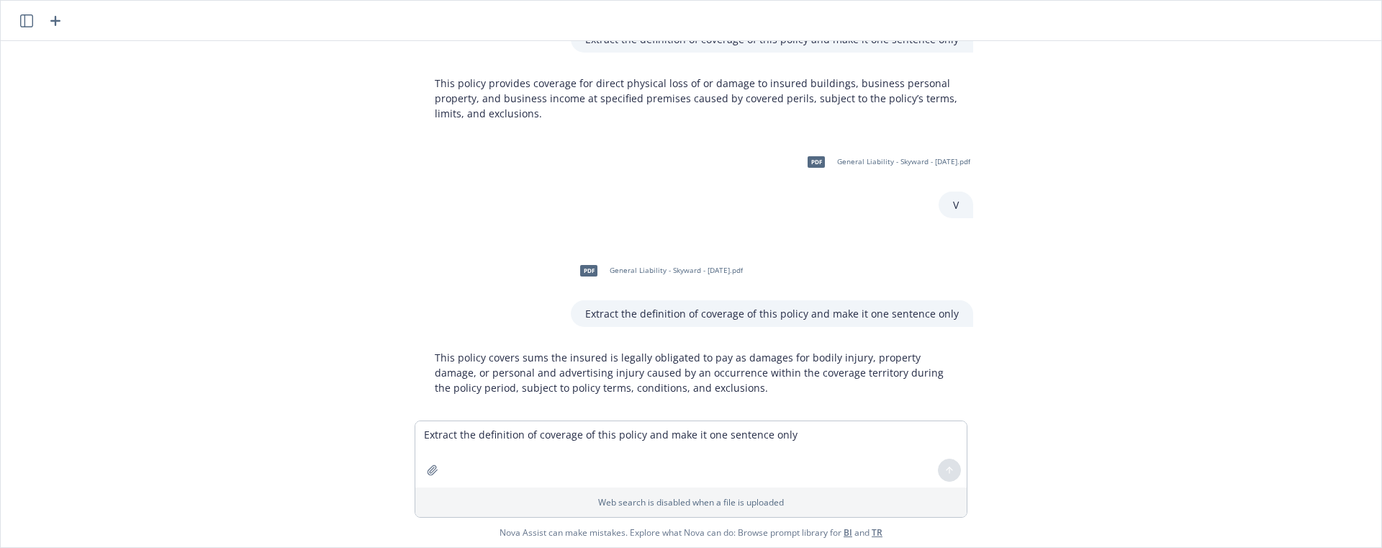
scroll to position [3995, 0]
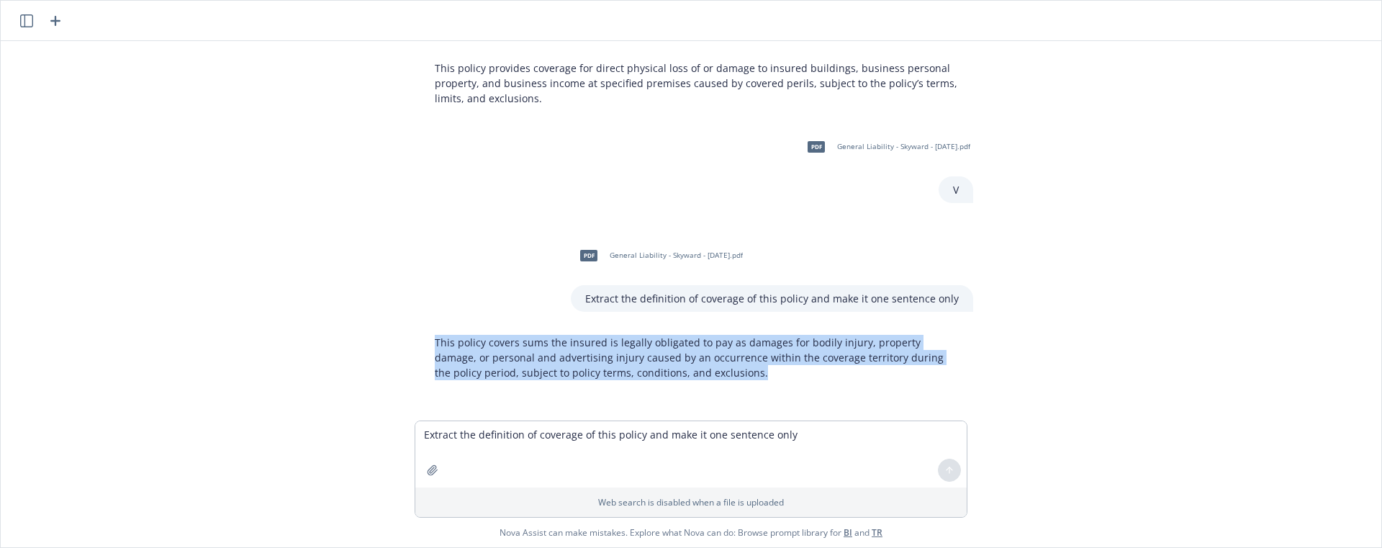
drag, startPoint x: 758, startPoint y: 383, endPoint x: 413, endPoint y: 341, distance: 347.3
click at [413, 341] on div "This policy covers sums the insured is legally obligated to pay as damages for …" at bounding box center [697, 357] width 576 height 57
click at [431, 465] on icon "button" at bounding box center [433, 470] width 12 height 12
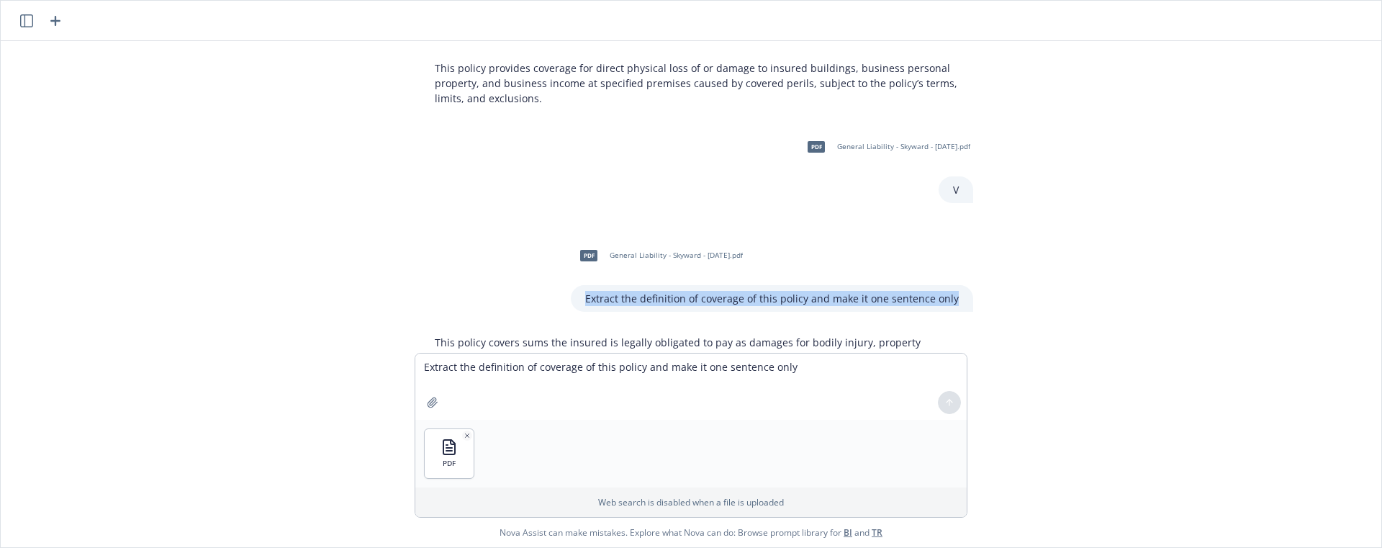
drag, startPoint x: 592, startPoint y: 297, endPoint x: 1010, endPoint y: 298, distance: 417.5
click at [1010, 298] on div "pdf General Liability - Skyward - [DATE].pdf extract exclusions and conditions …" at bounding box center [690, 197] width 1369 height 312
click at [646, 369] on textarea "Extract the definition of coverage of this policy and make it one sentence only" at bounding box center [690, 386] width 551 height 66
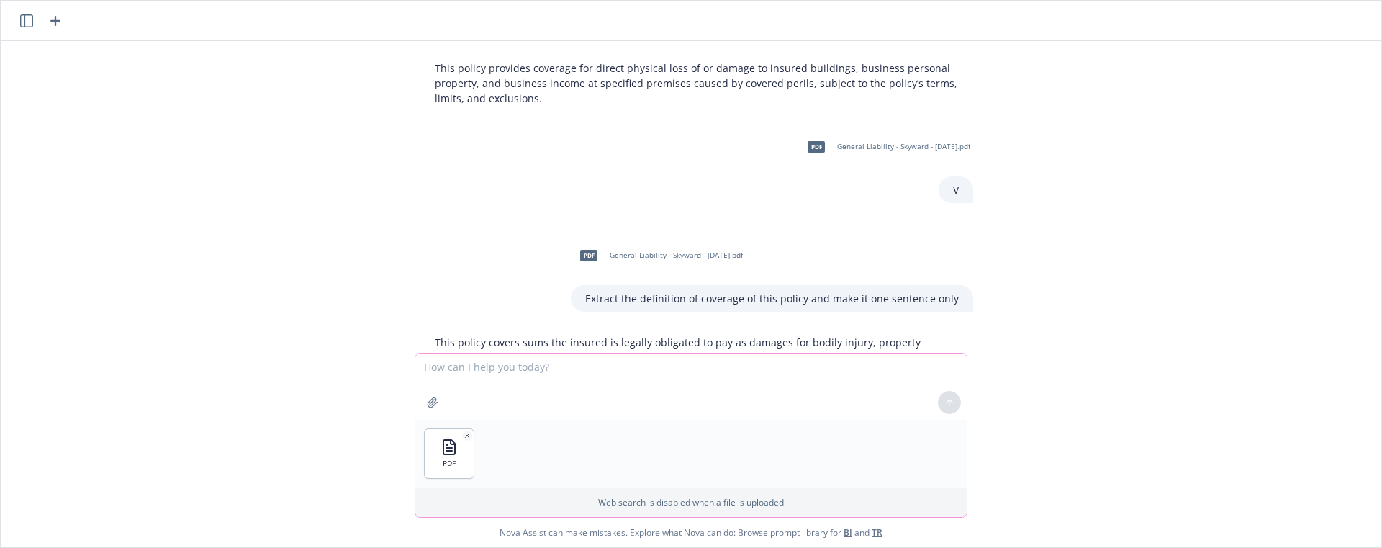
paste textarea "This policy covers sums the insured is legally obligated to pay as damages for …"
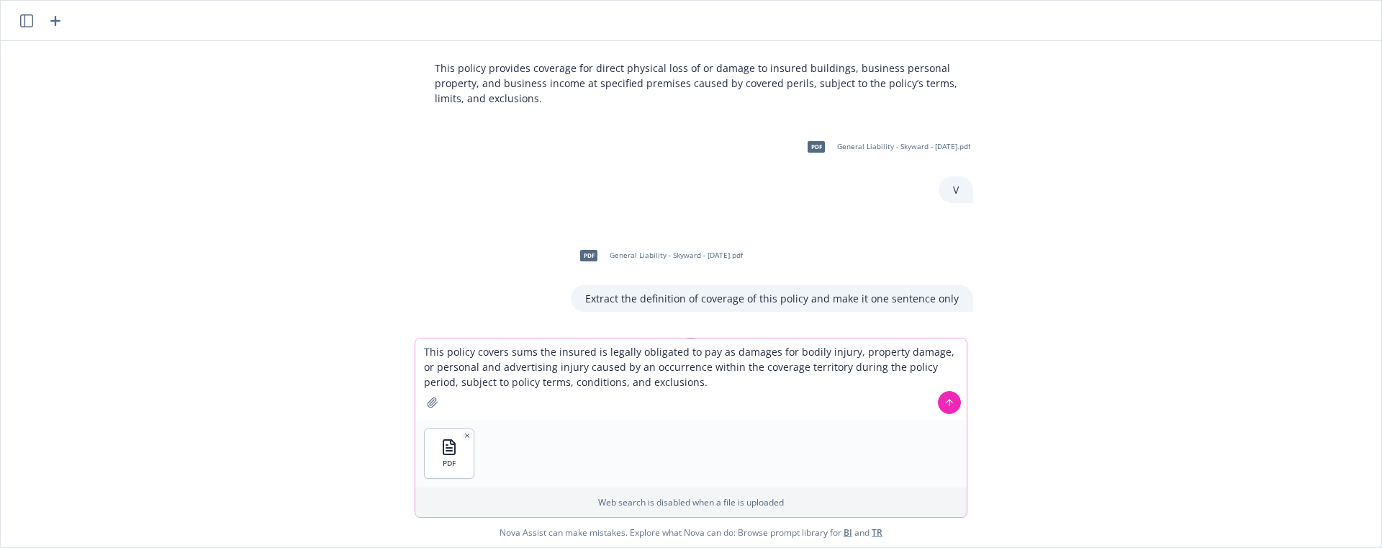
type textarea "This policy covers sums the insured is legally obligated to pay as damages for …"
click at [944, 408] on button at bounding box center [949, 402] width 23 height 23
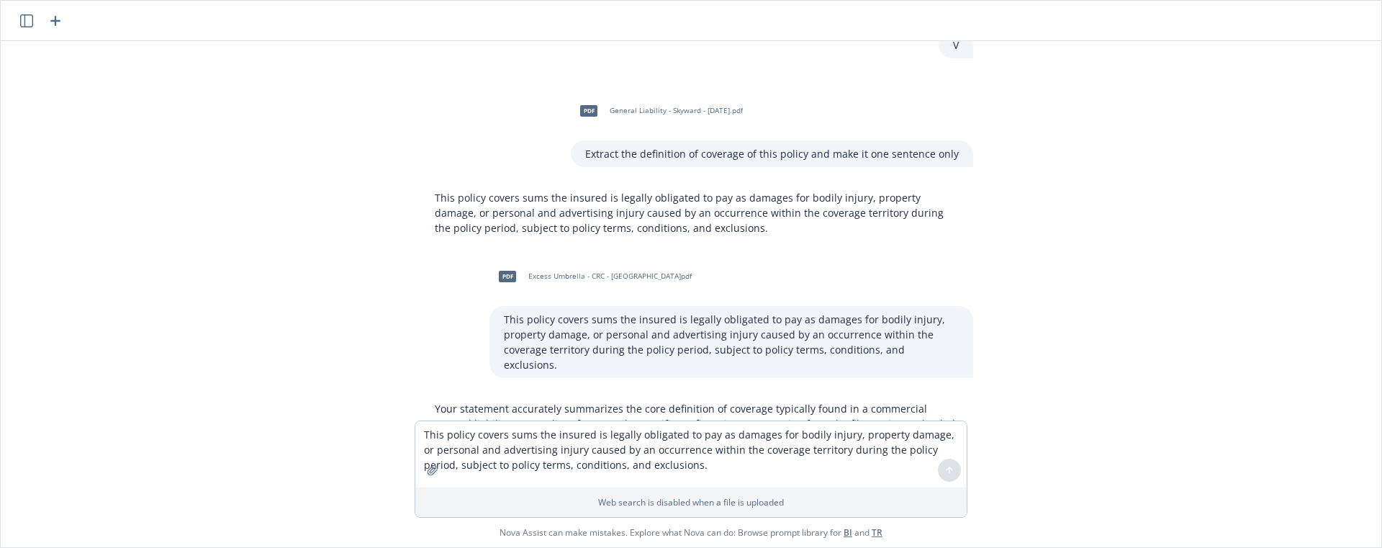
scroll to position [4232, 0]
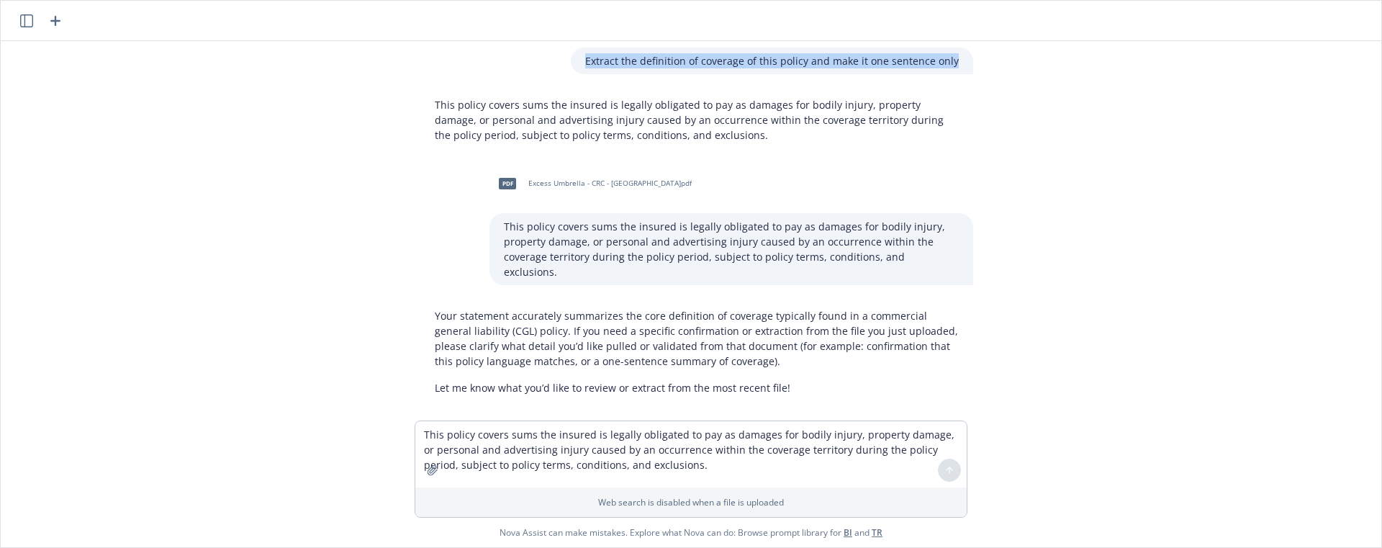
drag, startPoint x: 592, startPoint y: 60, endPoint x: 954, endPoint y: 64, distance: 362.1
click at [954, 64] on div "Extract the definition of coverage of this policy and make it one sentence only" at bounding box center [772, 61] width 402 height 27
click at [564, 438] on textarea "This policy covers sums the insured is legally obligated to pay as damages for …" at bounding box center [690, 454] width 551 height 66
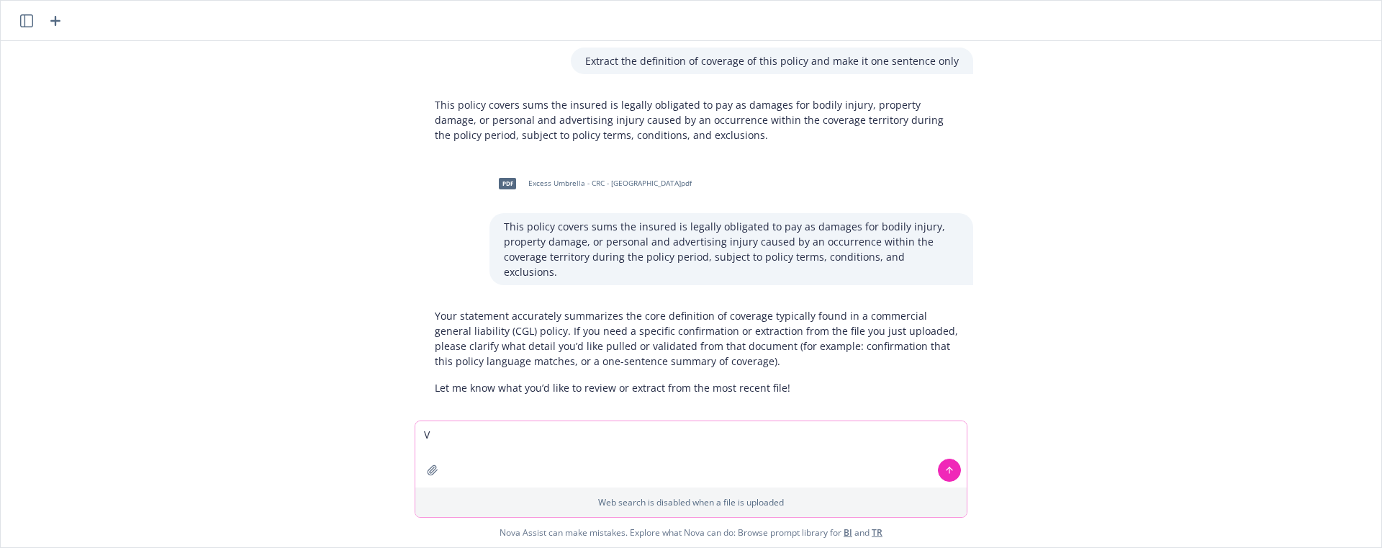
click at [428, 474] on button "button" at bounding box center [432, 469] width 23 height 23
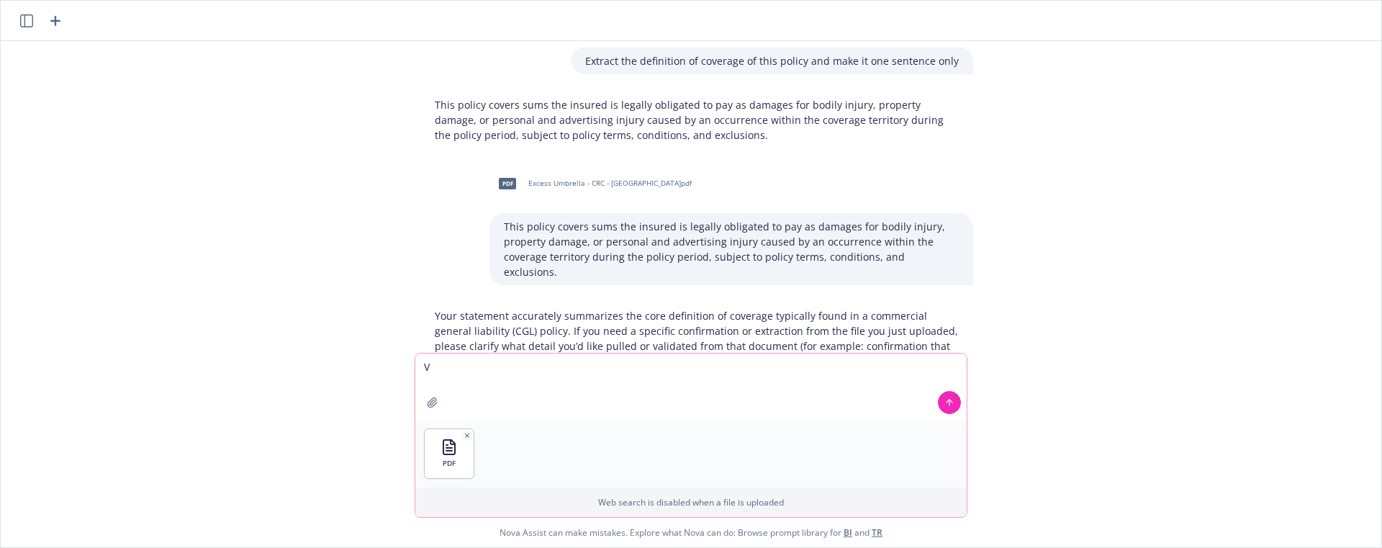
click at [505, 361] on textarea "V" at bounding box center [690, 386] width 551 height 66
paste textarea "Extract the definition of coverage of this policy and make it one sentence only"
type textarea "Extract the definition of coverage of this policy and make it one sentence only"
click at [944, 410] on button at bounding box center [949, 402] width 23 height 23
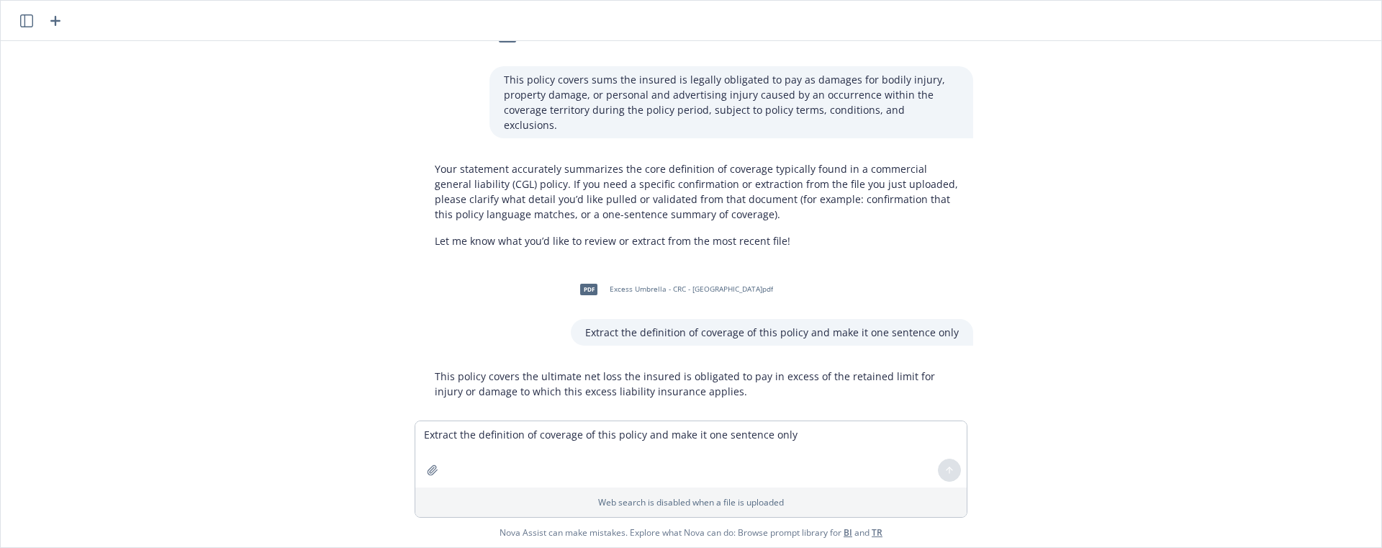
scroll to position [4383, 0]
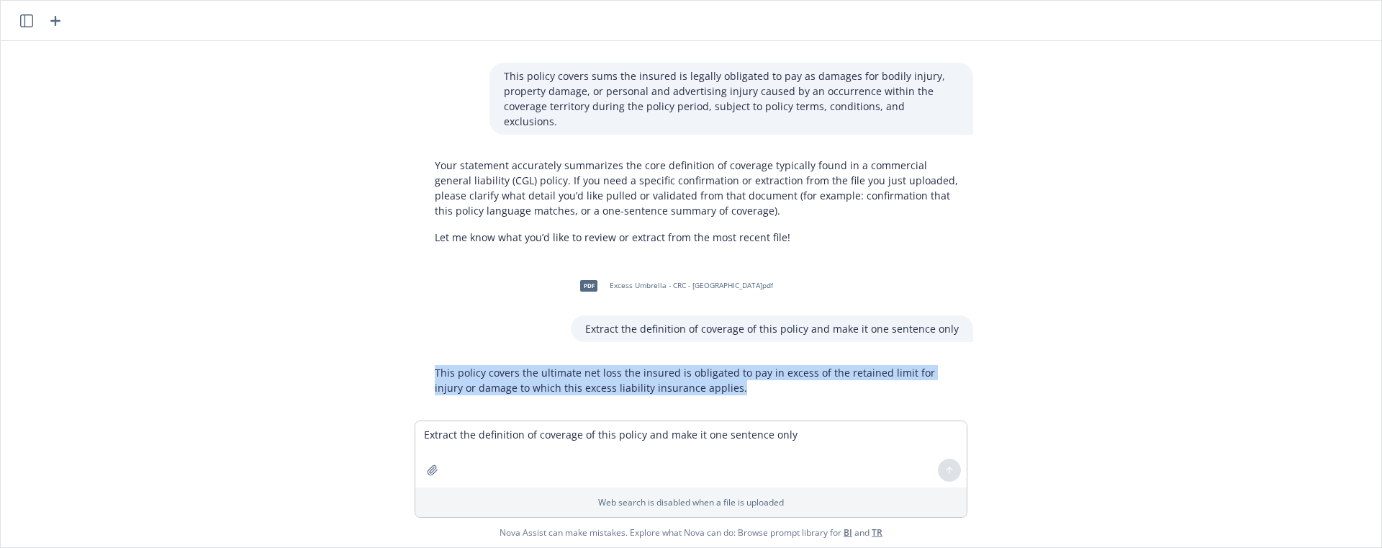
drag, startPoint x: 428, startPoint y: 356, endPoint x: 714, endPoint y: 369, distance: 286.8
click at [714, 369] on div "This policy covers the ultimate net loss the insured is obligated to pay in exc…" at bounding box center [696, 380] width 553 height 42
click at [430, 474] on icon "button" at bounding box center [432, 469] width 9 height 9
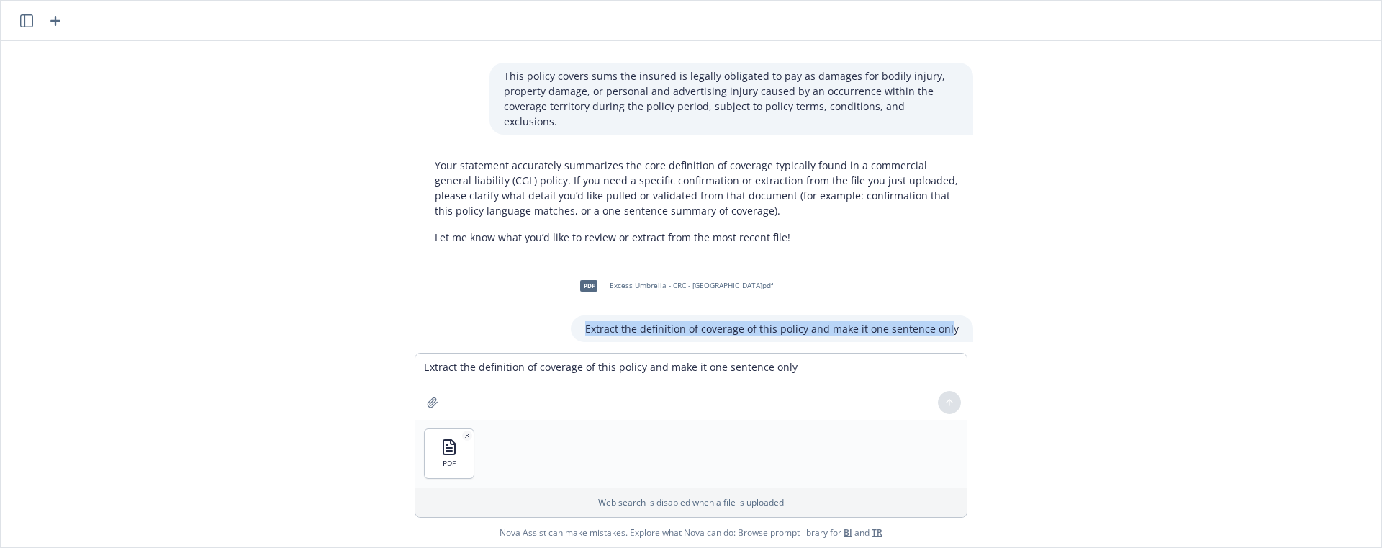
drag, startPoint x: 652, startPoint y: 307, endPoint x: 952, endPoint y: 317, distance: 300.3
click at [952, 321] on p "Extract the definition of coverage of this policy and make it one sentence only" at bounding box center [772, 328] width 374 height 15
drag, startPoint x: 538, startPoint y: 377, endPoint x: 573, endPoint y: 384, distance: 35.2
click at [537, 377] on textarea "Extract the definition of coverage of this policy and make it one sentence only" at bounding box center [690, 386] width 551 height 66
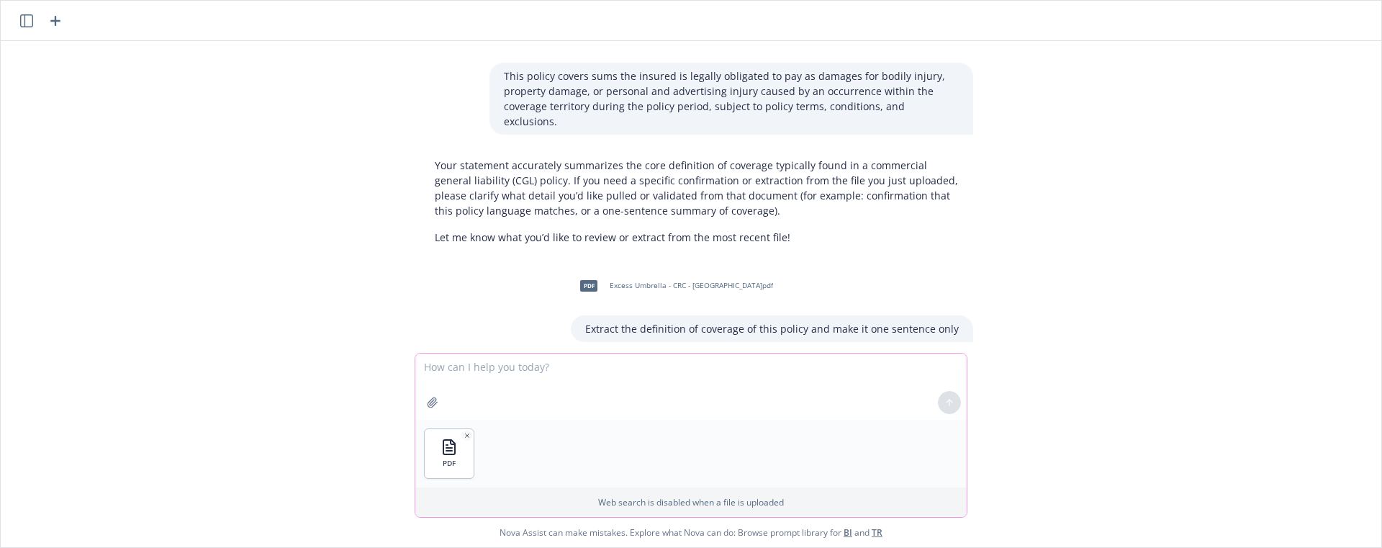
paste textarea "Extract the definition of coverage of this policy and make it one sentence only"
type textarea "Extract the definition of coverage of this policy and make it one sentence only"
click at [952, 400] on icon at bounding box center [949, 402] width 10 height 10
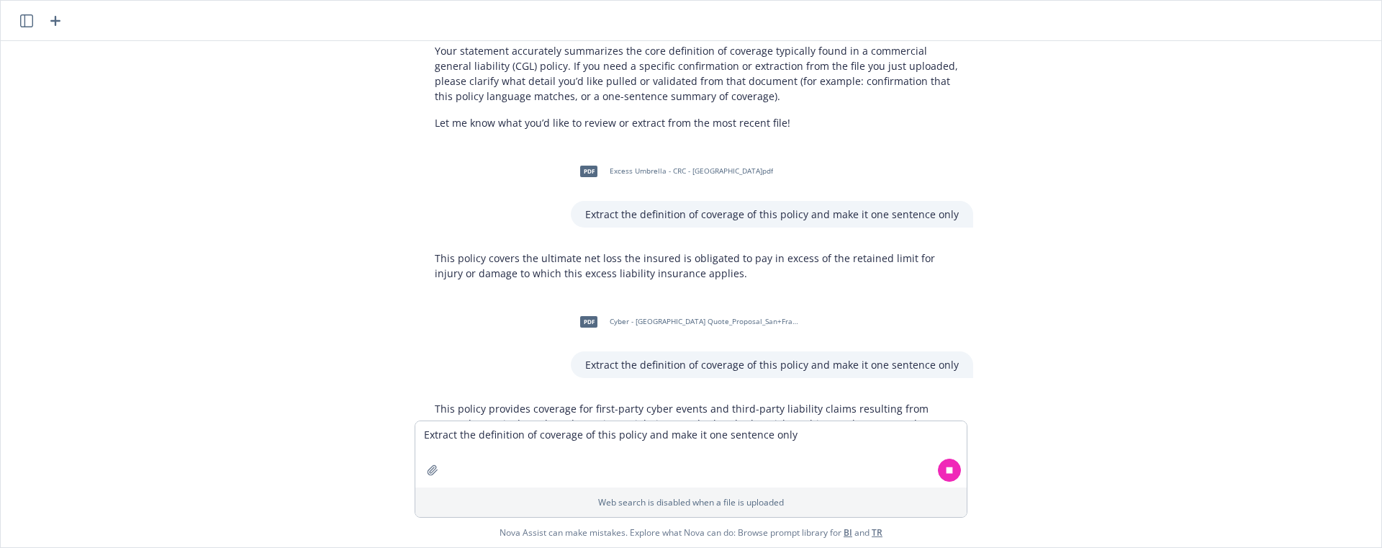
scroll to position [4548, 0]
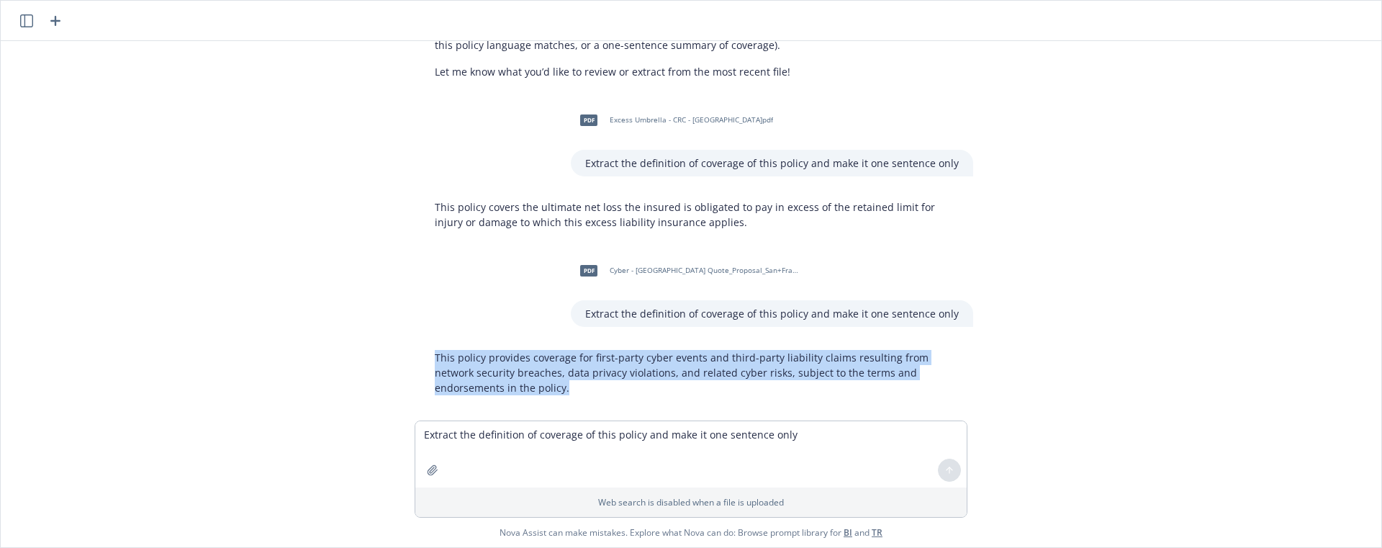
drag, startPoint x: 439, startPoint y: 356, endPoint x: 412, endPoint y: 333, distance: 35.8
click at [412, 344] on div "This policy provides coverage for first-party cyber events and third-party liab…" at bounding box center [697, 372] width 576 height 57
click at [427, 466] on icon "button" at bounding box center [433, 470] width 12 height 12
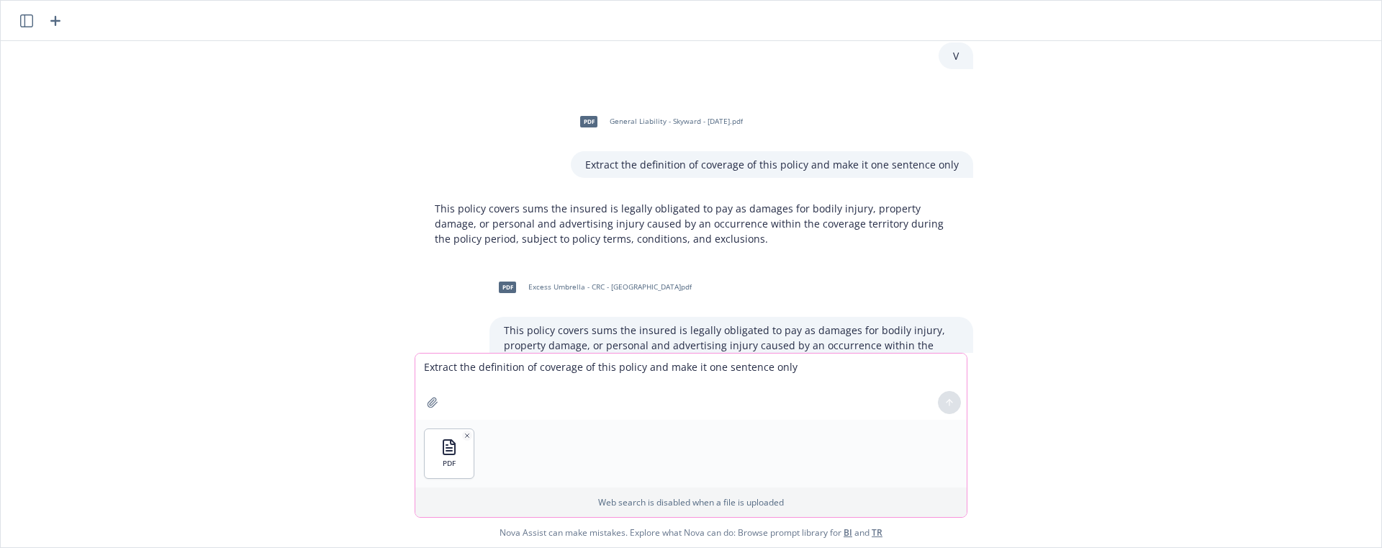
scroll to position [3769, 0]
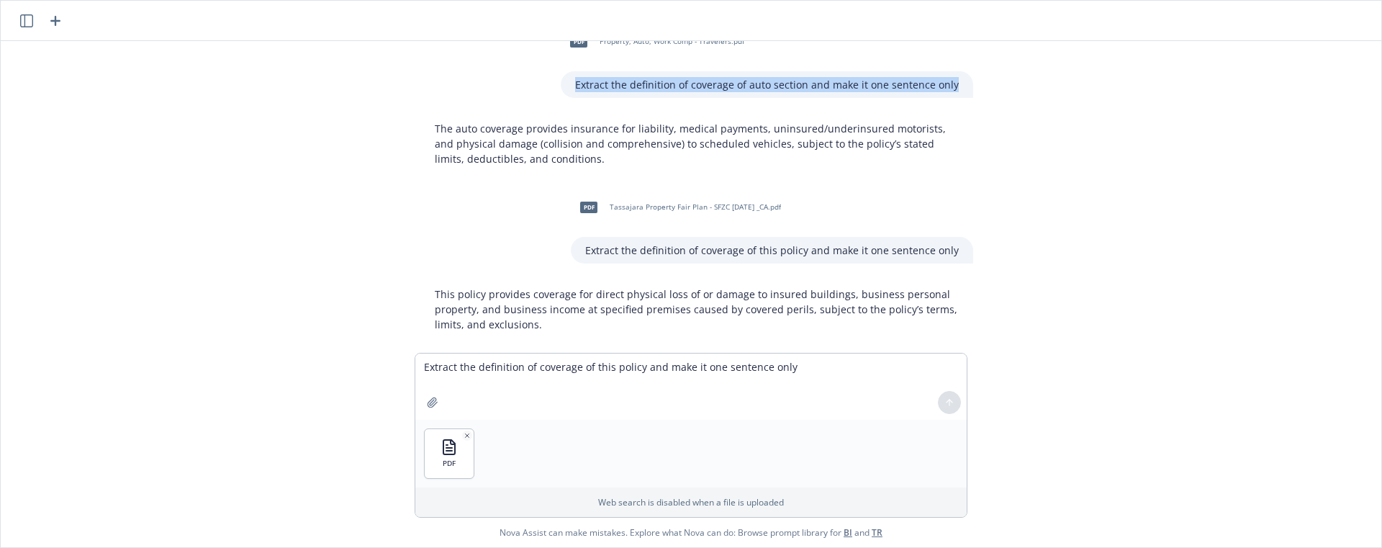
drag, startPoint x: 581, startPoint y: 83, endPoint x: 959, endPoint y: 85, distance: 378.6
click at [959, 85] on div "Extract the definition of coverage of auto section and make it one sentence only" at bounding box center [767, 84] width 412 height 27
click at [533, 363] on textarea "Extract the definition of coverage of this policy and make it one sentence only" at bounding box center [690, 386] width 551 height 66
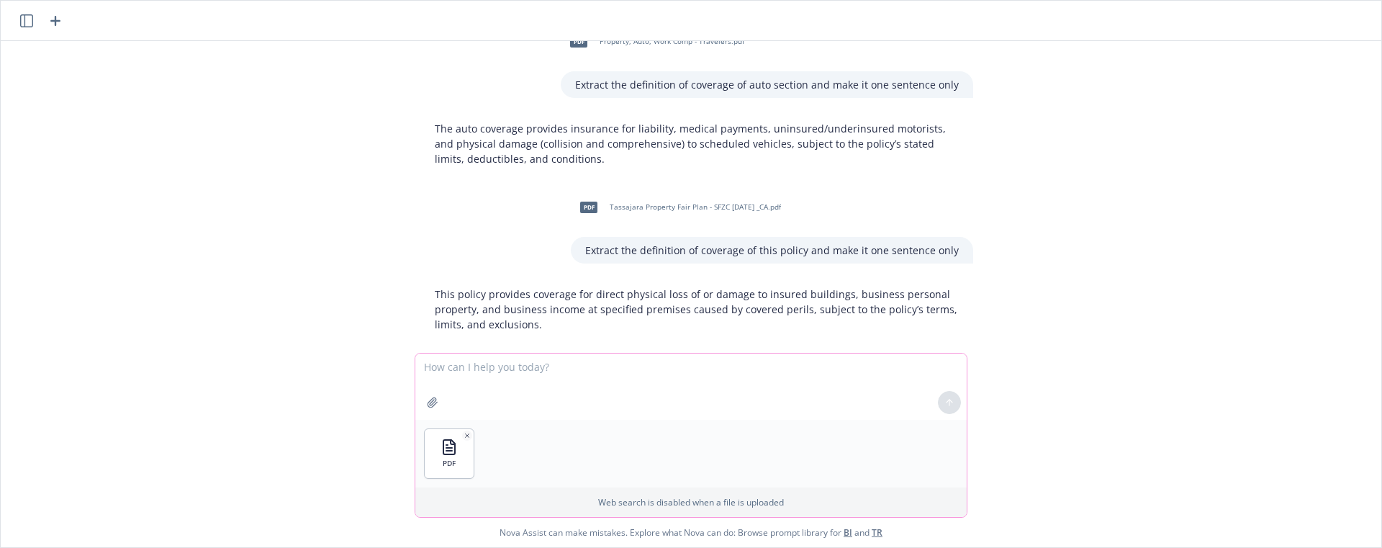
type textarea "V"
paste textarea "Extract the definition of coverage of auto section and make it one sentence only"
click at [600, 369] on textarea "Extract the definition of coverage of auto section and make it one sentence only" at bounding box center [690, 386] width 551 height 66
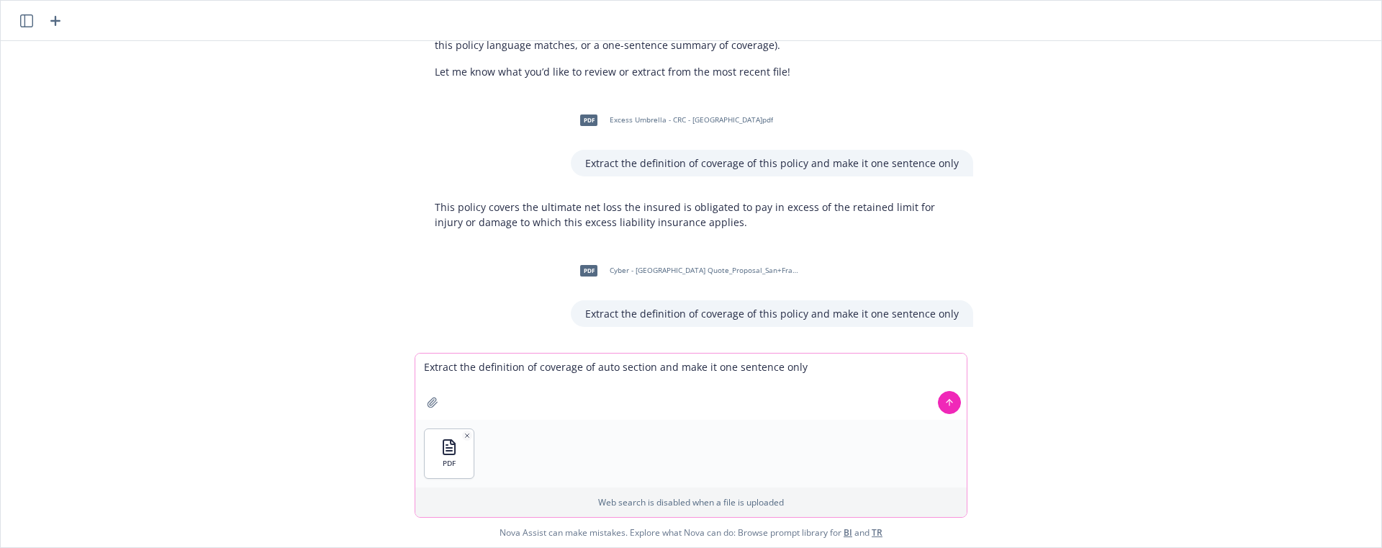
scroll to position [4616, 0]
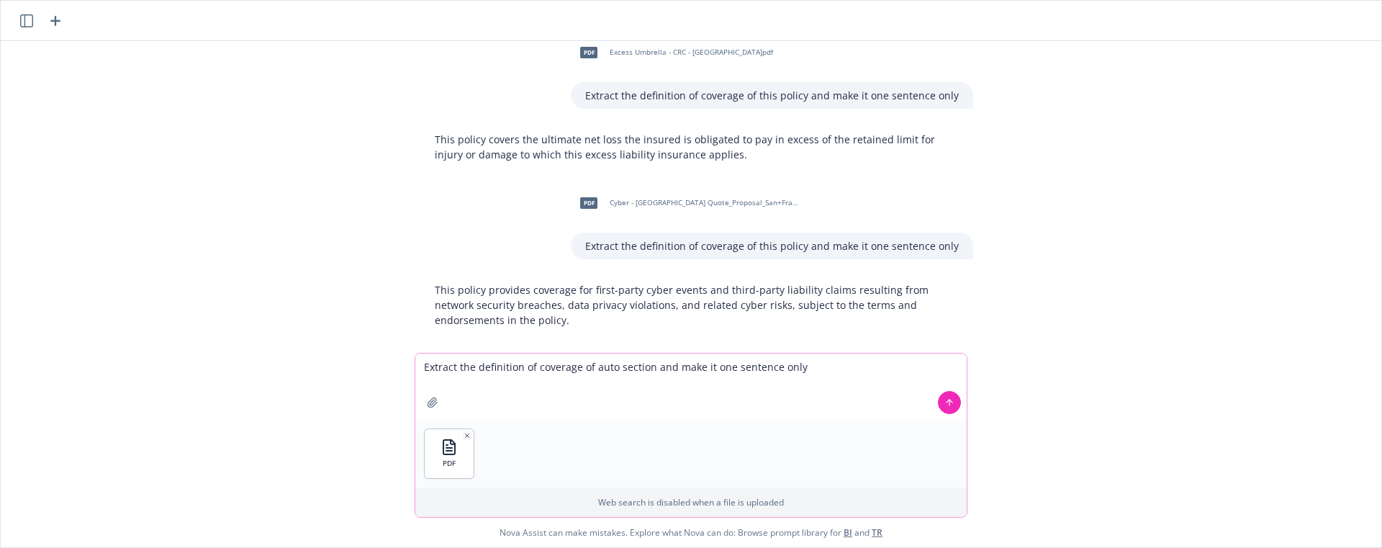
click at [650, 370] on textarea "Extract the definition of coverage of auto section and make it one sentence only" at bounding box center [690, 386] width 551 height 66
type textarea "Extract the definition of coverage of Directors and officers liability section …"
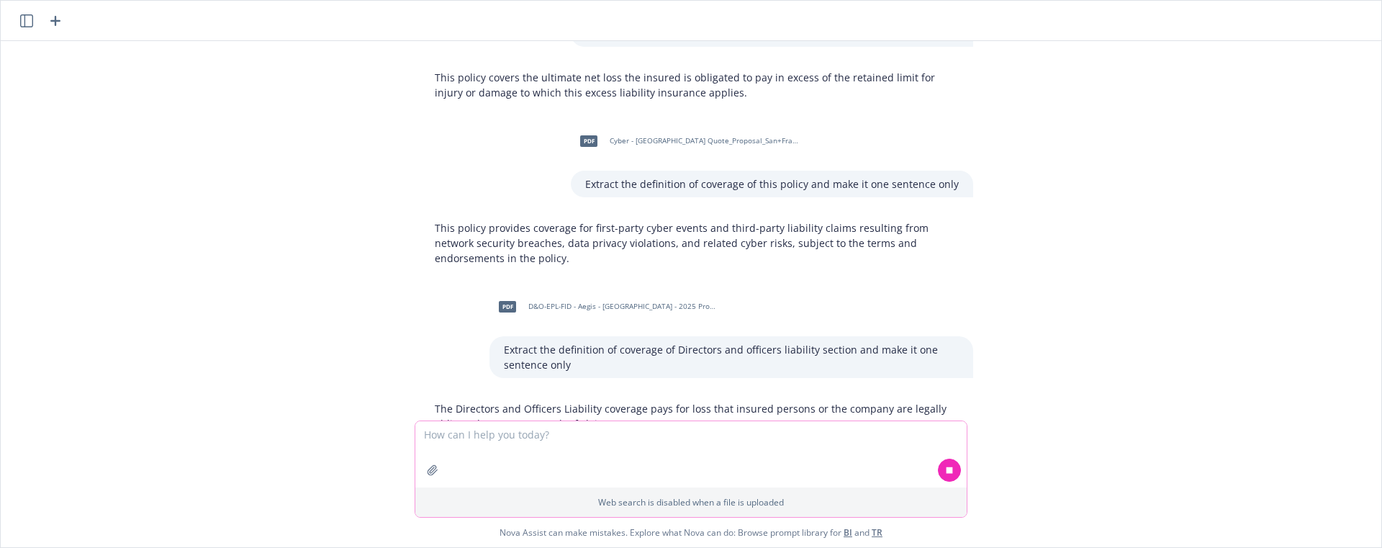
scroll to position [4714, 0]
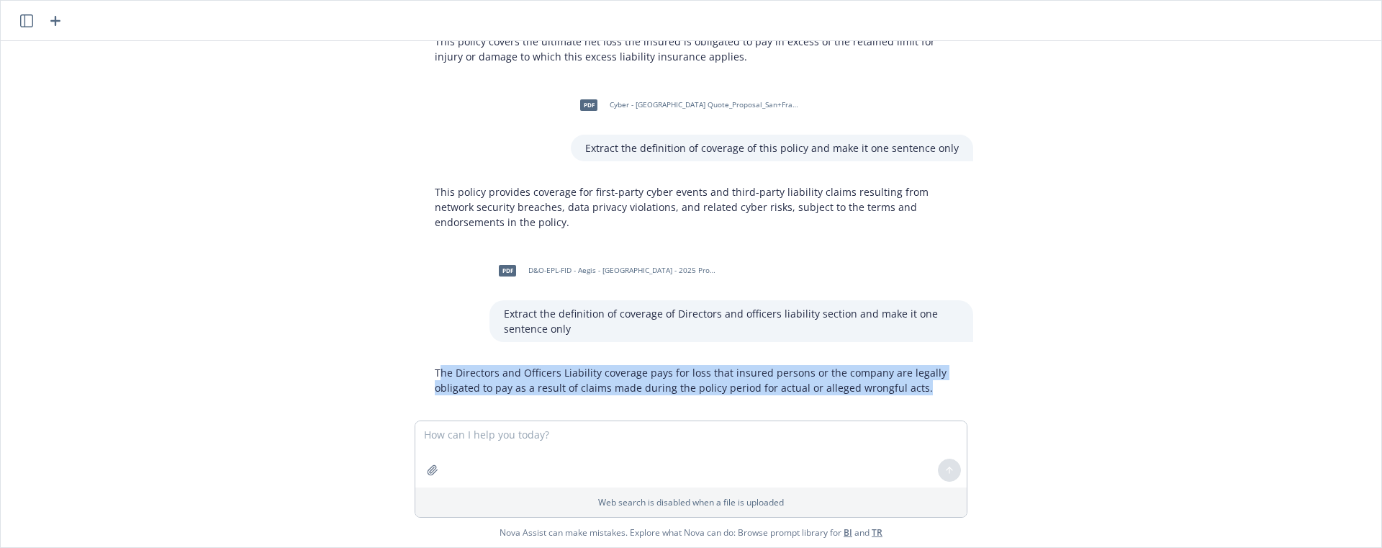
drag, startPoint x: 453, startPoint y: 360, endPoint x: 949, endPoint y: 379, distance: 496.3
click at [949, 379] on p "The Directors and Officers Liability coverage pays for loss that insured person…" at bounding box center [697, 380] width 524 height 30
drag, startPoint x: 502, startPoint y: 336, endPoint x: 491, endPoint y: 340, distance: 12.1
click at [502, 337] on div "pdf General Liability - Skyward - [DATE].pdf extract exclusions and conditions …" at bounding box center [690, 230] width 1369 height 379
click at [451, 365] on p "The Directors and Officers Liability coverage pays for loss that insured person…" at bounding box center [697, 380] width 524 height 30
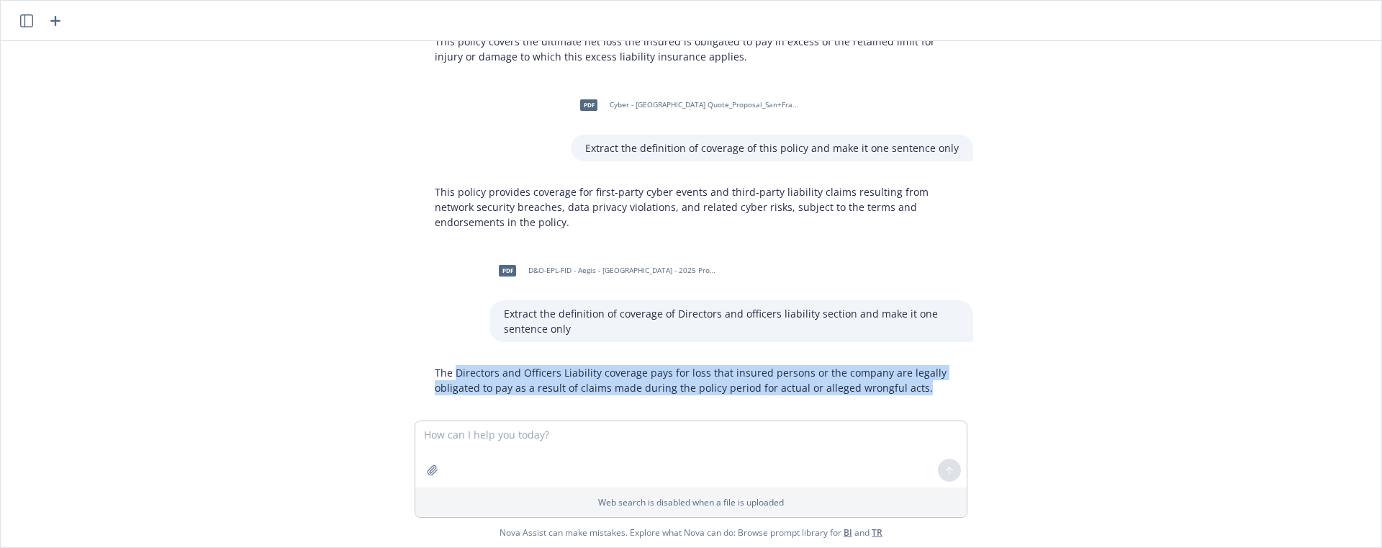
drag, startPoint x: 451, startPoint y: 356, endPoint x: 949, endPoint y: 381, distance: 498.0
click at [949, 381] on div "The Directors and Officers Liability coverage pays for loss that insured person…" at bounding box center [696, 380] width 553 height 42
click at [713, 300] on div "Extract the definition of coverage of Directors and officers liability section …" at bounding box center [731, 321] width 484 height 42
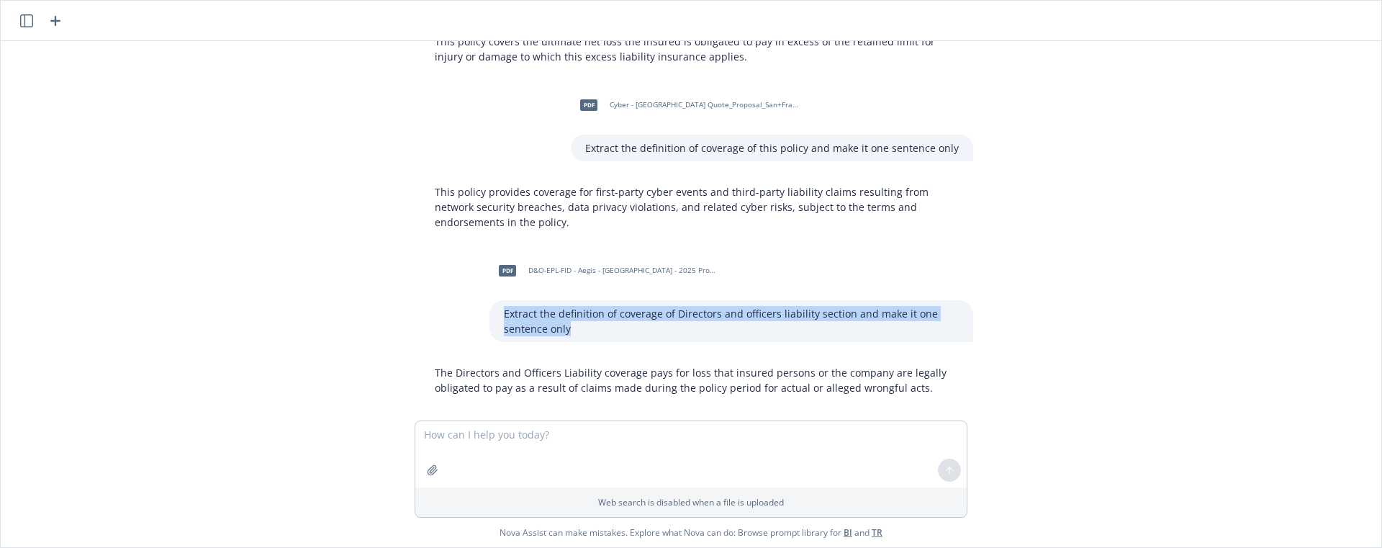
drag, startPoint x: 572, startPoint y: 318, endPoint x: 492, endPoint y: 299, distance: 82.9
click at [492, 300] on div "Extract the definition of coverage of Directors and officers liability section …" at bounding box center [731, 321] width 484 height 42
click at [505, 439] on textarea at bounding box center [690, 454] width 551 height 66
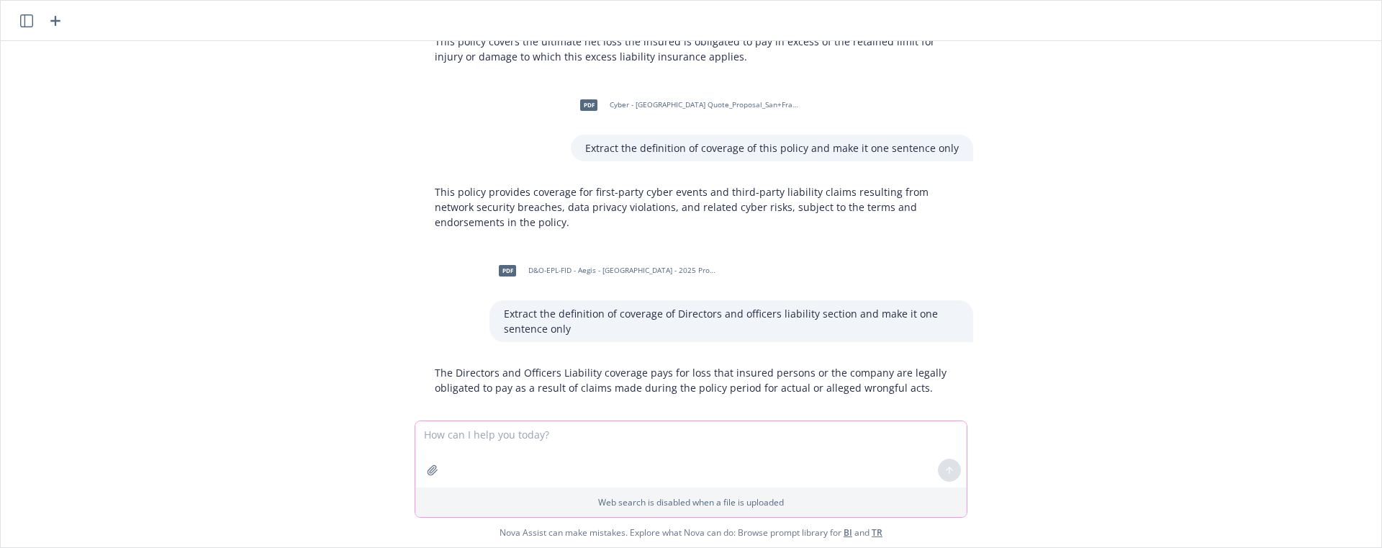
type textarea "V"
paste textarea "Extract the definition of coverage of Directors and officers liability section …"
drag, startPoint x: 590, startPoint y: 435, endPoint x: 697, endPoint y: 435, distance: 106.5
click at [697, 435] on textarea "Extract the definition of coverage of Directors and officers liability section …" at bounding box center [690, 454] width 551 height 66
type textarea "Extract the definition of coverage of EPL section and make it one sentence only"
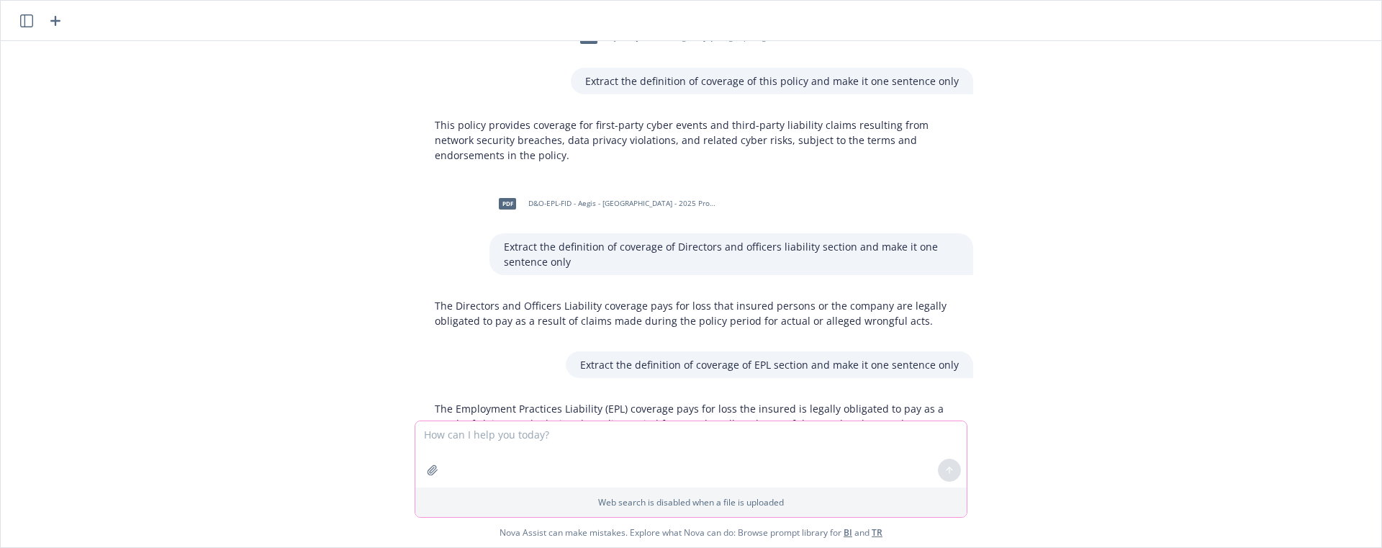
scroll to position [4817, 0]
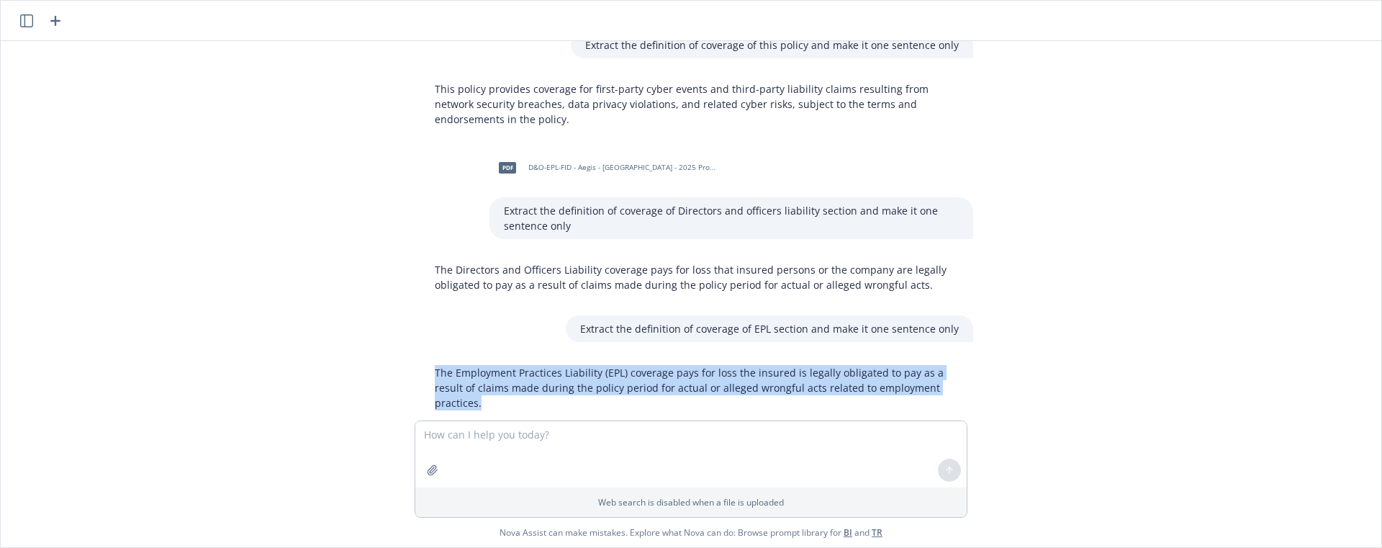
drag, startPoint x: 428, startPoint y: 357, endPoint x: 946, endPoint y: 368, distance: 517.6
click at [946, 368] on div "The Employment Practices Liability (EPL) coverage pays for loss the insured is …" at bounding box center [696, 387] width 553 height 57
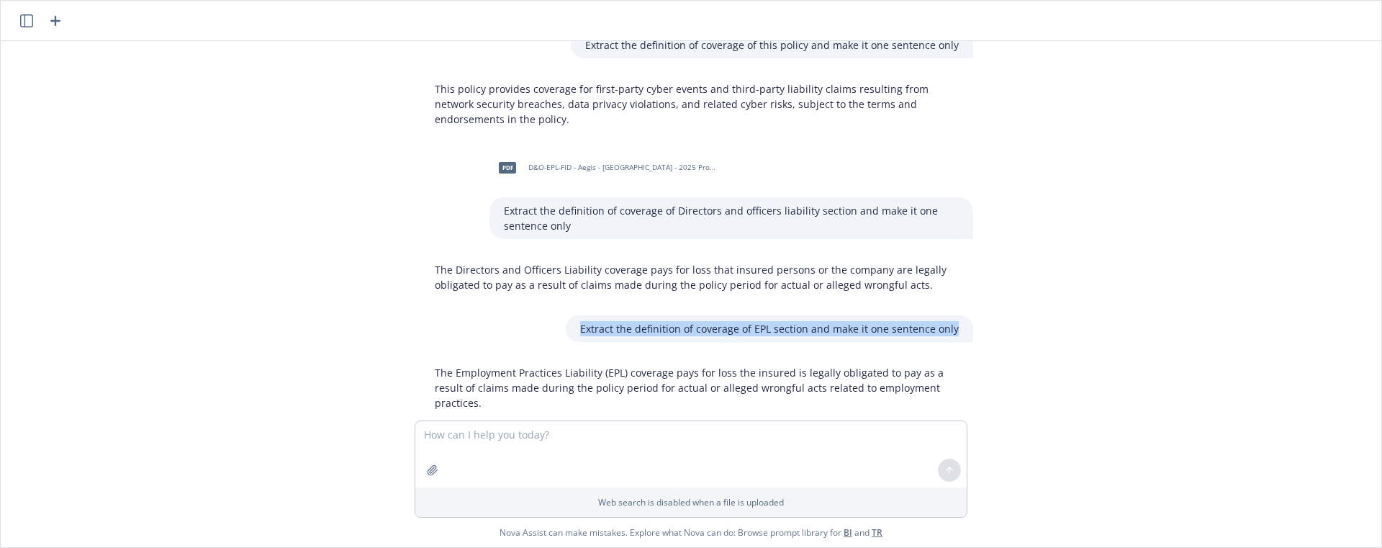
drag, startPoint x: 587, startPoint y: 312, endPoint x: 952, endPoint y: 320, distance: 365.7
click at [961, 317] on div "Extract the definition of coverage of EPL section and make it one sentence only" at bounding box center [769, 328] width 407 height 27
click at [515, 428] on textarea at bounding box center [690, 454] width 551 height 66
paste textarea "Extract the definition of coverage of EPL section and make it one sentence only"
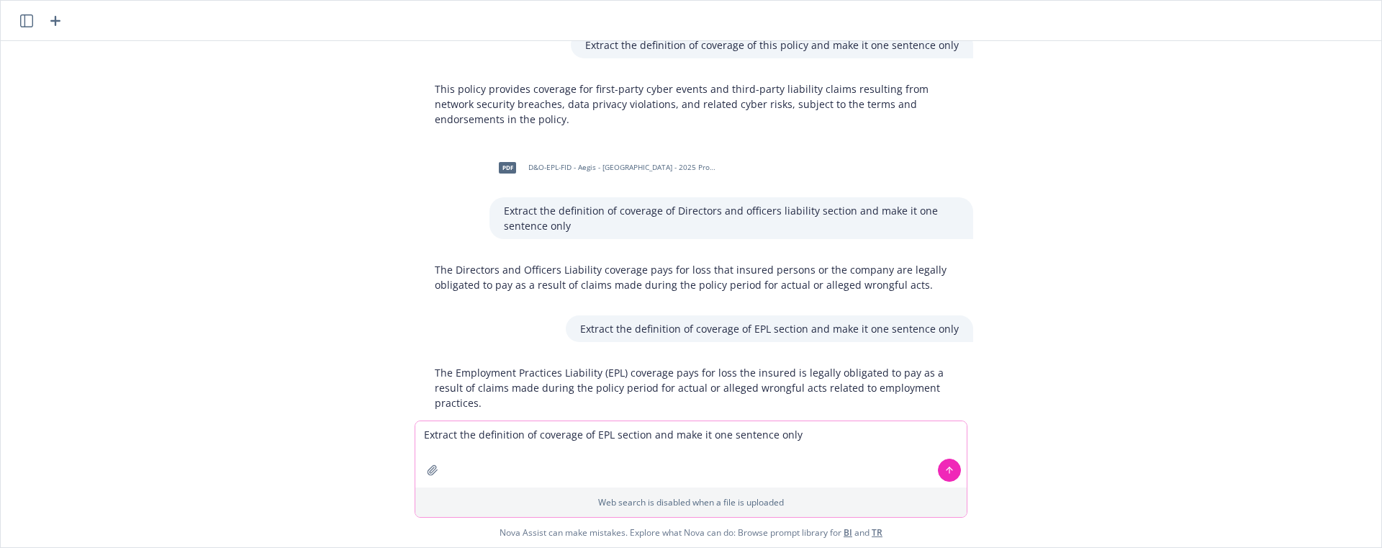
drag, startPoint x: 592, startPoint y: 439, endPoint x: 607, endPoint y: 439, distance: 15.1
click at [607, 439] on textarea "Extract the definition of coverage of EPL section and make it one sentence only" at bounding box center [690, 454] width 551 height 66
type textarea "Extract the definition of coverage of Fiduciary section and make it one sentenc…"
click at [430, 470] on icon "button" at bounding box center [432, 469] width 9 height 9
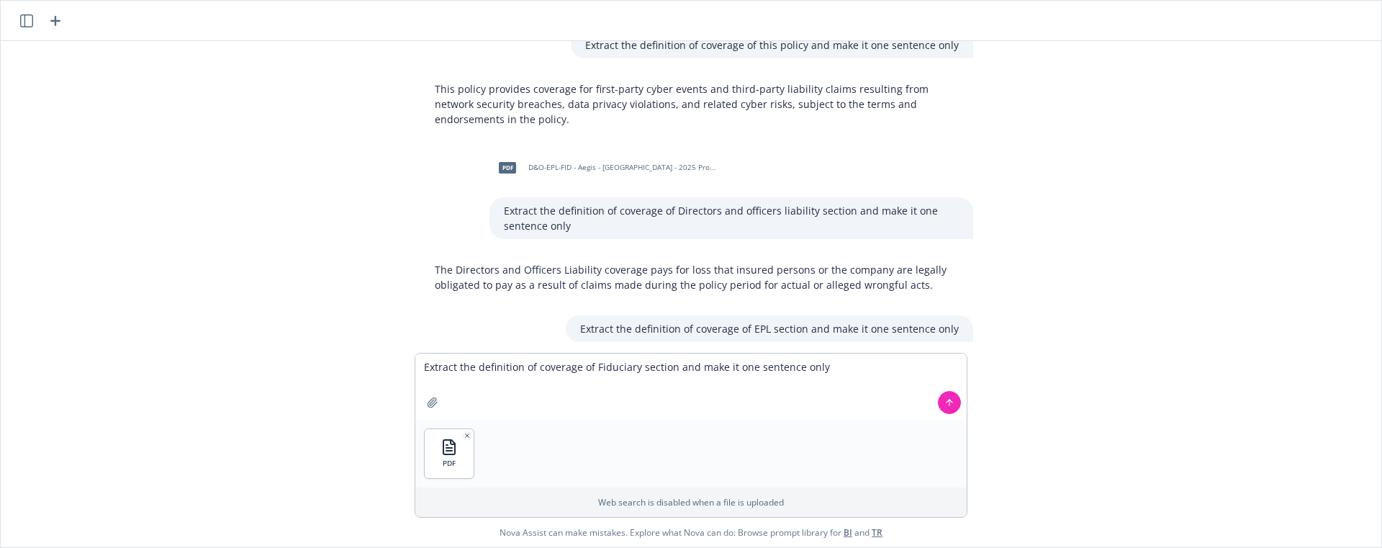
click at [959, 409] on div at bounding box center [949, 402] width 35 height 35
click at [954, 397] on button at bounding box center [949, 402] width 23 height 23
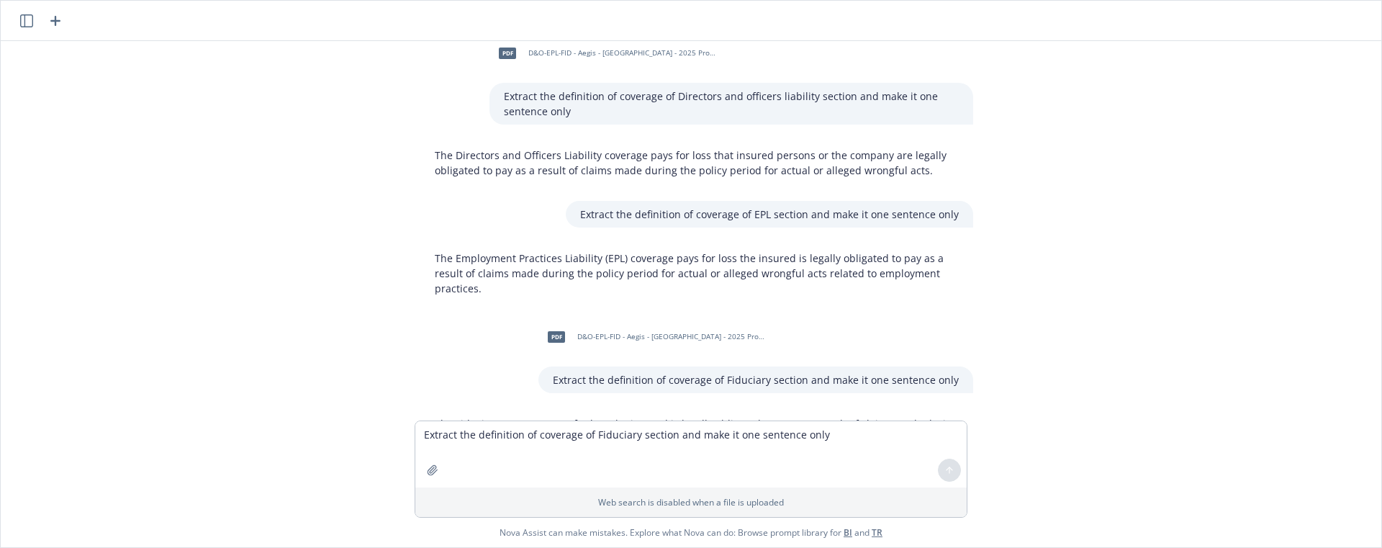
scroll to position [4967, 0]
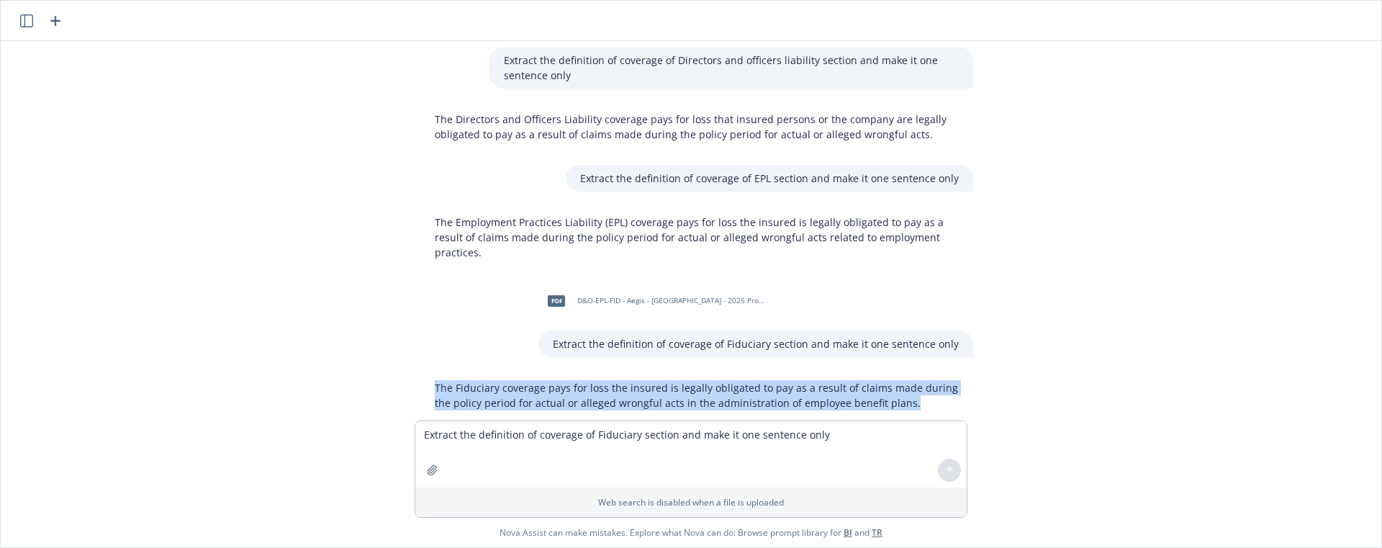
drag, startPoint x: 886, startPoint y: 371, endPoint x: 430, endPoint y: 361, distance: 455.7
click at [435, 380] on p "The Fiduciary coverage pays for loss the insured is legally obligated to pay as…" at bounding box center [697, 395] width 524 height 30
click at [430, 472] on icon "button" at bounding box center [432, 469] width 9 height 9
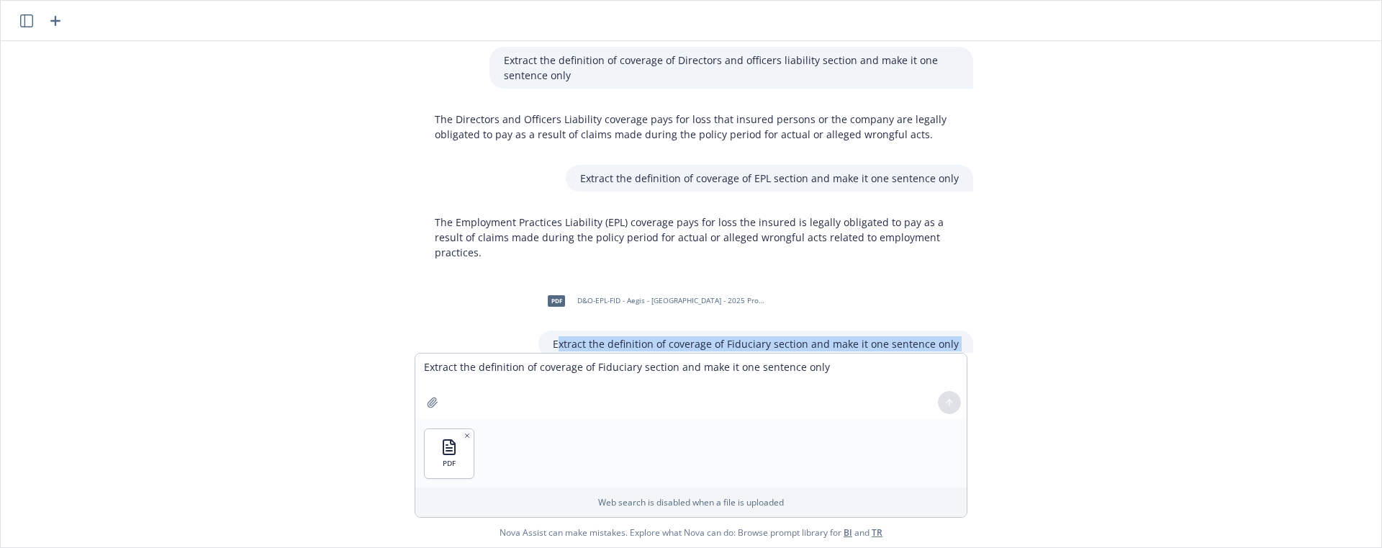
scroll to position [4971, 0]
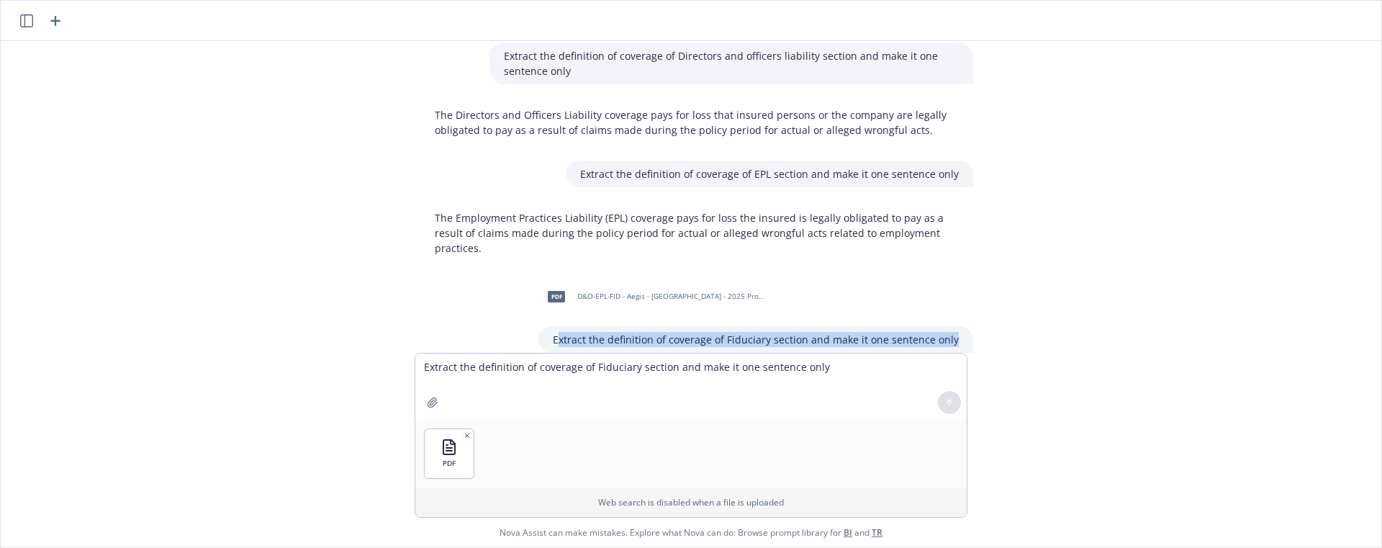
drag, startPoint x: 564, startPoint y: 315, endPoint x: 956, endPoint y: 308, distance: 392.3
click at [956, 326] on div "Extract the definition of coverage of Fiduciary section and make it one sentenc…" at bounding box center [755, 339] width 435 height 27
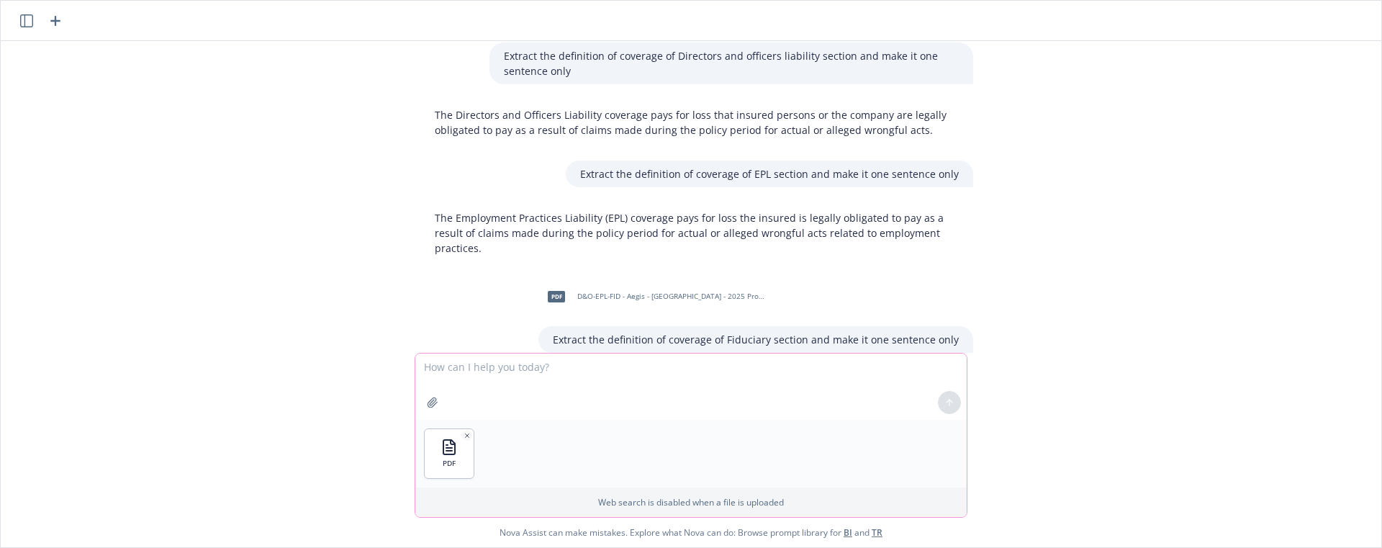
click at [578, 369] on textarea at bounding box center [690, 386] width 551 height 66
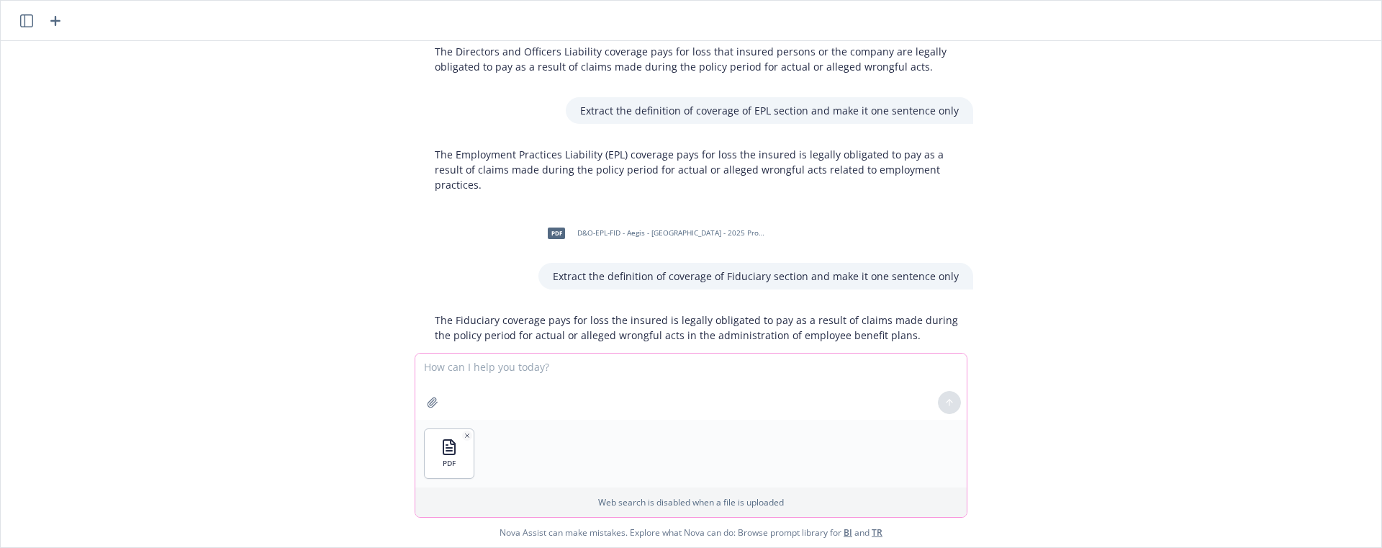
paste textarea "xtract the definition of coverage of Fiduciary section and make it one sentence…"
click at [605, 371] on textarea "xtract the definition of coverage of Fiduciary section and make it one sentence…" at bounding box center [690, 386] width 551 height 66
click at [603, 370] on textarea "xtract the definition of coverage of Fiduciary section and make it one sentence…" at bounding box center [690, 386] width 551 height 66
click at [636, 368] on textarea "xtract the definition of coverage of Crime section and make it one sentence only" at bounding box center [690, 386] width 551 height 66
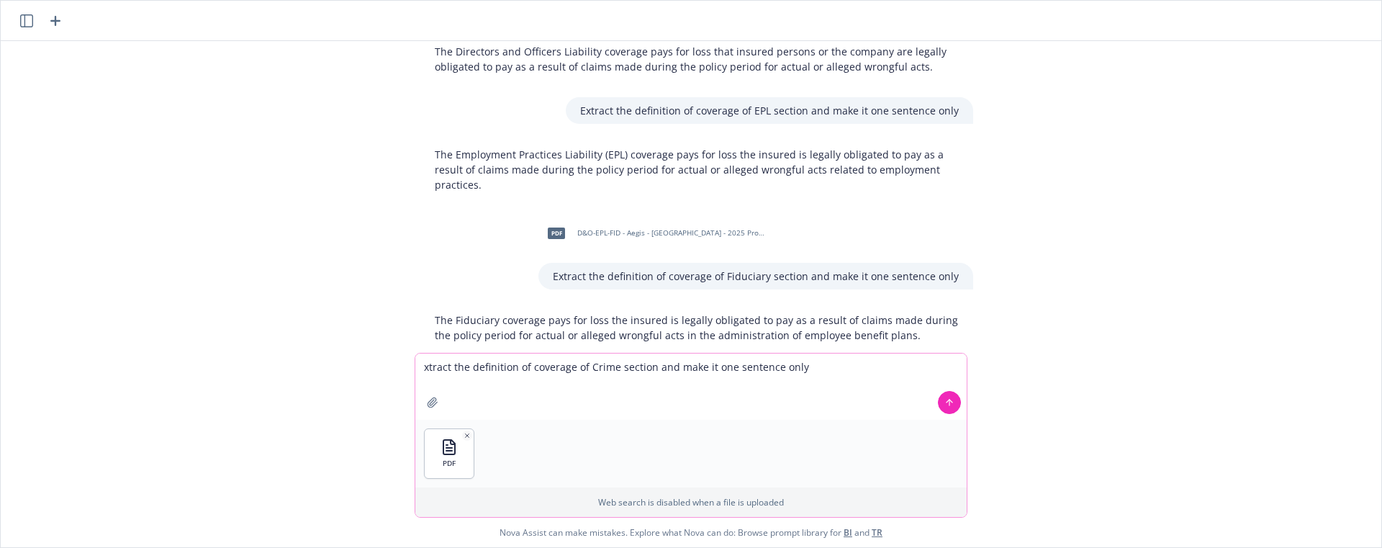
type textarea "xtract the definition of coverage of Crime and make it one sentence only"
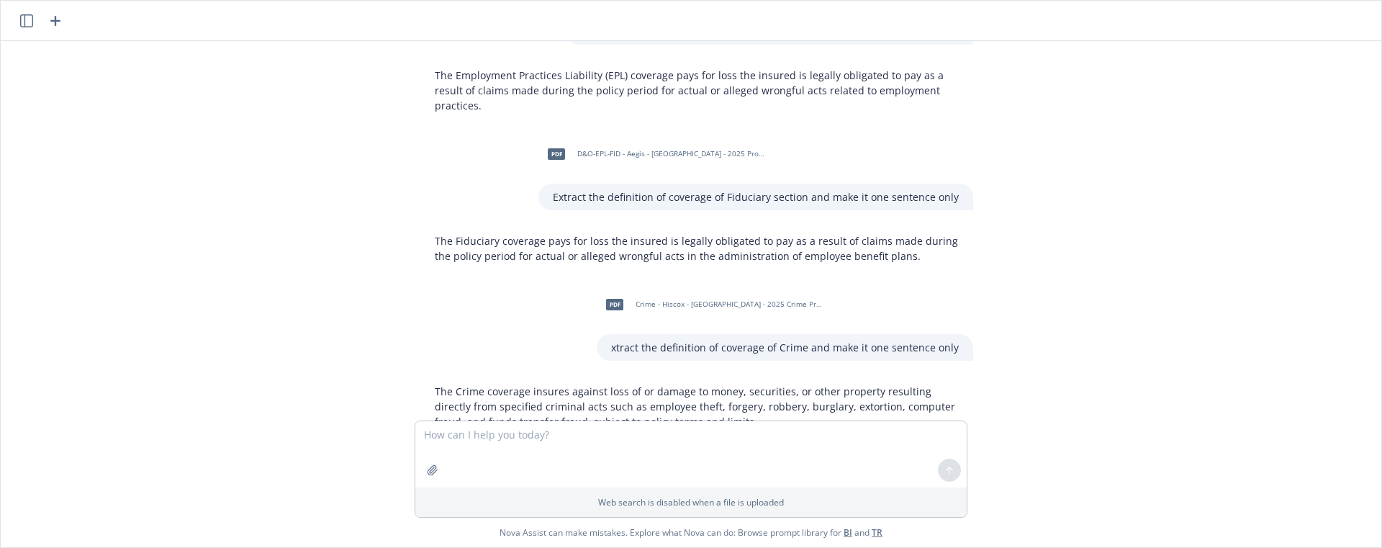
scroll to position [5133, 0]
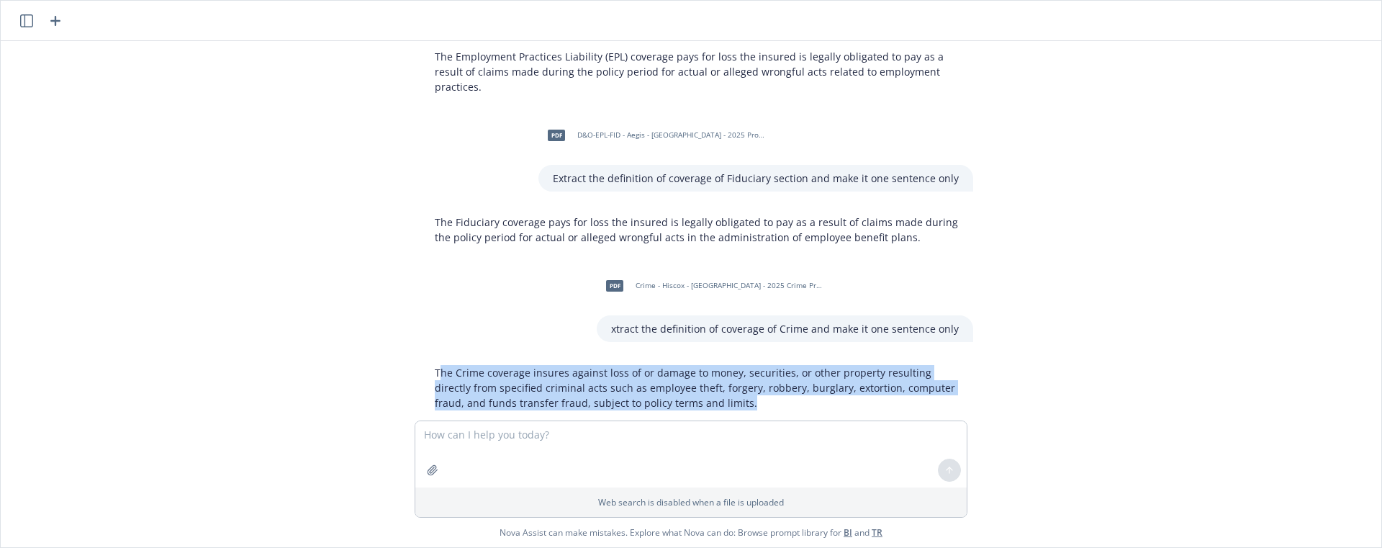
drag, startPoint x: 614, startPoint y: 371, endPoint x: 433, endPoint y: 343, distance: 183.5
click at [435, 365] on p "The Crime coverage insures against loss of or damage to money, securities, or o…" at bounding box center [697, 387] width 524 height 45
drag, startPoint x: 430, startPoint y: 342, endPoint x: 720, endPoint y: 377, distance: 292.2
click at [720, 377] on p "The Crime coverage insures against loss of or damage to money, securities, or o…" at bounding box center [697, 387] width 524 height 45
click at [426, 474] on button "button" at bounding box center [432, 469] width 23 height 23
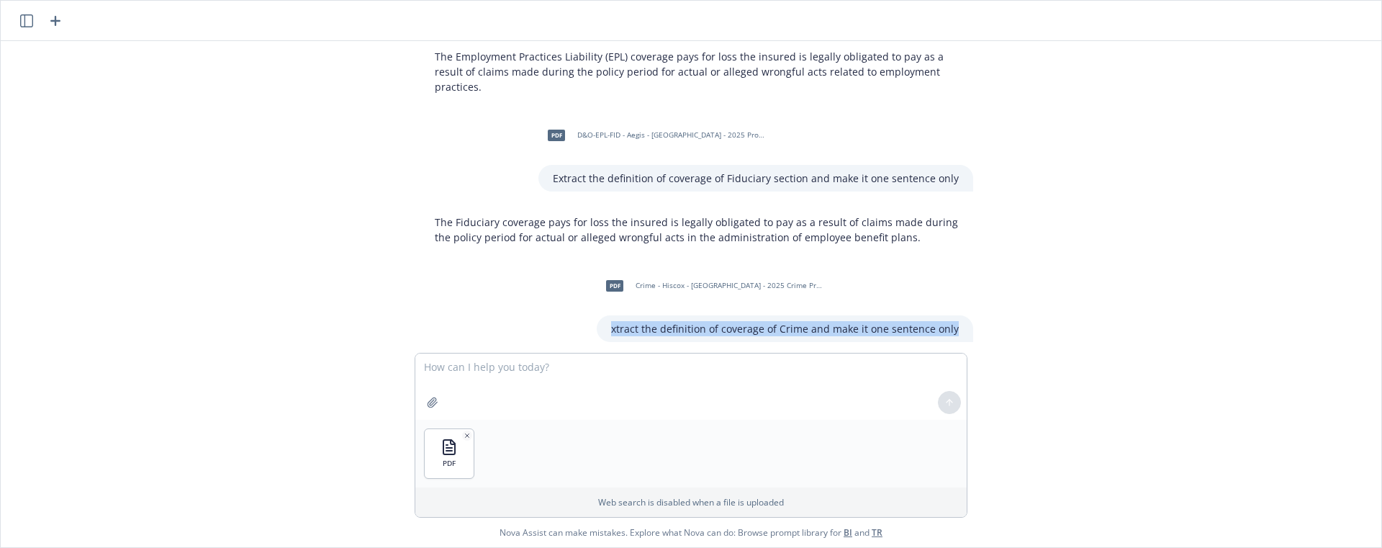
drag, startPoint x: 616, startPoint y: 299, endPoint x: 905, endPoint y: 310, distance: 288.8
click at [992, 303] on div "pdf General Liability - Skyward - [DATE].pdf extract exclusions and conditions …" at bounding box center [690, 197] width 1369 height 312
click at [470, 374] on textarea at bounding box center [690, 386] width 551 height 66
paste textarea "xtract the definition of coverage of Crime and make it one sentence only"
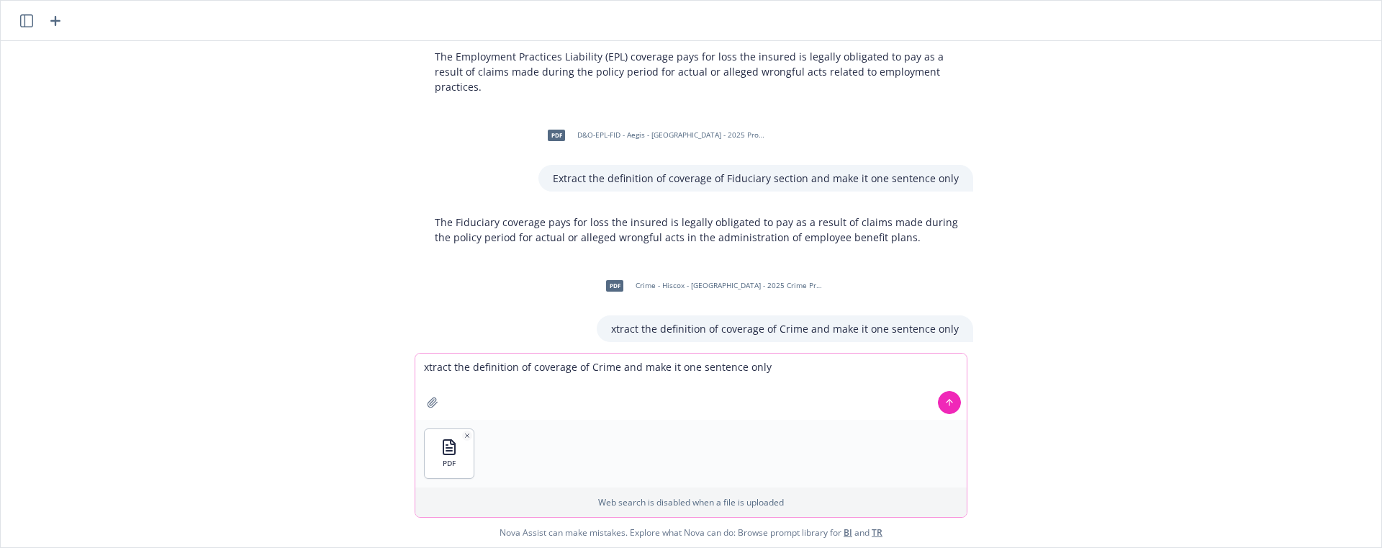
click at [426, 368] on textarea "xtract the definition of coverage of Crime and make it one sentence only" at bounding box center [690, 386] width 551 height 66
click at [605, 367] on textarea "Extract the definition of coverage of Crime and make it one sentence only" at bounding box center [690, 386] width 551 height 66
click at [603, 366] on textarea "Extract the definition of coverage of Crime and make it one sentence only" at bounding box center [690, 386] width 551 height 66
type textarea "Extract the definition of coverage of Volunteer accident and make it one senten…"
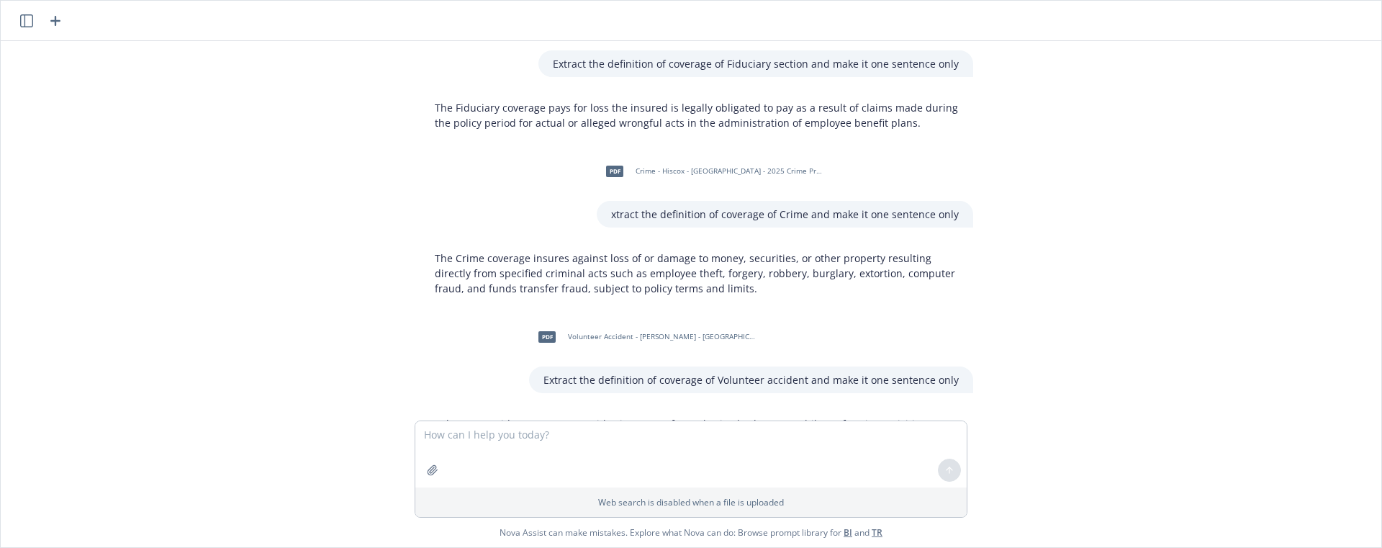
scroll to position [5283, 0]
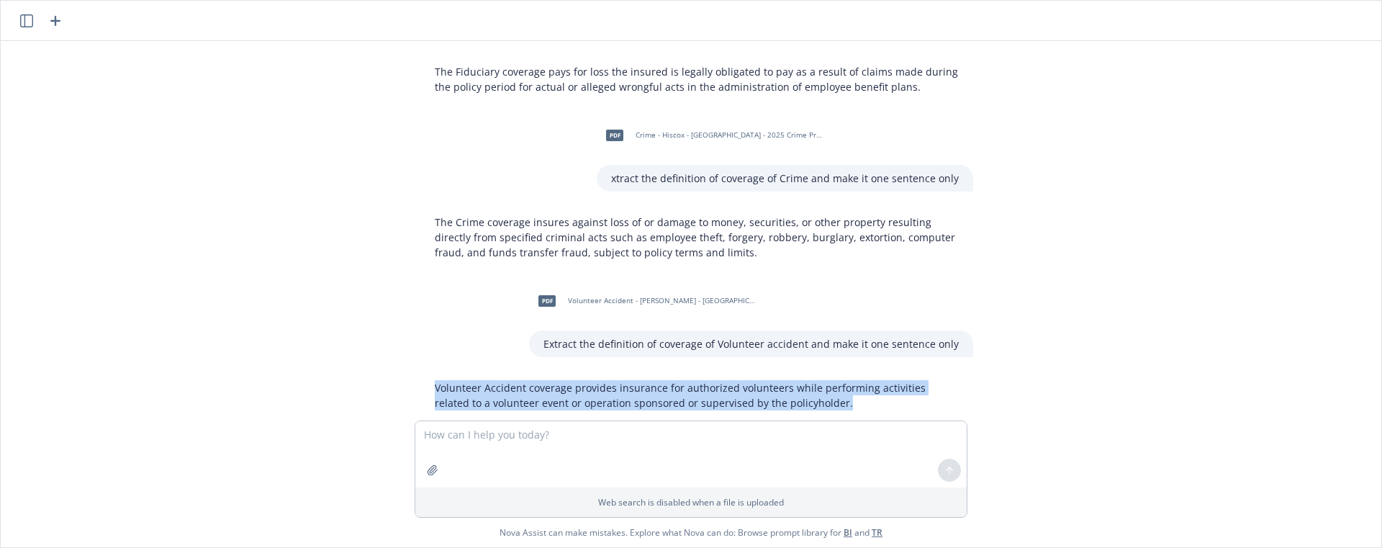
drag, startPoint x: 799, startPoint y: 379, endPoint x: 429, endPoint y: 355, distance: 370.7
click at [435, 380] on p "Volunteer Accident coverage provides insurance for authorized volunteers while …" at bounding box center [697, 395] width 524 height 30
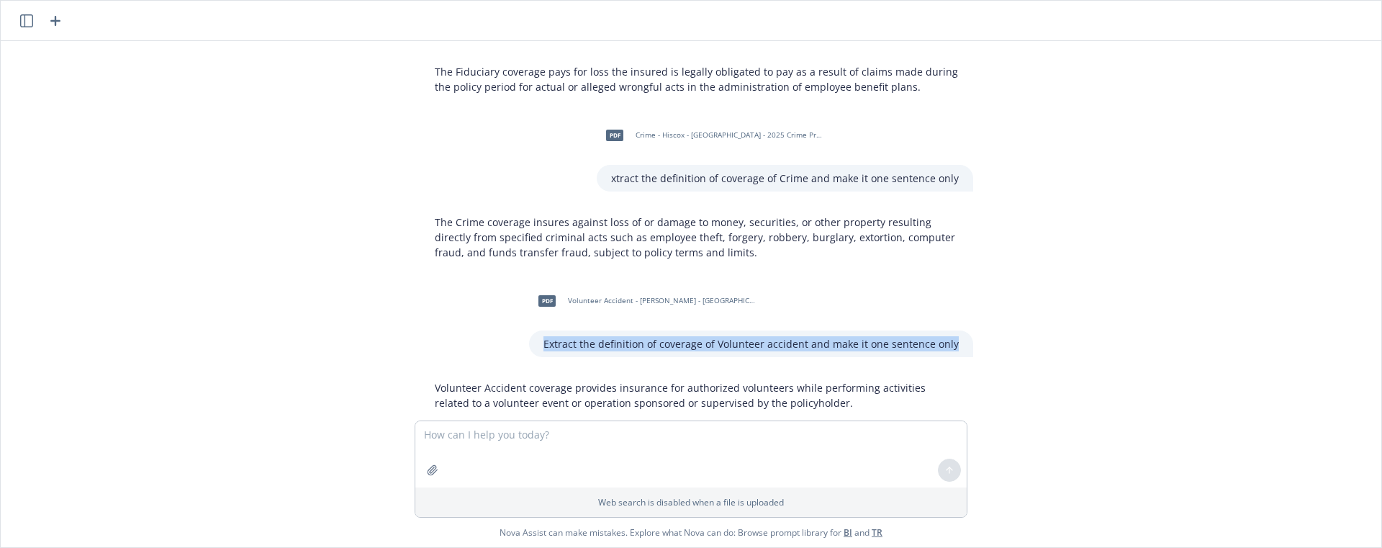
drag, startPoint x: 556, startPoint y: 315, endPoint x: 952, endPoint y: 315, distance: 396.6
click at [954, 330] on div "Extract the definition of coverage of Volunteer accident and make it one senten…" at bounding box center [751, 343] width 444 height 27
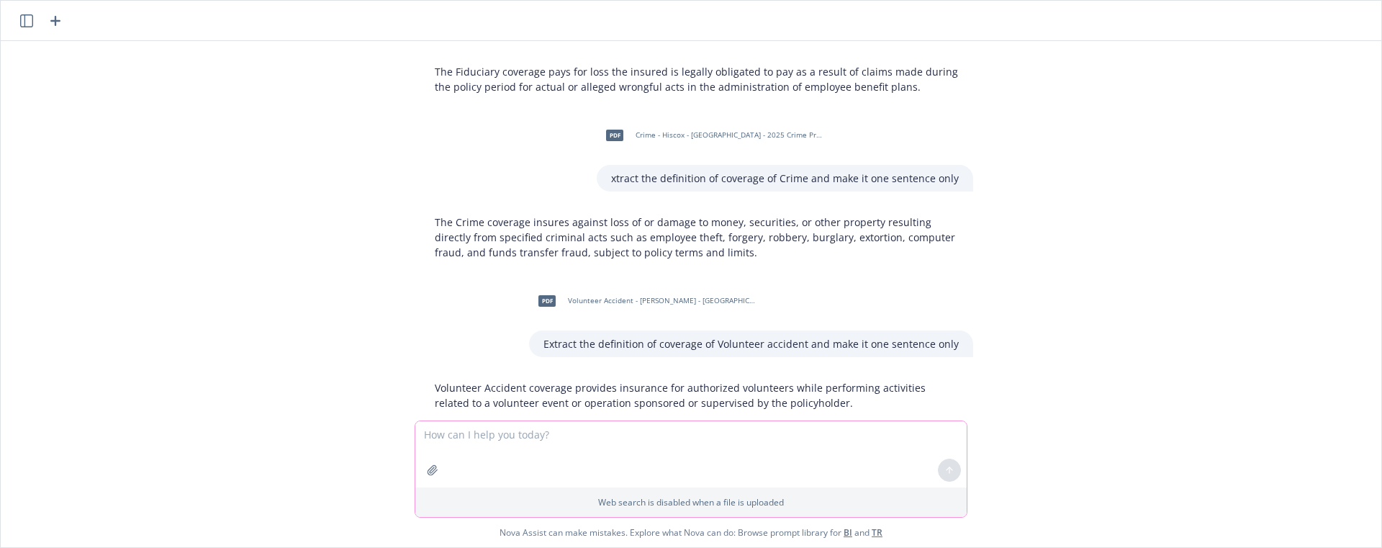
click at [592, 431] on textarea at bounding box center [690, 454] width 551 height 66
paste textarea "Volunteer Accident coverage provides insurance for authorized volunteers while …"
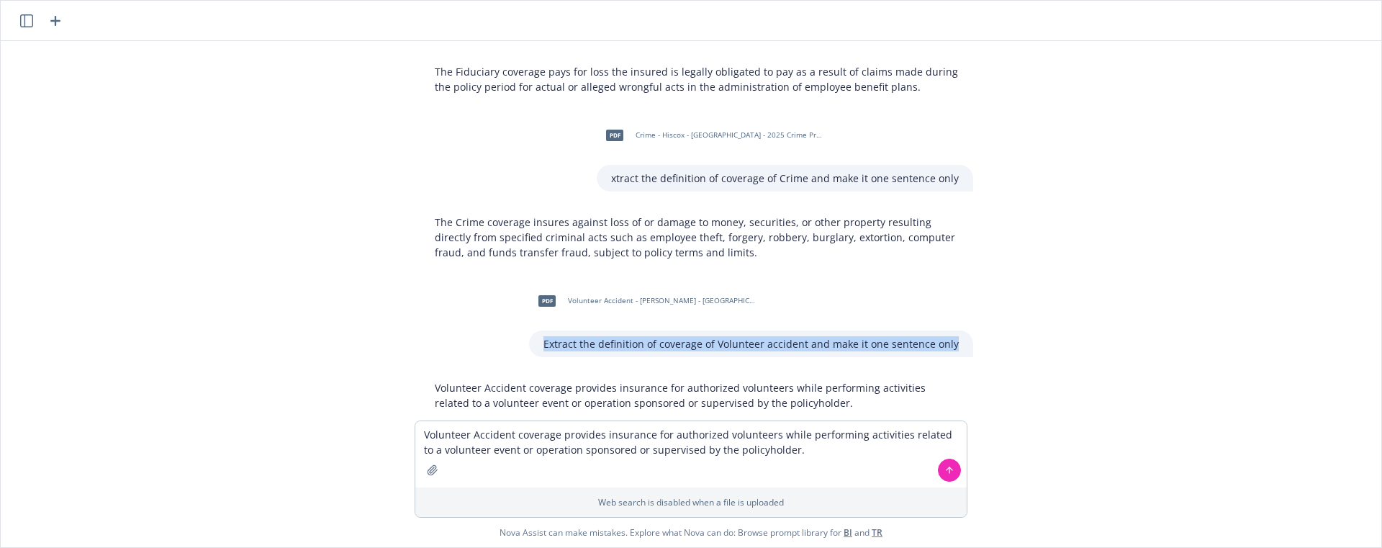
drag, startPoint x: 548, startPoint y: 313, endPoint x: 958, endPoint y: 317, distance: 409.6
click at [958, 330] on div "Extract the definition of coverage of Volunteer accident and make it one senten…" at bounding box center [751, 343] width 444 height 27
click at [807, 444] on textarea "Volunteer Accident coverage provides insurance for authorized volunteers while …" at bounding box center [690, 454] width 551 height 66
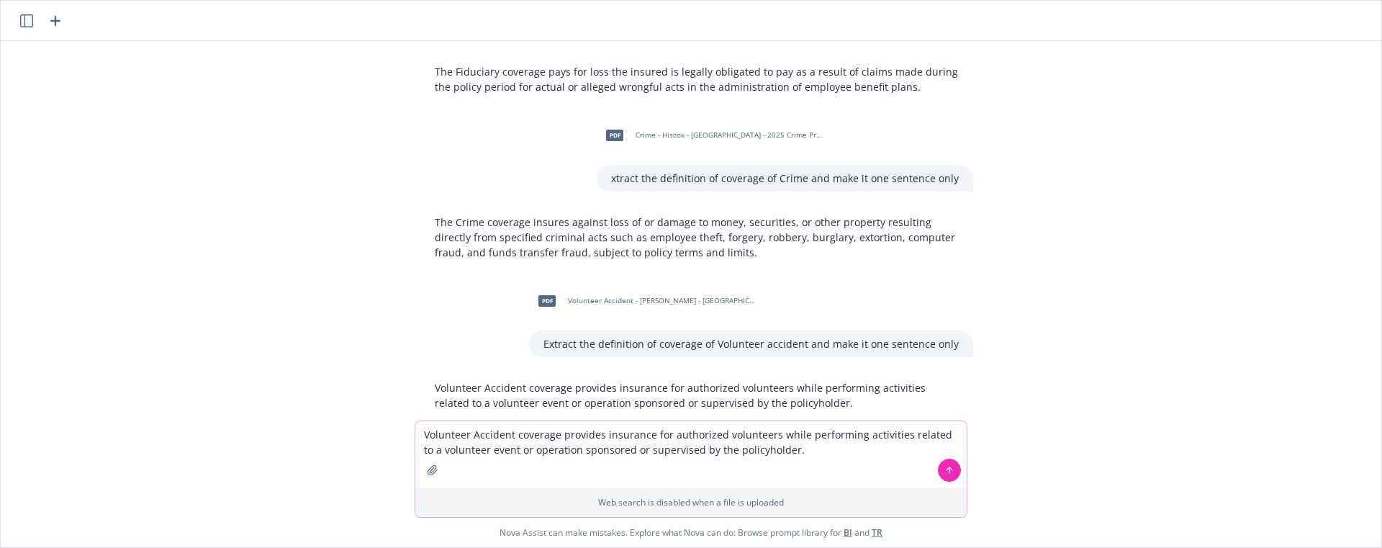
paste textarea "Extract the definition of coverage of Volunteer accident and make it one senten…"
drag, startPoint x: 679, startPoint y: 436, endPoint x: 595, endPoint y: 435, distance: 84.2
click at [595, 435] on textarea "Extract the definition of coverage of Volunteer accident and make it one senten…" at bounding box center [690, 454] width 551 height 66
click at [428, 480] on button "button" at bounding box center [432, 469] width 23 height 23
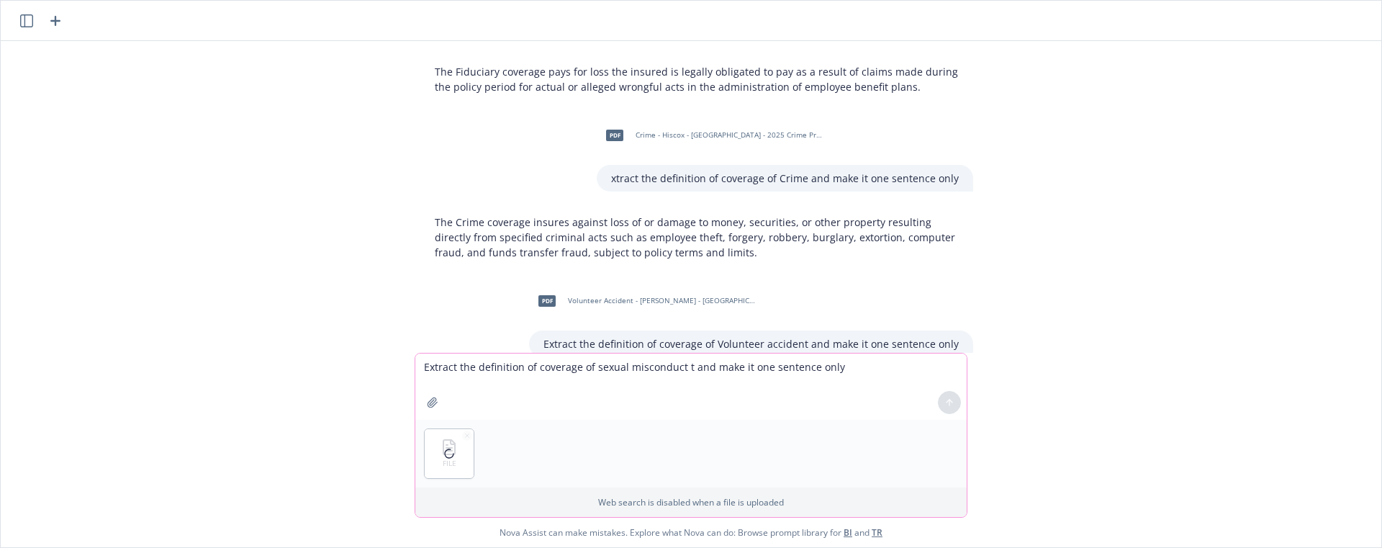
drag, startPoint x: 630, startPoint y: 415, endPoint x: 664, endPoint y: 402, distance: 36.9
click at [631, 415] on textarea "Extract the definition of coverage of sexual misconduct t and make it one sente…" at bounding box center [690, 386] width 551 height 66
click at [675, 389] on textarea "Extract the definition of coverage of sexual misconduct t and make it one sente…" at bounding box center [690, 386] width 551 height 66
click at [690, 369] on textarea "Extract the definition of coverage of sexual misconduct t and make it one sente…" at bounding box center [690, 386] width 551 height 66
type textarea "Extract the definition of coverage of sexual misconduct and molestation and mak…"
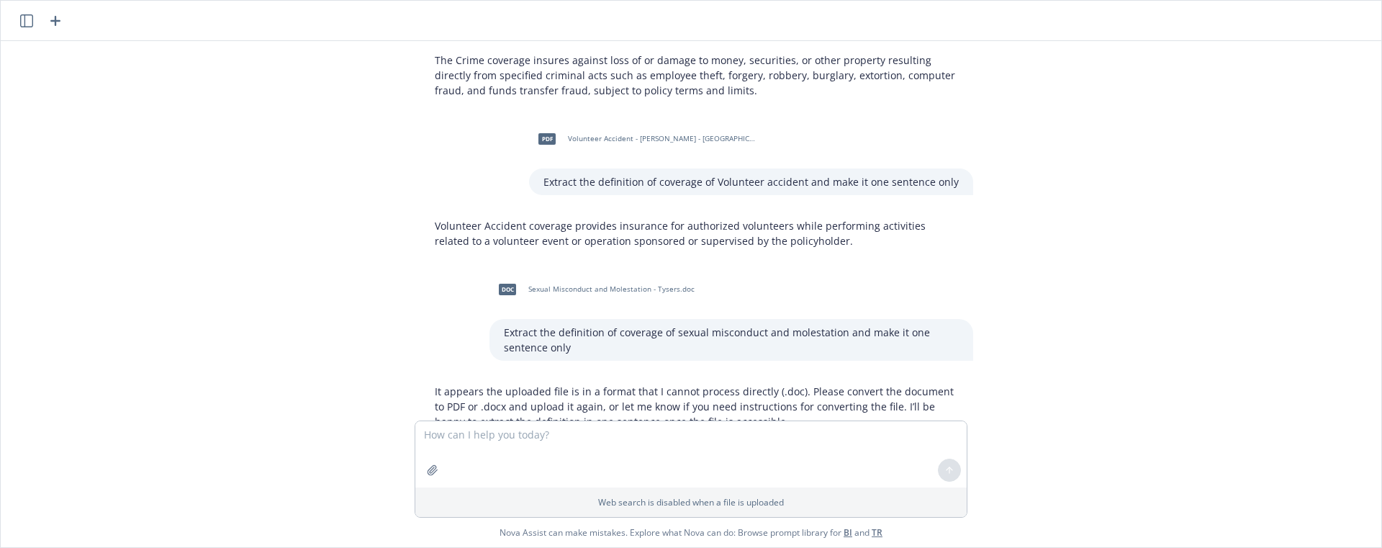
scroll to position [5464, 0]
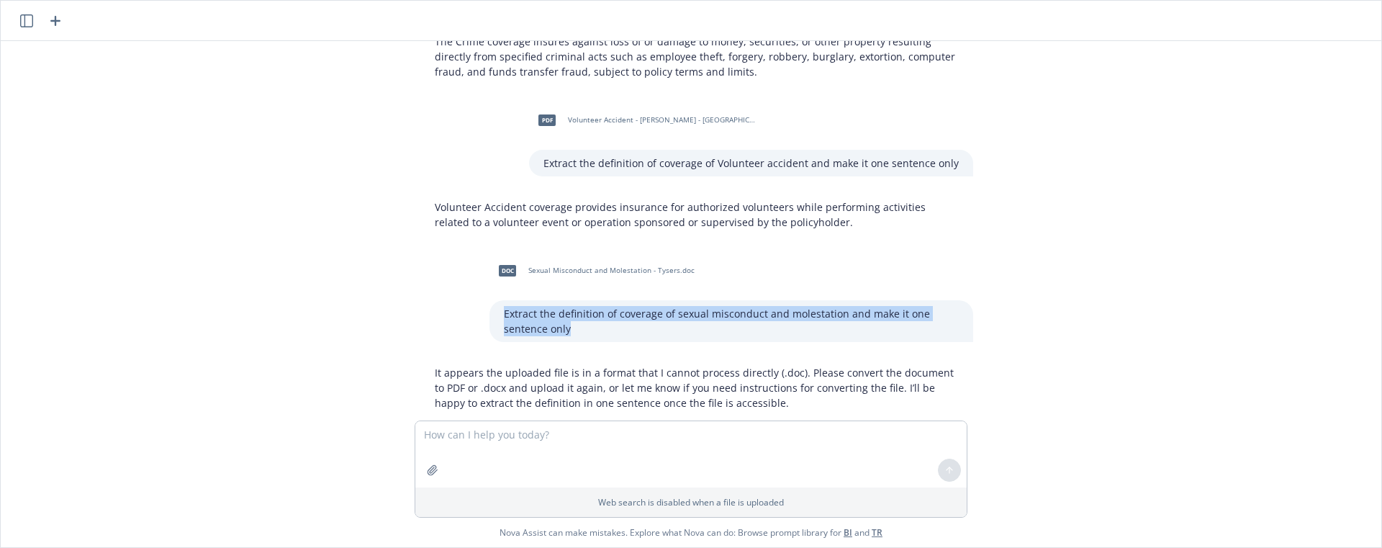
drag, startPoint x: 467, startPoint y: 275, endPoint x: 452, endPoint y: 271, distance: 15.5
click at [440, 273] on div "doc Sexual Misconduct and Molestation - Tysers.doc Extract the definition of co…" at bounding box center [697, 297] width 576 height 89
click at [633, 428] on textarea at bounding box center [690, 454] width 551 height 66
drag, startPoint x: 536, startPoint y: 290, endPoint x: 452, endPoint y: 276, distance: 84.6
click at [458, 276] on div "doc Sexual Misconduct and Molestation - Tysers.doc Extract the definition of co…" at bounding box center [697, 297] width 576 height 89
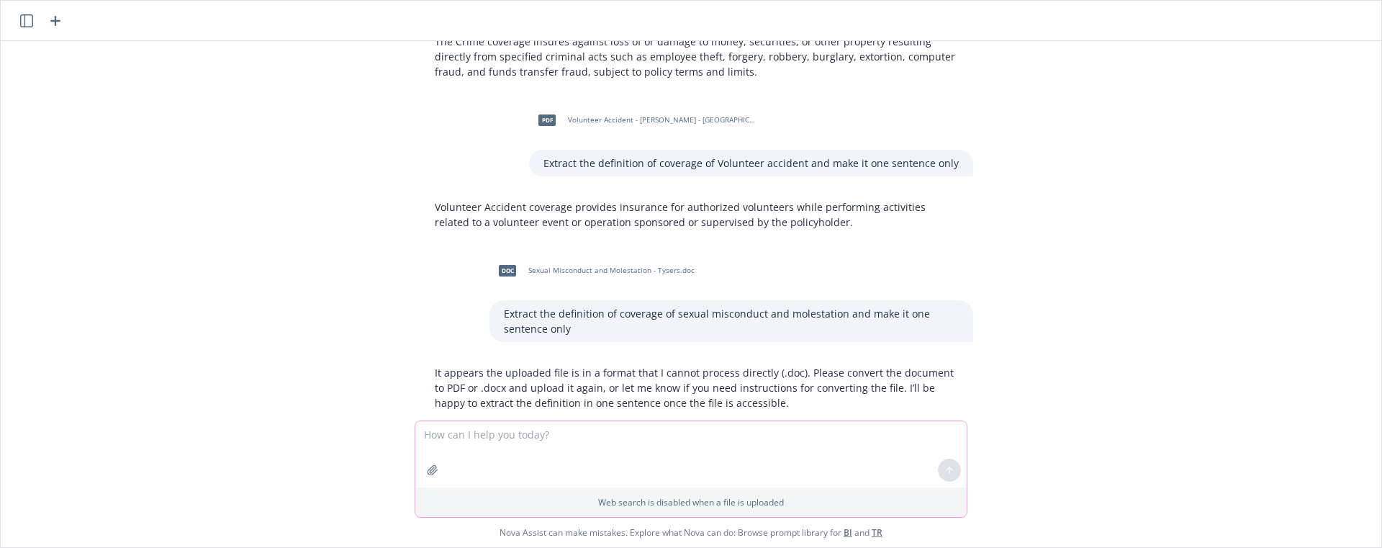
click at [612, 441] on textarea at bounding box center [690, 454] width 551 height 66
paste textarea "Extract the definition of coverage of sexual misconduct and molestation and mak…"
type textarea "Extract the definition of coverage of sexual misconduct and molestation and mak…"
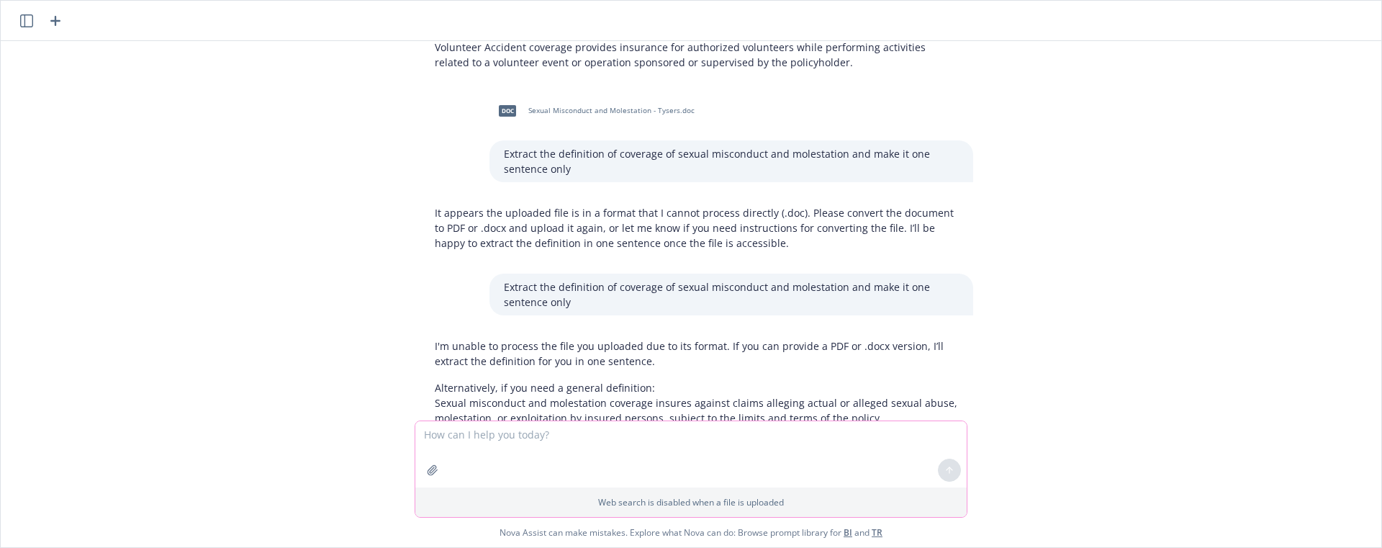
scroll to position [5665, 0]
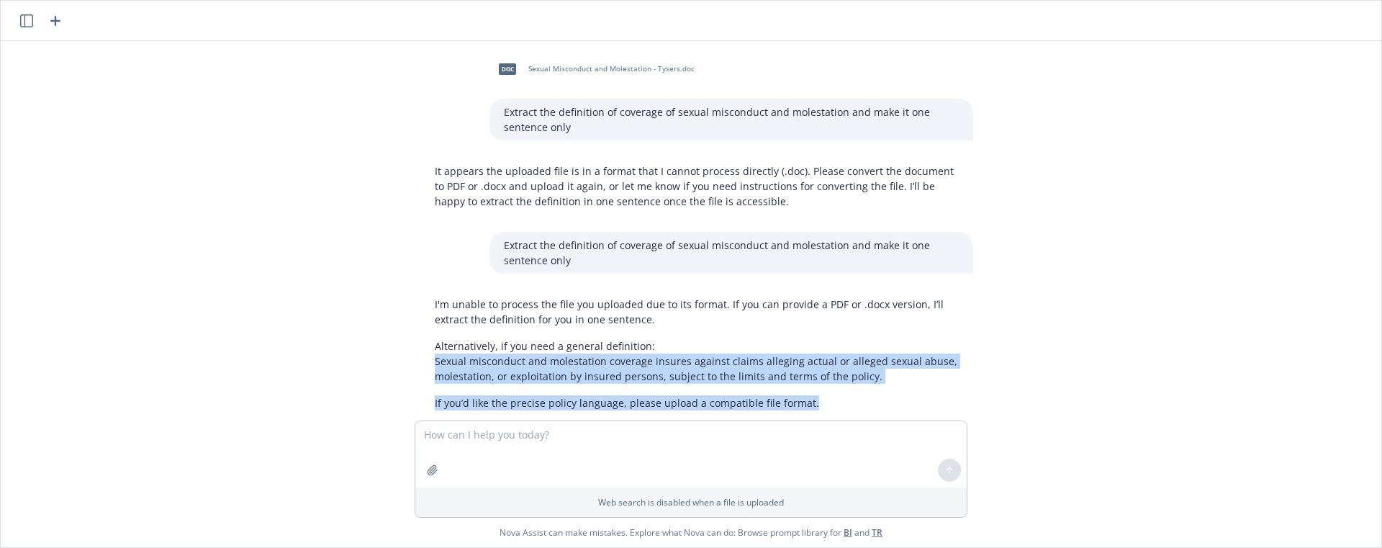
drag, startPoint x: 478, startPoint y: 333, endPoint x: 890, endPoint y: 361, distance: 412.7
click at [890, 361] on div "I'm unable to process the file you uploaded due to its format. If you can provi…" at bounding box center [696, 353] width 553 height 125
click at [879, 350] on p "Alternatively, if you need a general definition: Sexual misconduct and molestat…" at bounding box center [697, 360] width 524 height 45
click at [432, 471] on icon "button" at bounding box center [433, 470] width 12 height 12
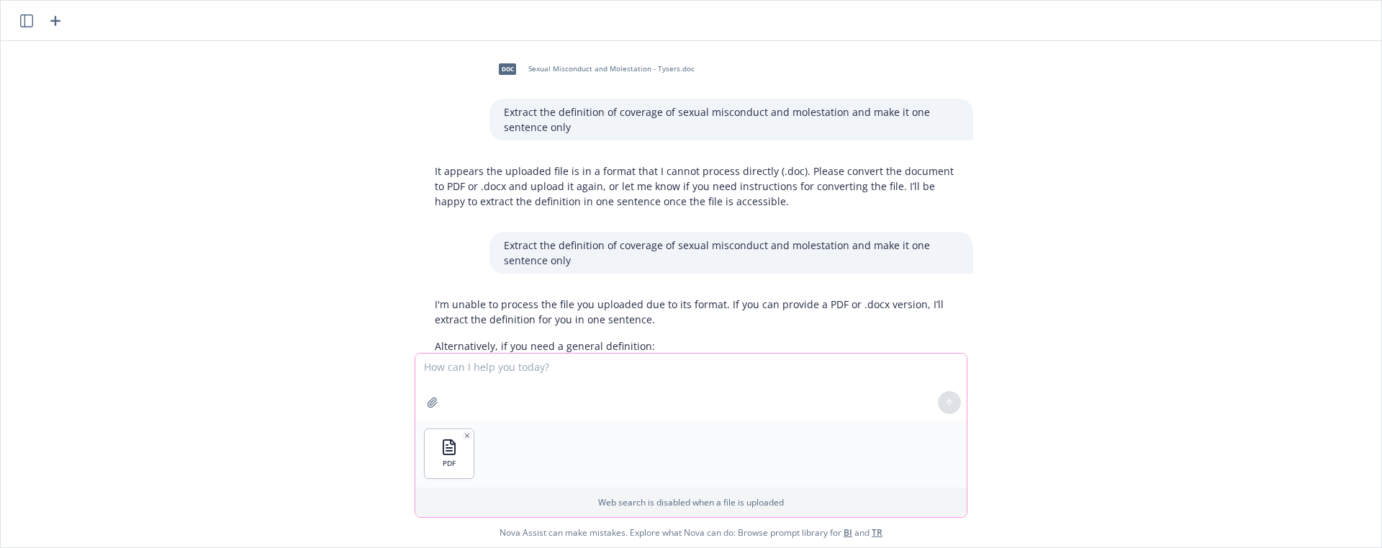
click at [537, 374] on textarea at bounding box center [690, 386] width 551 height 66
paste textarea "Add the define of ordinance and law a, b, c. Double check the deductible and A,…"
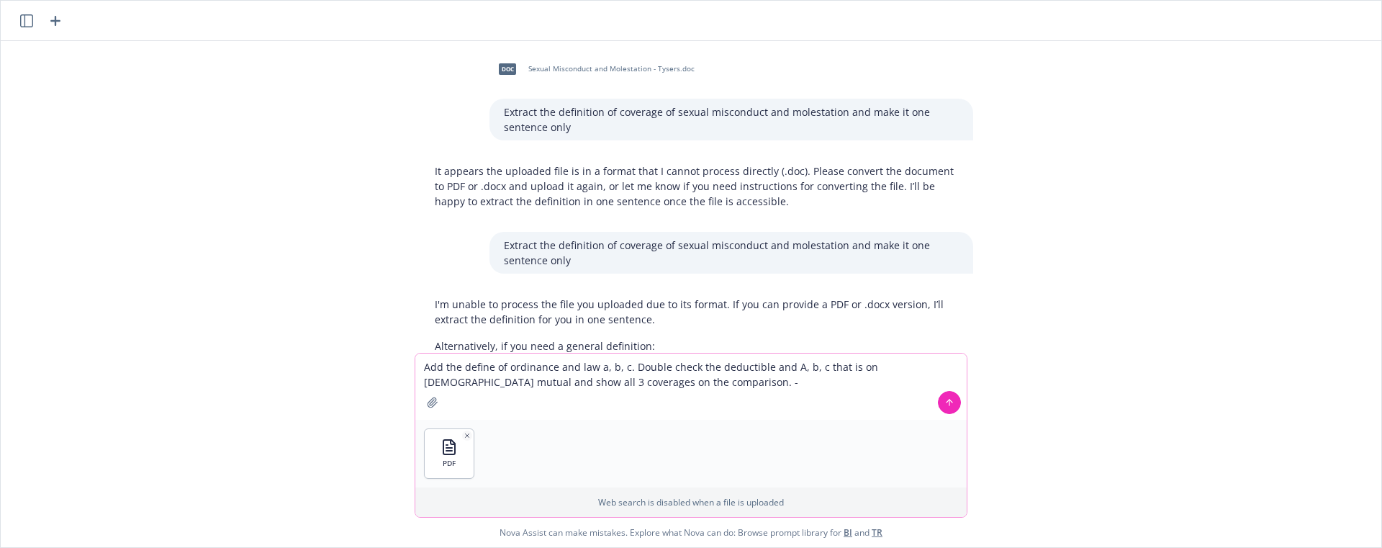
drag, startPoint x: 471, startPoint y: 368, endPoint x: 398, endPoint y: 362, distance: 72.9
click at [398, 362] on div "pdf General Liability - Skyward - [DATE].pdf extract exclusions and conditions …" at bounding box center [691, 294] width 1381 height 506
click at [464, 363] on textarea "Define of ordinance and law a, b, c. Double check the deductible and A, b, c th…" at bounding box center [690, 386] width 551 height 66
drag, startPoint x: 579, startPoint y: 366, endPoint x: 675, endPoint y: 407, distance: 105.1
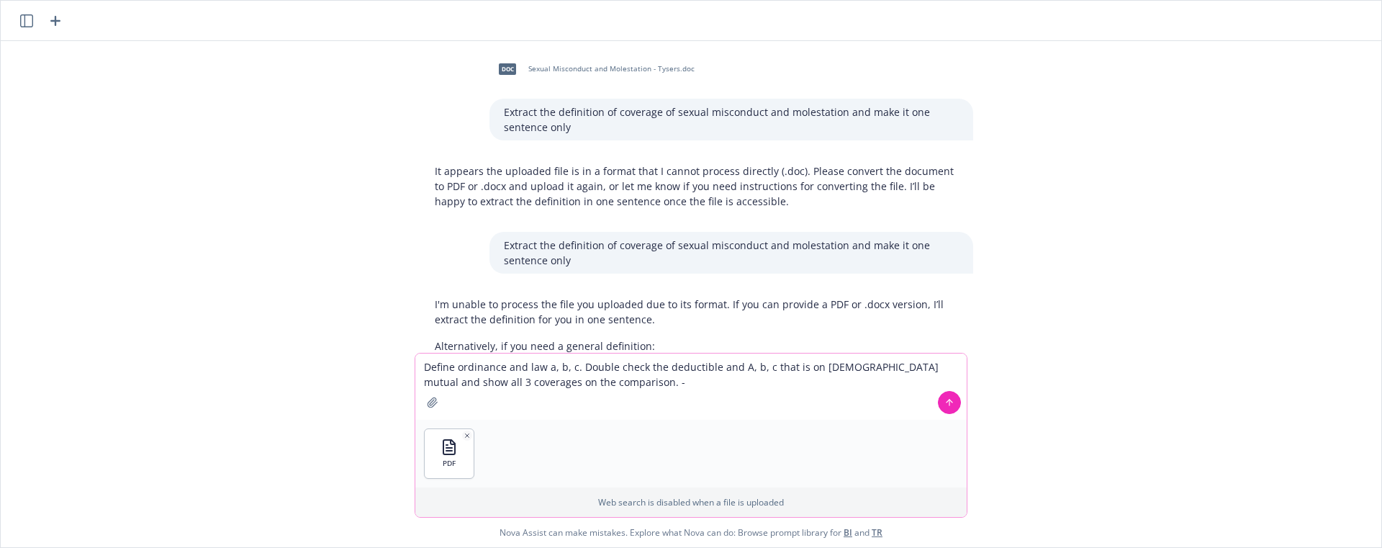
click at [674, 407] on textarea "Define ordinance and law a, b, c. Double check the deductible and A, b, c that …" at bounding box center [690, 386] width 551 height 66
type textarea "Define ordinance and law a, b, c. and it's deductible"
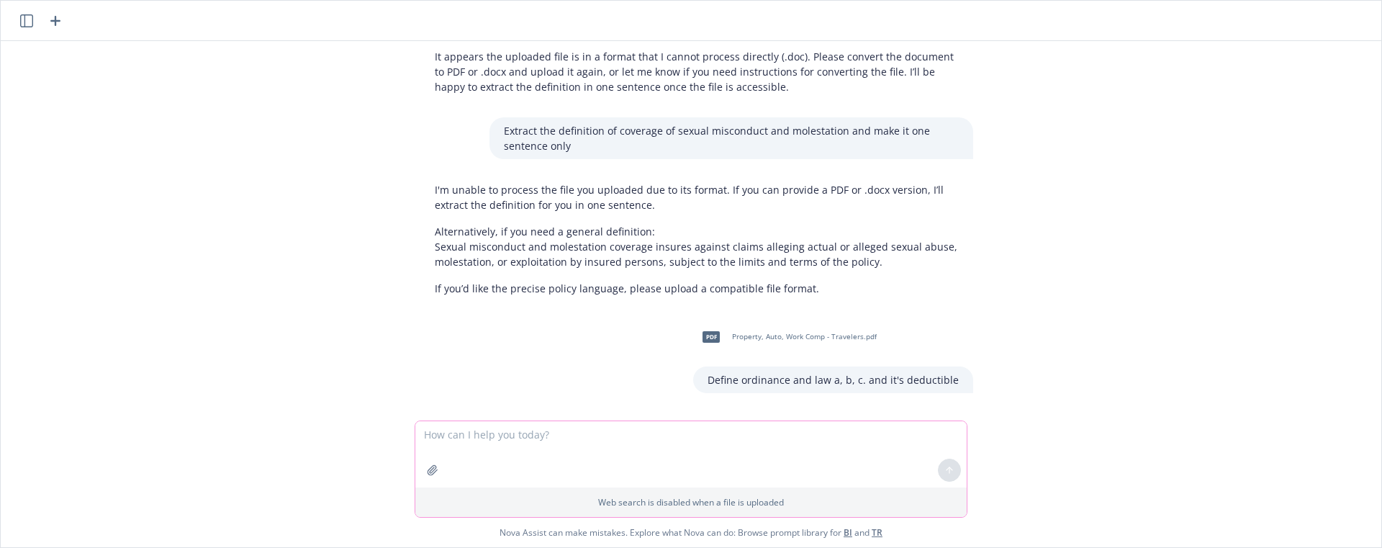
scroll to position [5852, 0]
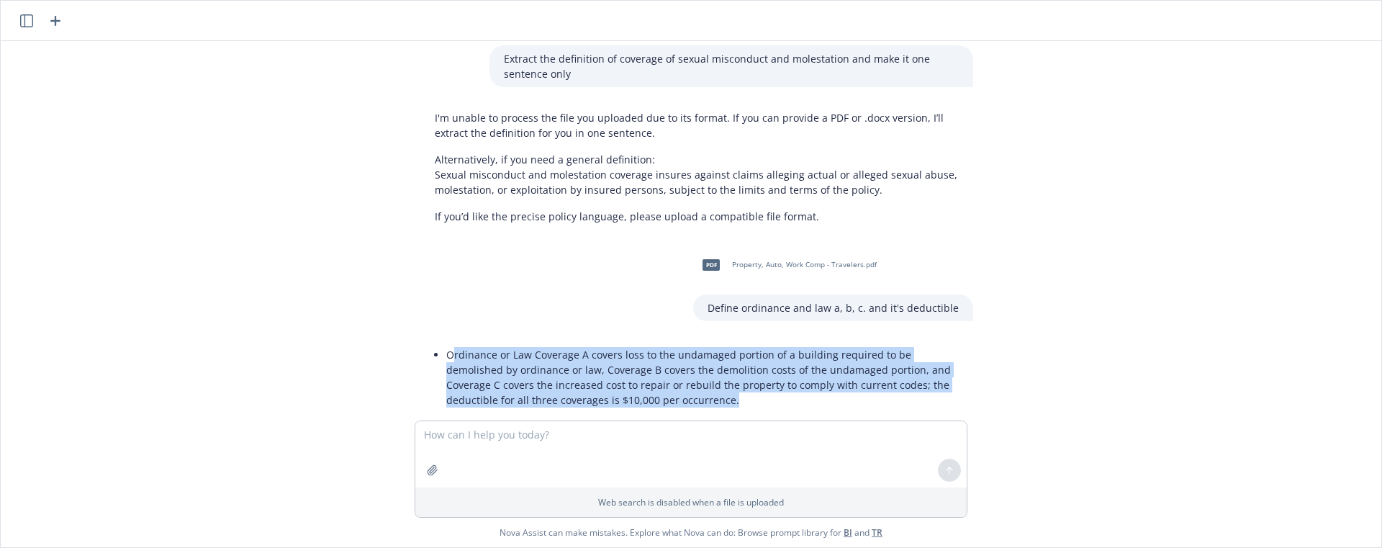
drag, startPoint x: 661, startPoint y: 370, endPoint x: 436, endPoint y: 321, distance: 230.5
click at [436, 338] on div "Ordinance or Law Coverage A covers loss to the undamaged portion of a building …" at bounding box center [696, 377] width 553 height 78
click at [425, 476] on button "button" at bounding box center [432, 469] width 23 height 23
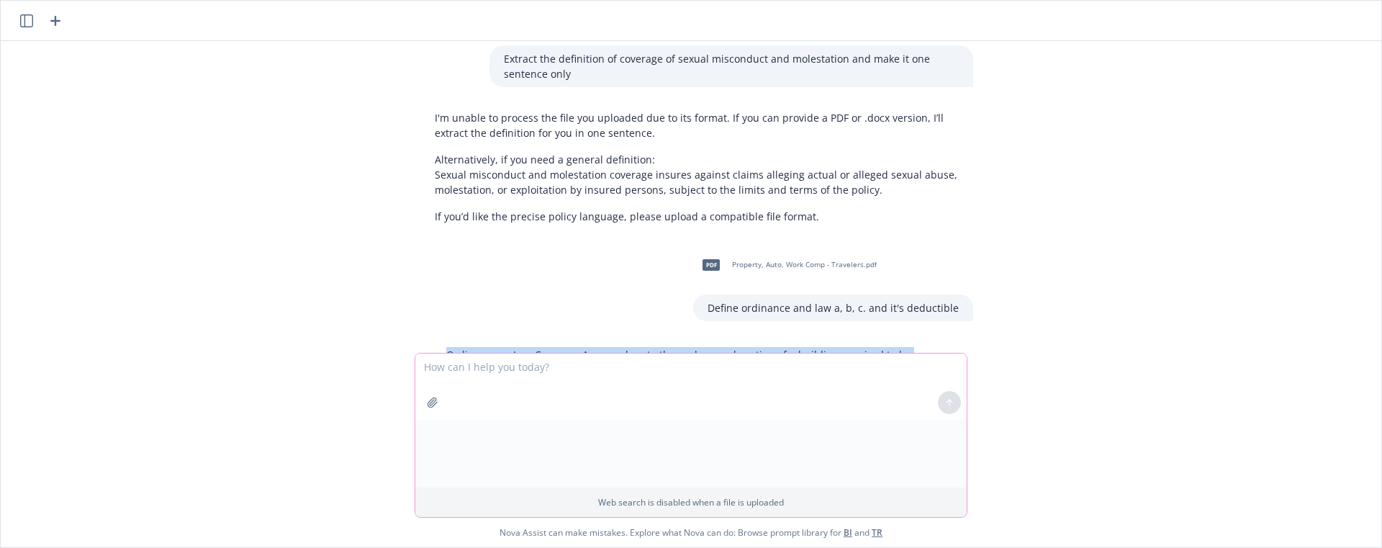
scroll to position [5919, 0]
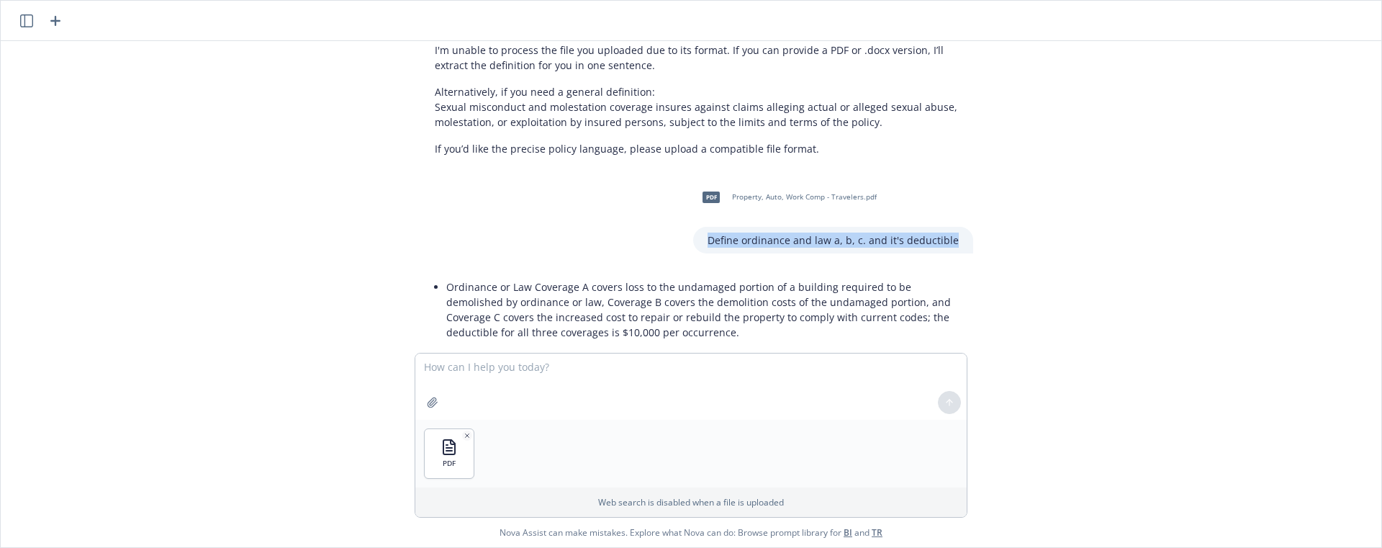
drag, startPoint x: 714, startPoint y: 206, endPoint x: 972, endPoint y: 210, distance: 257.7
click at [972, 210] on div "pdf Property, Auto, Work Comp - Travelers.pdf Define ordinance and law a, b, c.…" at bounding box center [697, 216] width 576 height 74
click at [546, 373] on textarea at bounding box center [690, 386] width 551 height 66
paste textarea "Define ordinance and law a, b, c. and it's deductible"
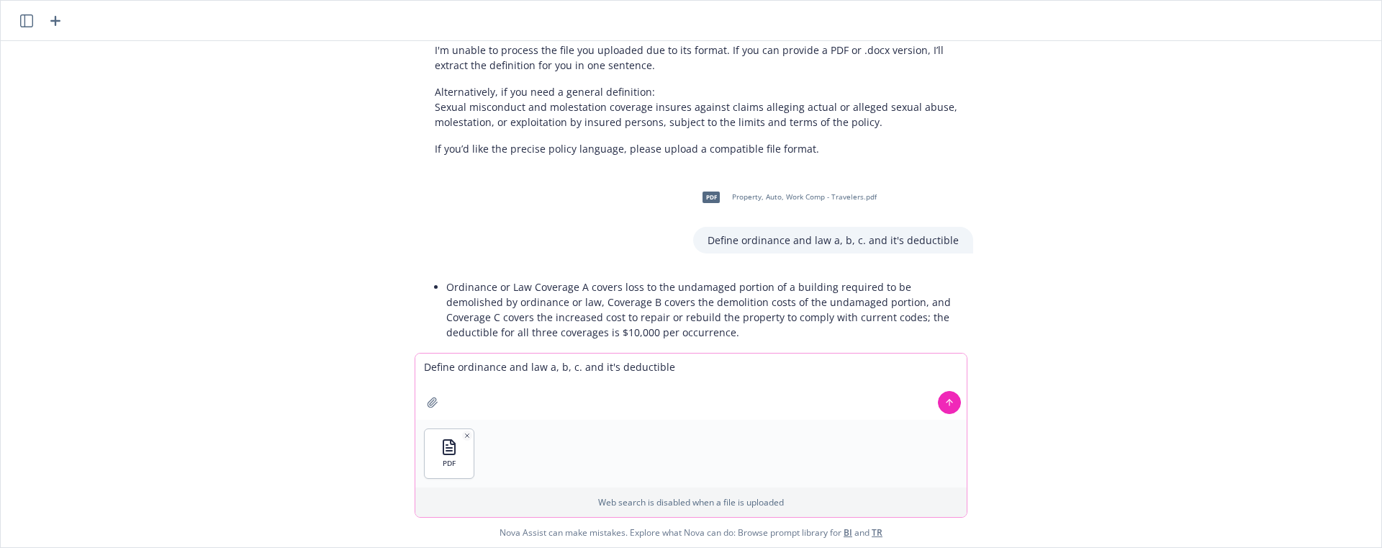
click at [676, 370] on textarea "Define ordinance and law a, b, c. and it's deductible" at bounding box center [690, 386] width 551 height 66
type textarea "Define ordinance and law a, b, c. and it's deductible under the property covera…"
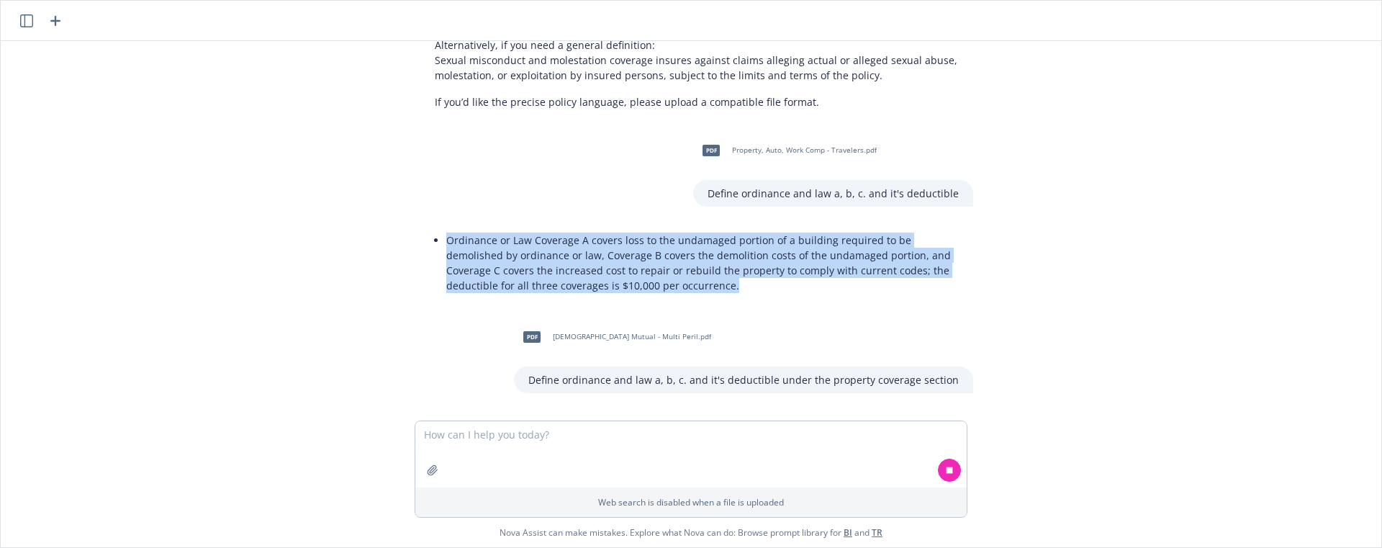
drag, startPoint x: 661, startPoint y: 253, endPoint x: 433, endPoint y: 214, distance: 232.2
click at [433, 224] on div "Ordinance or Law Coverage A covers loss to the undamaged portion of a building …" at bounding box center [696, 263] width 553 height 78
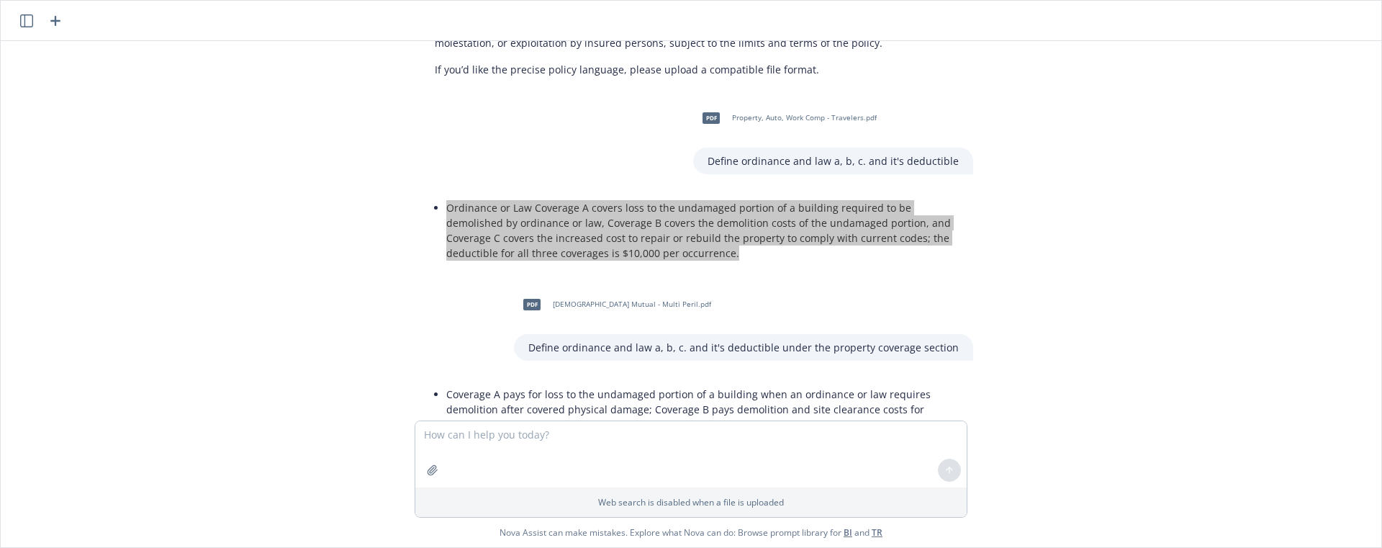
scroll to position [6053, 0]
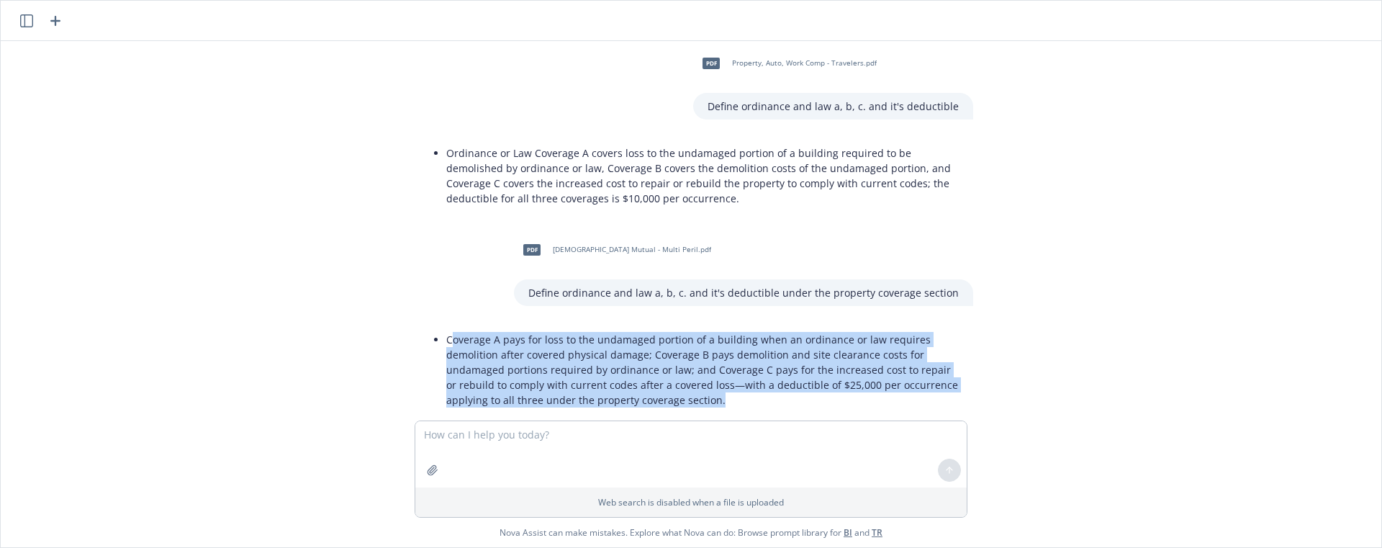
drag, startPoint x: 661, startPoint y: 354, endPoint x: 449, endPoint y: 311, distance: 216.7
click at [449, 329] on li "Coverage A pays for loss to the undamaged portion of a building when an ordinan…" at bounding box center [702, 369] width 512 height 81
click at [446, 329] on li "Coverage A pays for loss to the undamaged portion of a building when an ordinan…" at bounding box center [702, 369] width 512 height 81
click at [639, 443] on textarea at bounding box center [690, 454] width 551 height 66
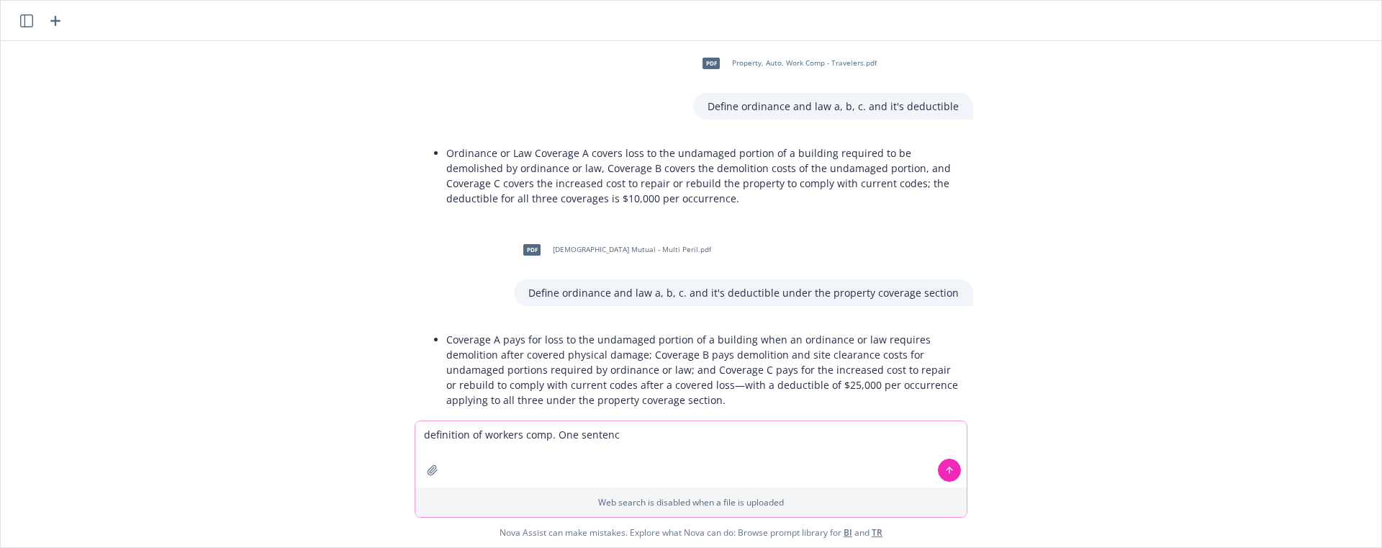
type textarea "definition of workers comp. One sentence"
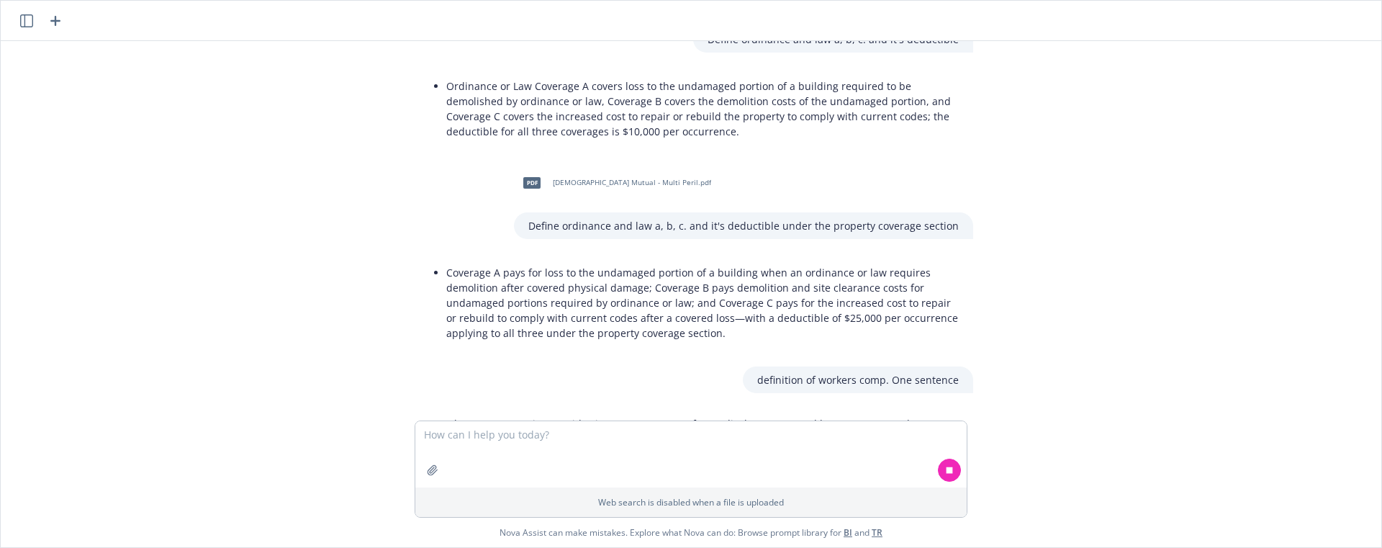
scroll to position [6156, 0]
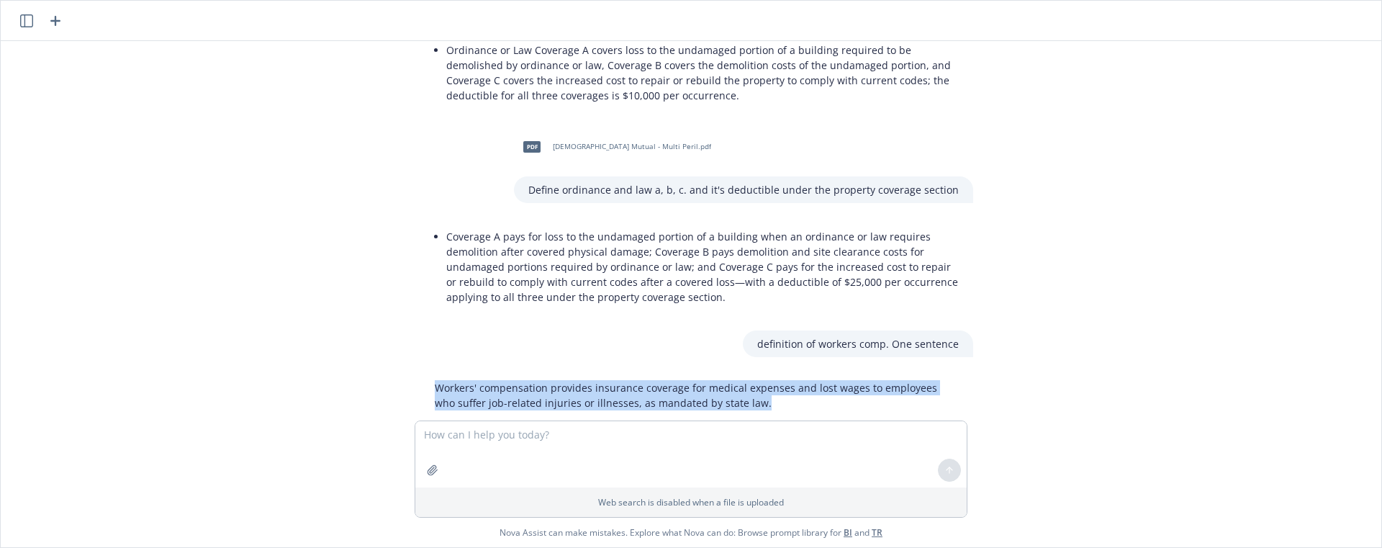
drag, startPoint x: 738, startPoint y: 376, endPoint x: 430, endPoint y: 358, distance: 308.6
click at [435, 380] on p "Workers' compensation provides insurance coverage for medical expenses and lost…" at bounding box center [697, 395] width 524 height 30
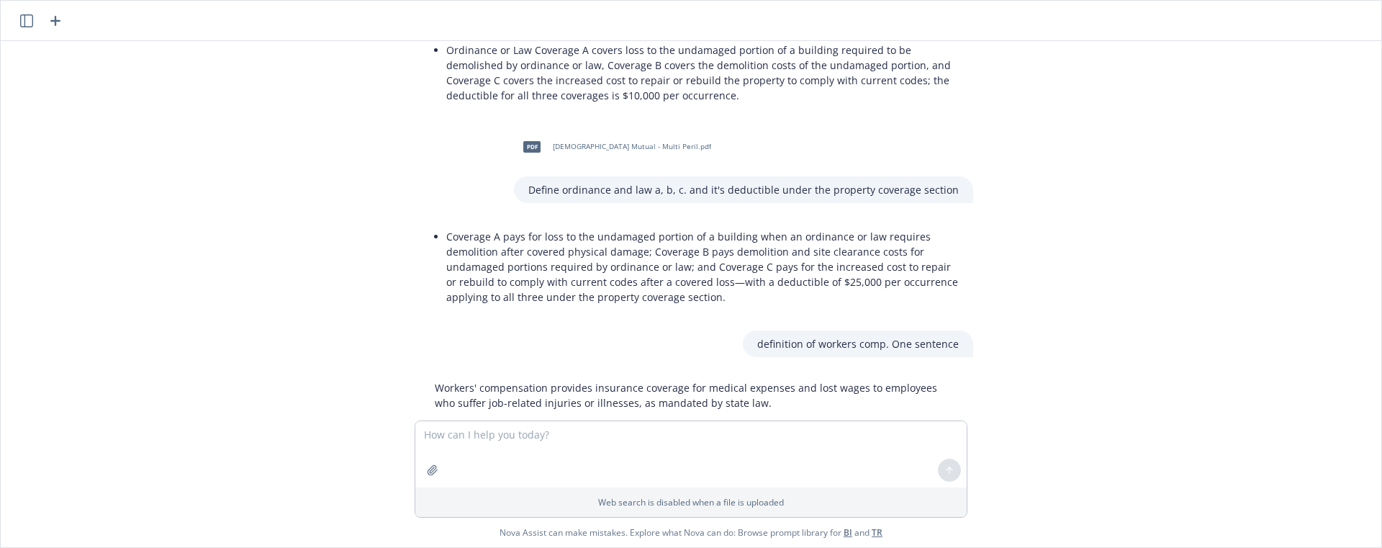
click at [1047, 327] on div "pdf General Liability - Skyward - [DATE].pdf extract exclusions and conditions …" at bounding box center [690, 230] width 1369 height 379
